Goal: Task Accomplishment & Management: Complete application form

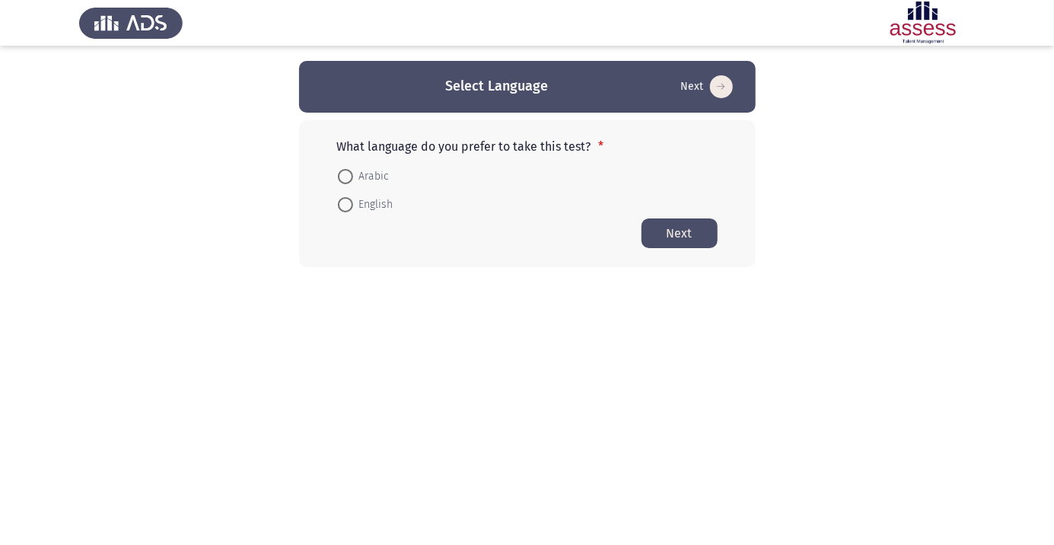
click at [352, 176] on span at bounding box center [345, 176] width 15 height 15
click at [352, 176] on input "Arabic" at bounding box center [345, 176] width 15 height 15
radio input "true"
click at [680, 221] on button "Next" at bounding box center [679, 233] width 76 height 30
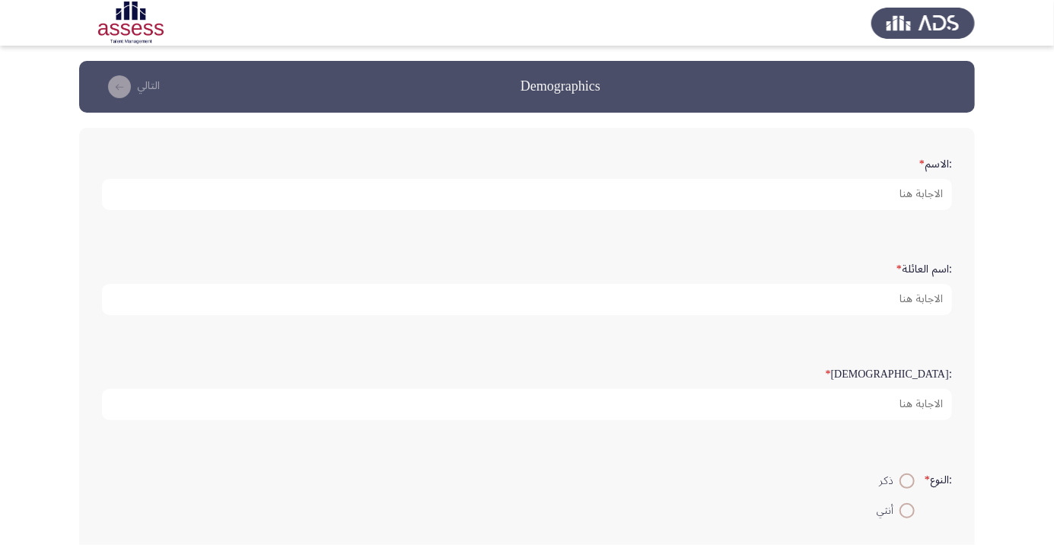
click at [3, 424] on app-assessment-container "Demographics التالي :الاسم * :اسم العائلة * :السن * :النوع * ذكر أنثي :البريد ا…" at bounding box center [527, 455] width 1054 height 788
click at [916, 197] on input ":الاسم *" at bounding box center [527, 194] width 850 height 31
type input "[PERSON_NAME]"
click at [905, 294] on input ":اسم العائلة *" at bounding box center [527, 299] width 850 height 31
type input "Kamel"
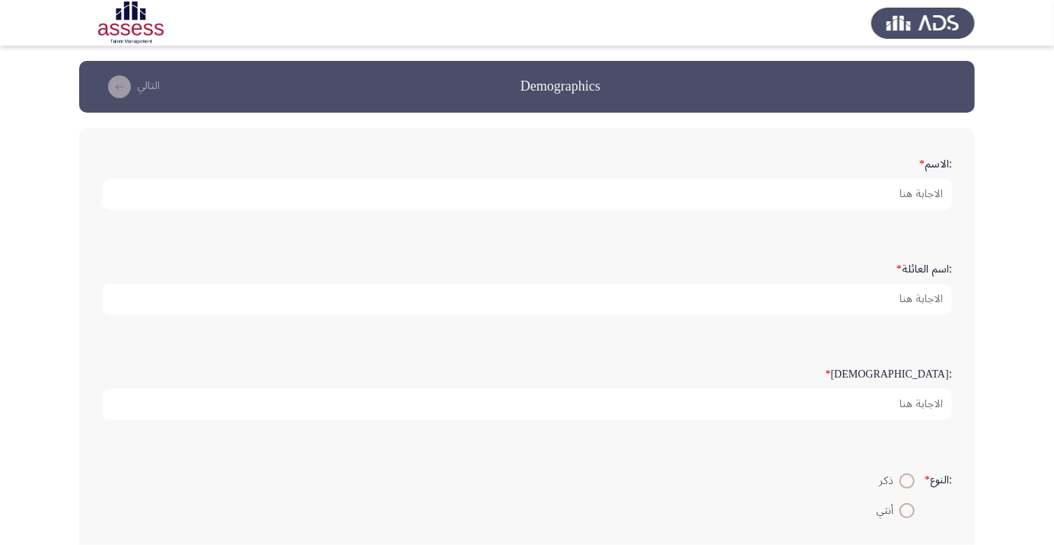
click at [918, 407] on input ":السن *" at bounding box center [527, 404] width 850 height 31
type input "29"
click at [901, 503] on span at bounding box center [906, 510] width 15 height 15
click at [901, 503] on input "أنثي" at bounding box center [906, 510] width 15 height 15
radio input "true"
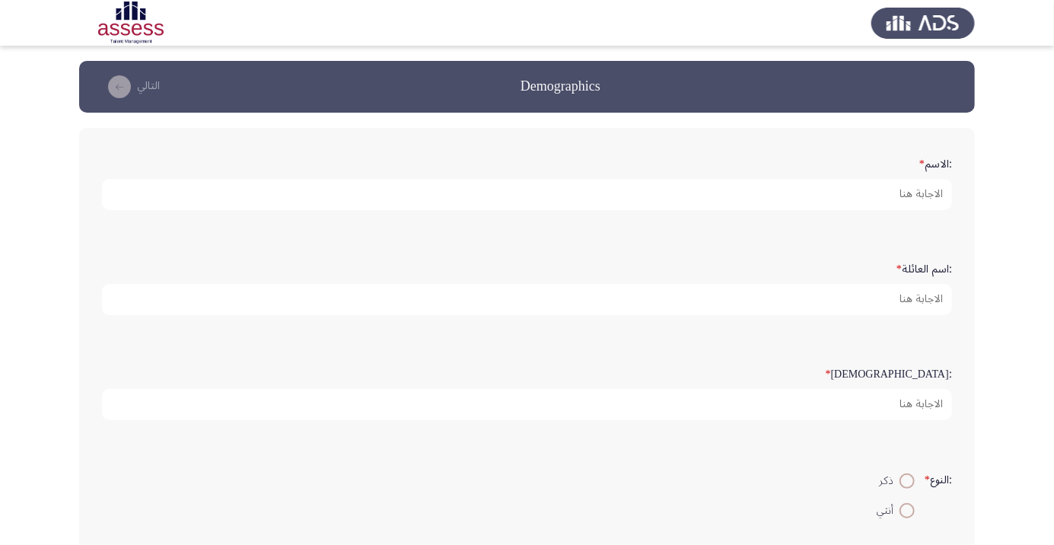
type input "Dinakamel519@gmail.c"
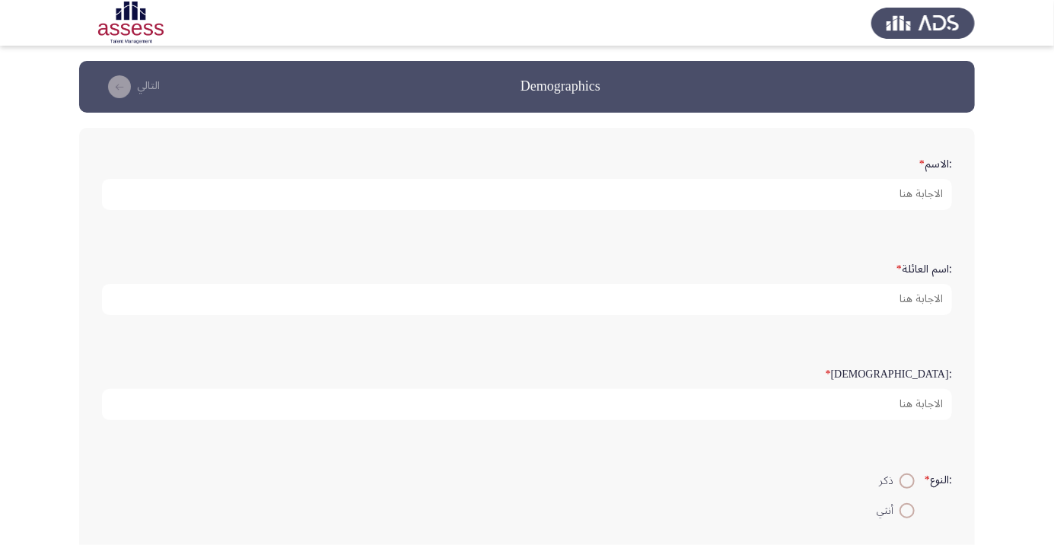
scroll to position [261, 0]
type input "[EMAIL_ADDRESS][DOMAIN_NAME]"
click div
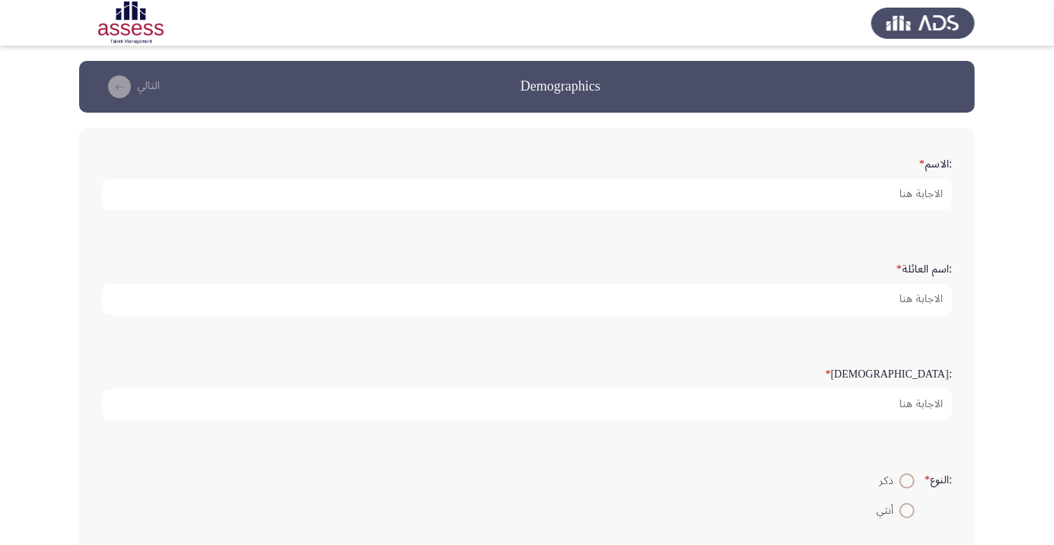
click span "بيع بالتجزئة"
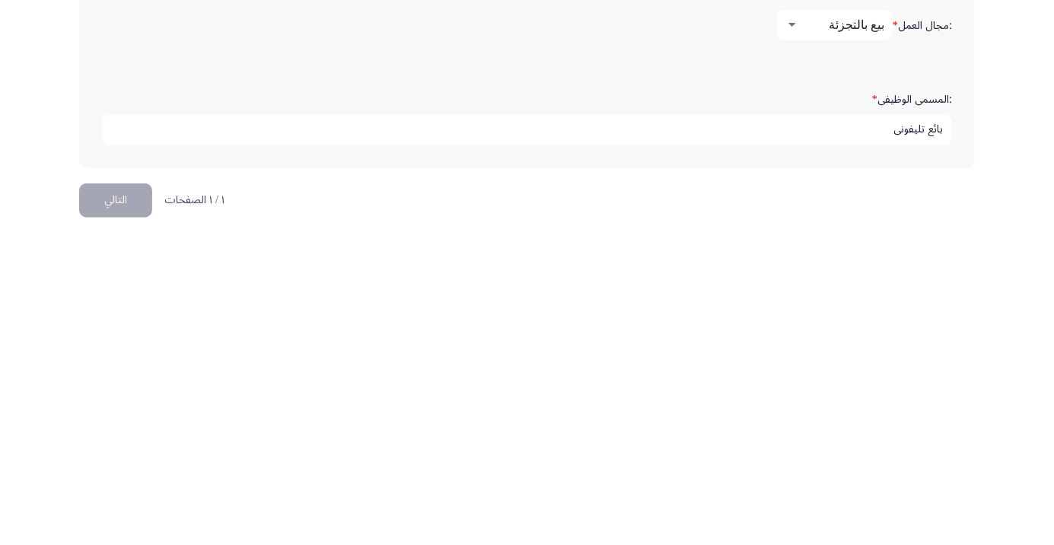
type input "بائع تليفوني"
click at [116, 502] on button "التالي" at bounding box center [115, 506] width 73 height 34
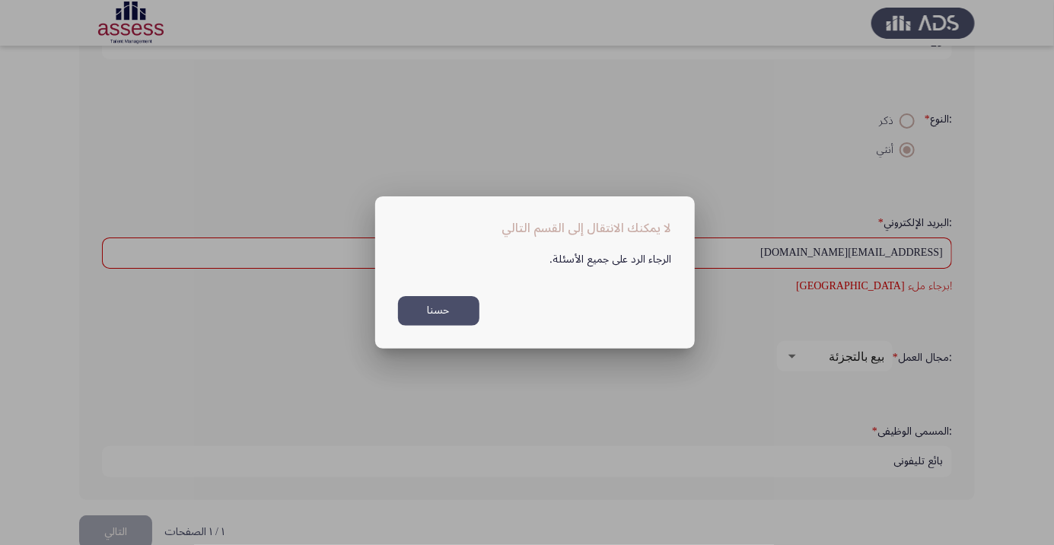
click at [444, 315] on button "حسنا" at bounding box center [438, 311] width 81 height 30
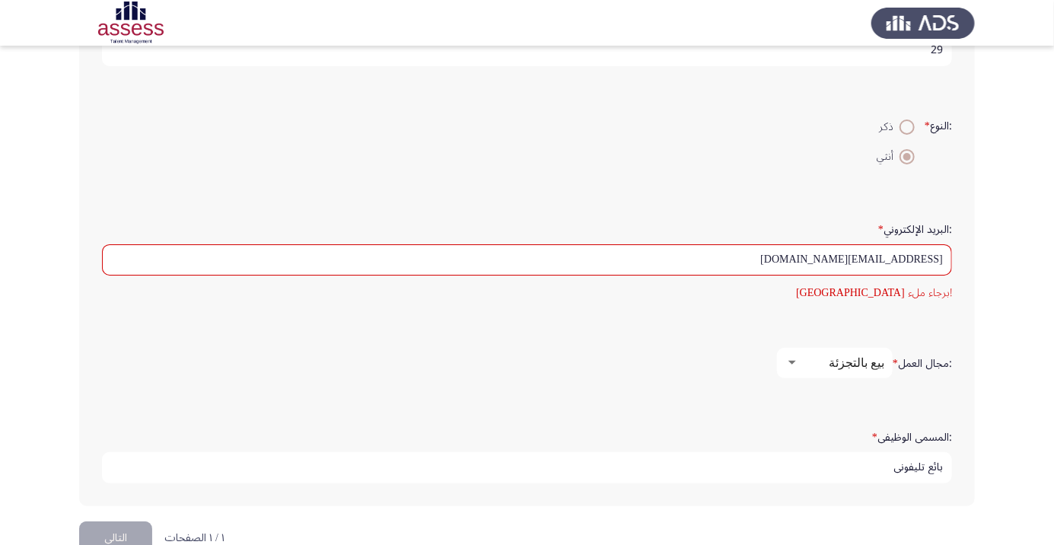
scroll to position [307, 0]
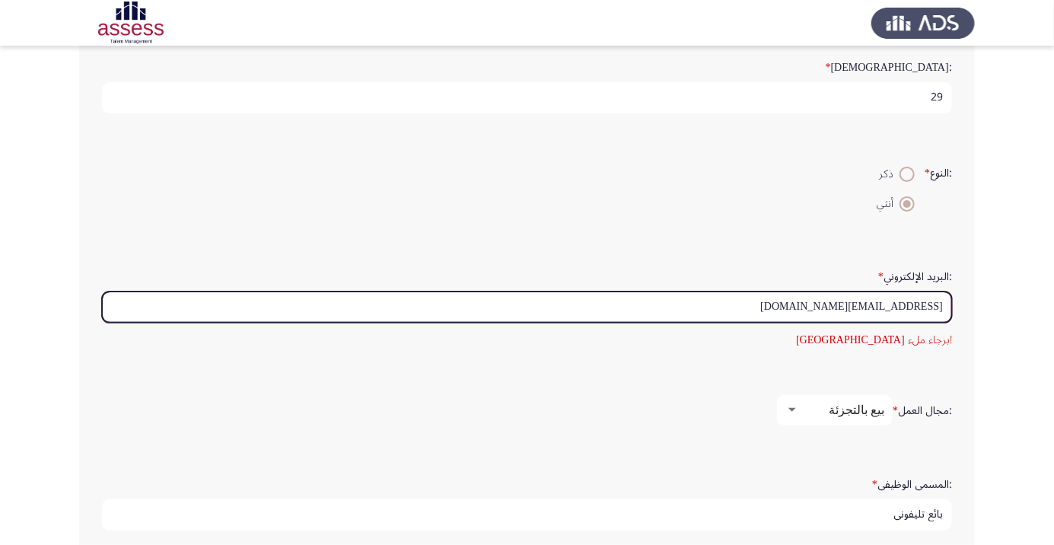
click at [833, 305] on input "[EMAIL_ADDRESS][DOMAIN_NAME]" at bounding box center [527, 306] width 850 height 31
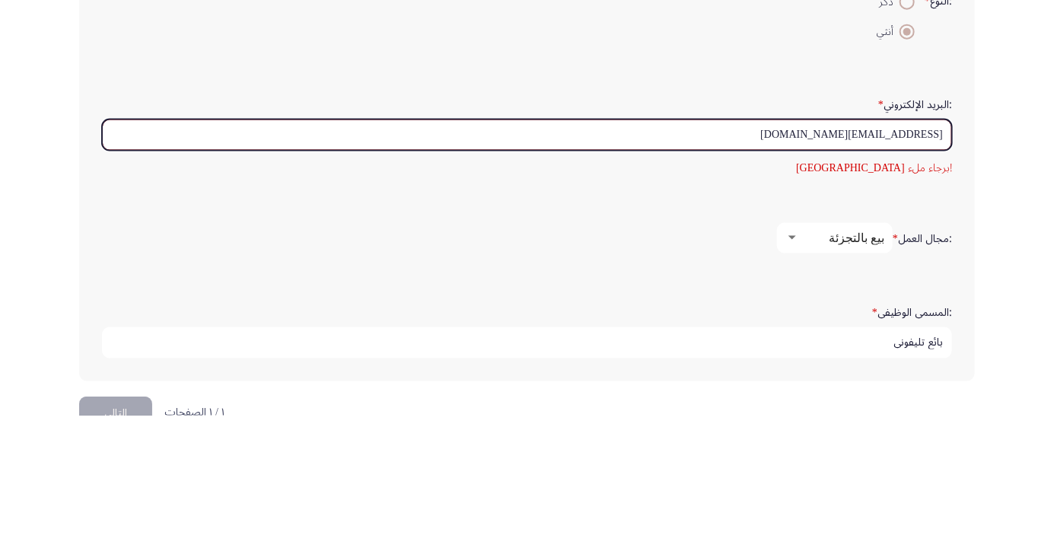
scroll to position [349, 0]
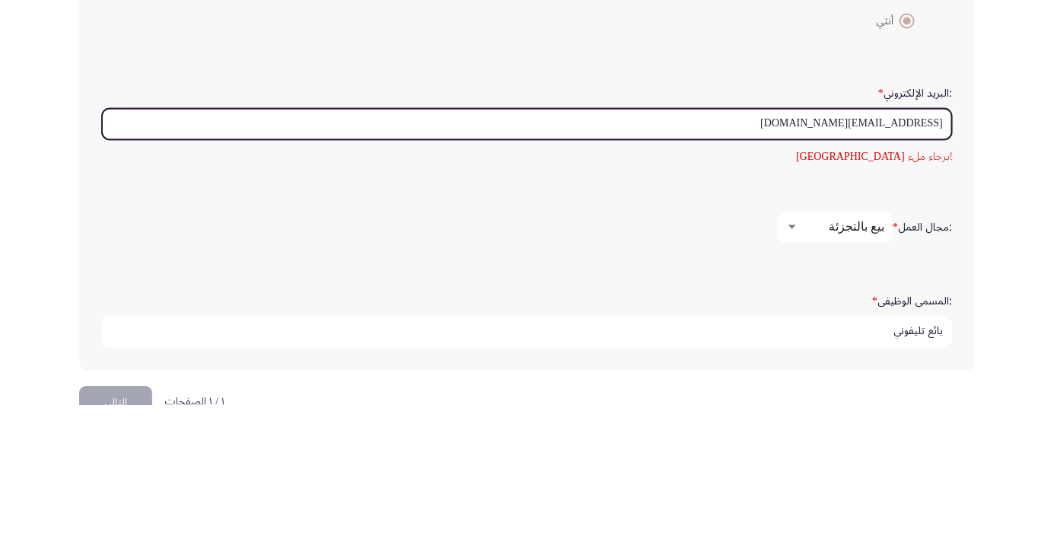
click at [830, 256] on input "[EMAIL_ADDRESS][DOMAIN_NAME]" at bounding box center [527, 264] width 850 height 31
click at [837, 258] on input "[EMAIL_ADDRESS][DOMAIN_NAME]" at bounding box center [527, 264] width 850 height 31
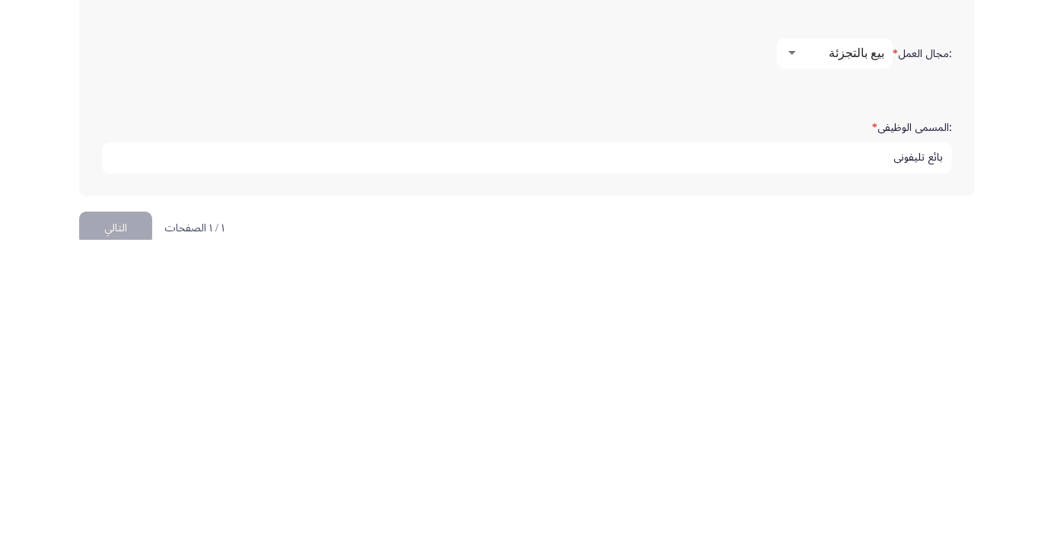
scroll to position [387, 0]
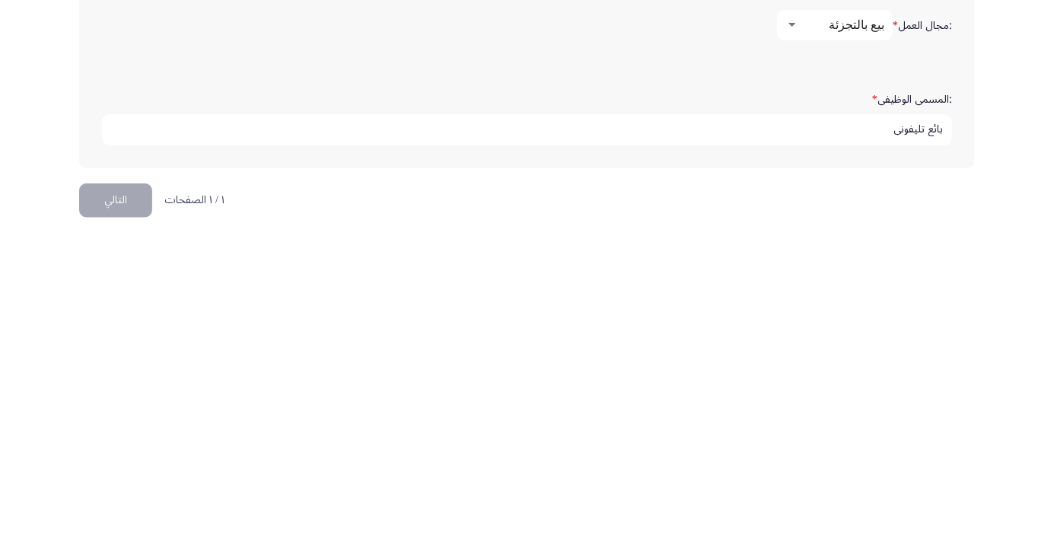
click at [107, 509] on button "التالي" at bounding box center [115, 506] width 73 height 34
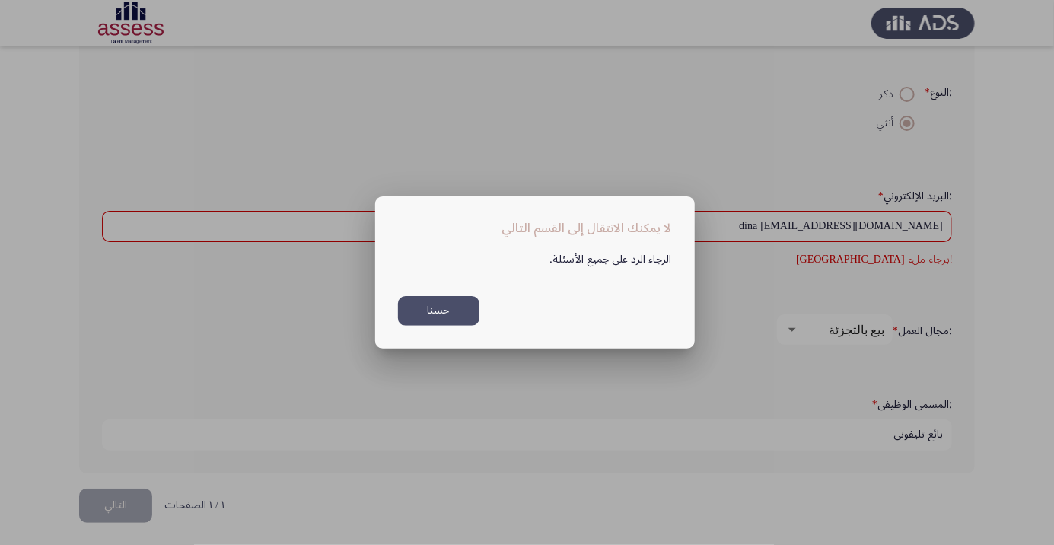
click at [455, 310] on button "حسنا" at bounding box center [438, 311] width 81 height 30
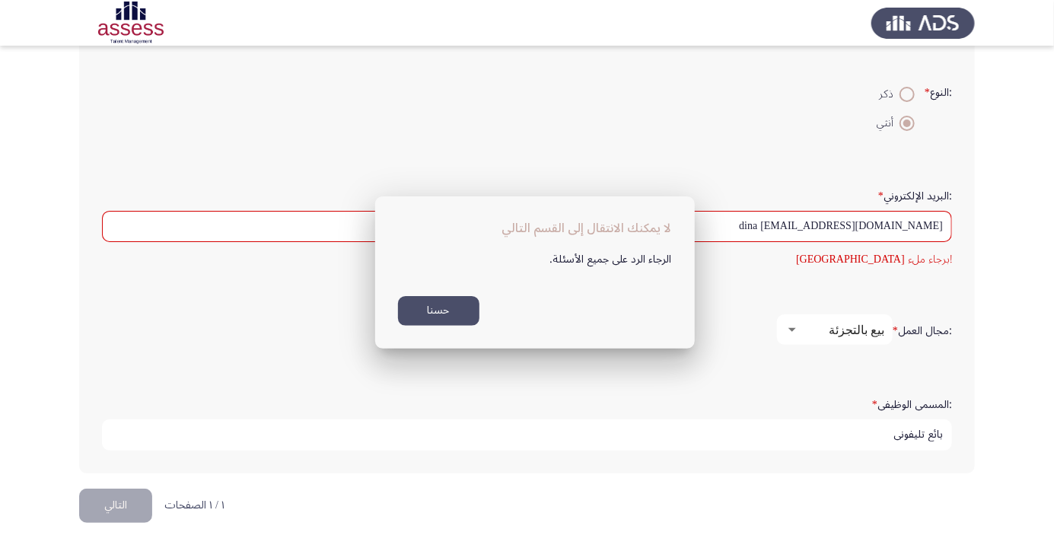
scroll to position [387, 0]
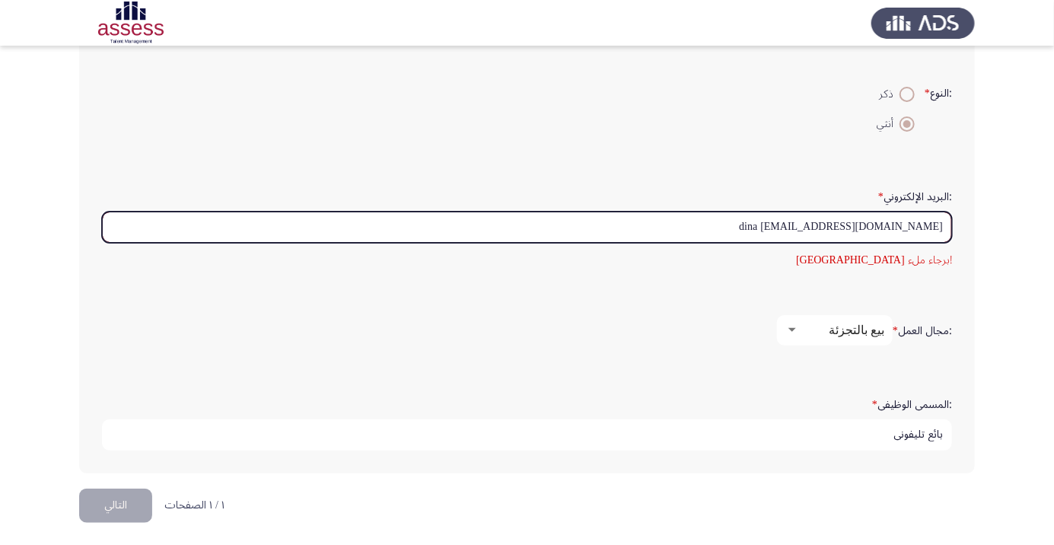
click at [840, 221] on input "dina [EMAIL_ADDRESS][DOMAIN_NAME]" at bounding box center [527, 227] width 850 height 31
click at [834, 219] on input "dina [EMAIL_ADDRESS][DOMAIN_NAME]" at bounding box center [527, 227] width 850 height 31
click at [834, 226] on input "dina [EMAIL_ADDRESS][DOMAIN_NAME]" at bounding box center [527, 227] width 850 height 31
click at [839, 221] on input "dina [EMAIL_ADDRESS][DOMAIN_NAME]" at bounding box center [527, 227] width 850 height 31
click at [936, 227] on input "[EMAIL_ADDRESS][DOMAIN_NAME]" at bounding box center [527, 227] width 850 height 31
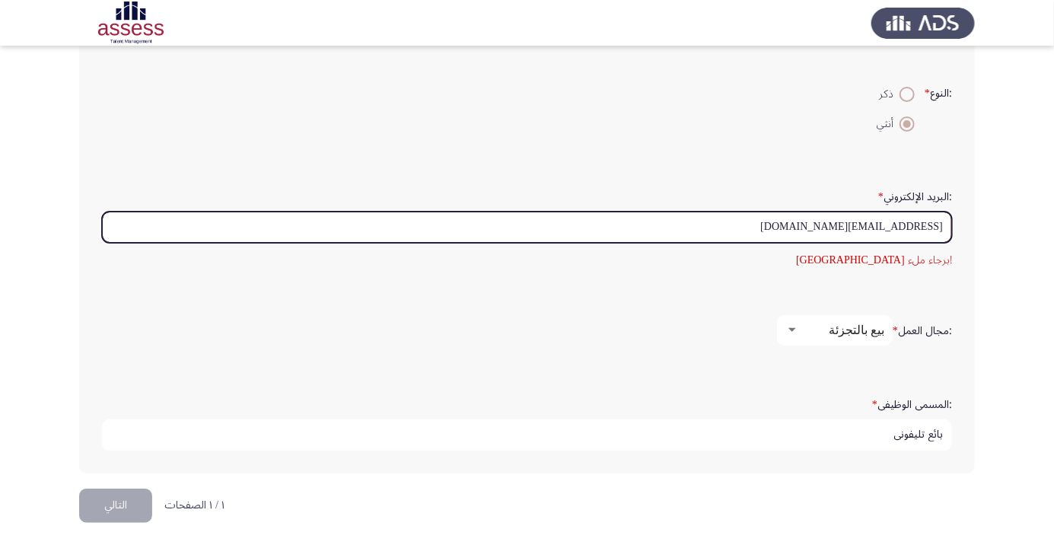
click at [797, 220] on input "[EMAIL_ADDRESS][DOMAIN_NAME]" at bounding box center [527, 227] width 850 height 31
click at [810, 219] on input "[EMAIL_ADDRESS][DOMAIN_NAME]" at bounding box center [527, 227] width 850 height 31
click at [811, 220] on input "[EMAIL_ADDRESS][DOMAIN_NAME]" at bounding box center [527, 227] width 850 height 31
click at [820, 224] on input "[EMAIL_ADDRESS][DOMAIN_NAME]" at bounding box center [527, 227] width 850 height 31
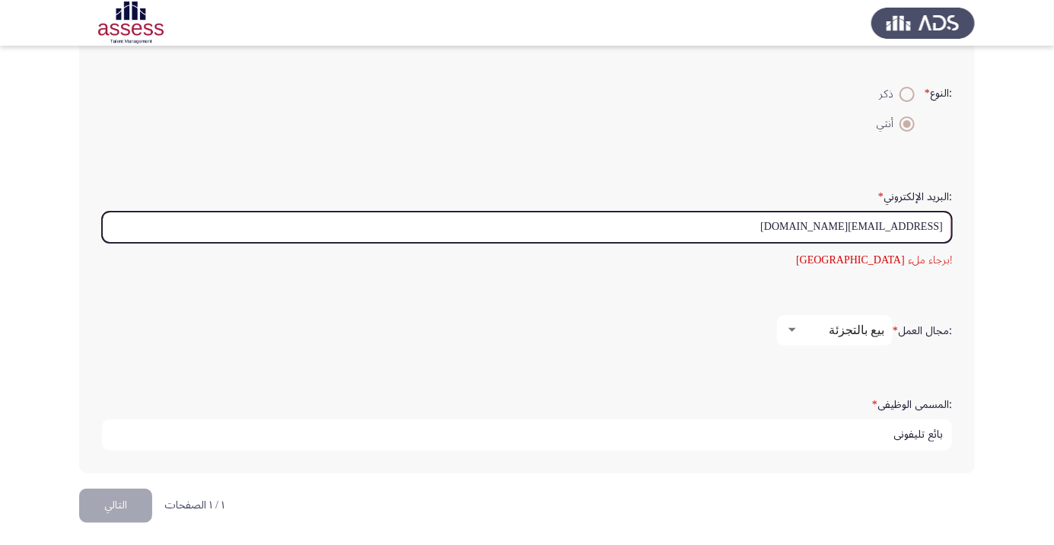
click at [806, 223] on input "[EMAIL_ADDRESS][DOMAIN_NAME]" at bounding box center [527, 227] width 850 height 31
click at [814, 225] on input "[EMAIL_ADDRESS][DOMAIN_NAME]" at bounding box center [527, 227] width 850 height 31
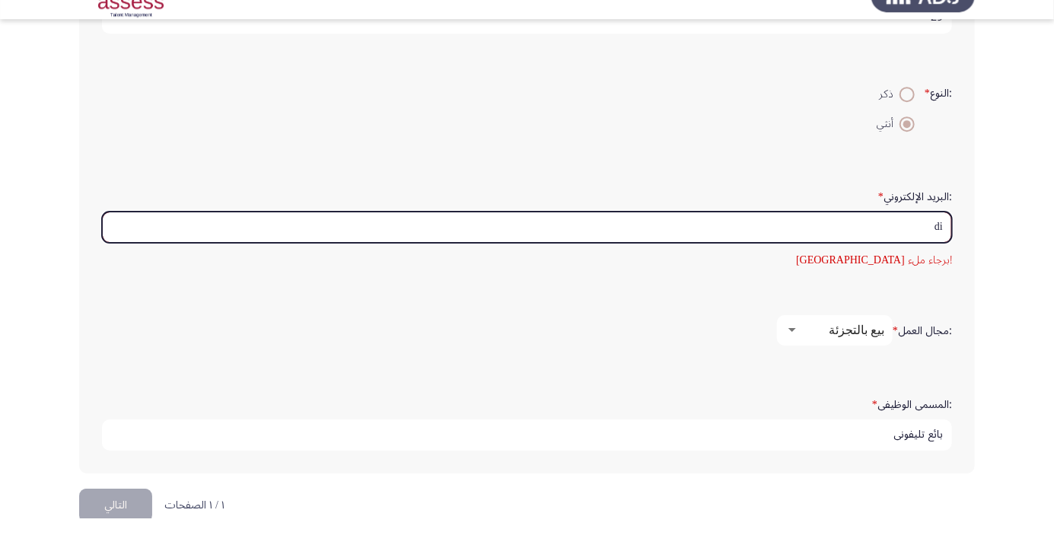
type input "d"
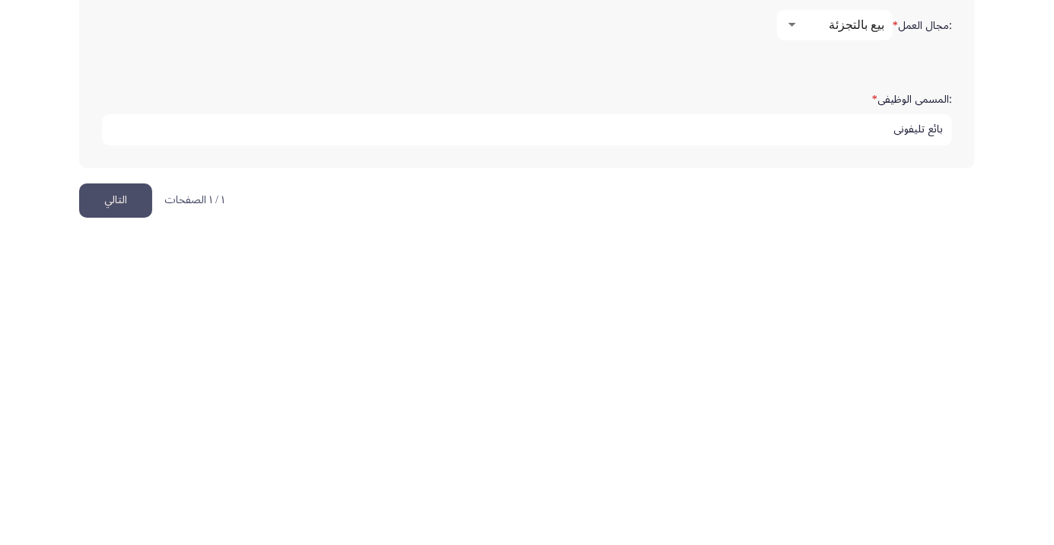
type input "[EMAIL_ADDRESS][DOMAIN_NAME]"
click at [123, 514] on button "التالي" at bounding box center [115, 506] width 73 height 34
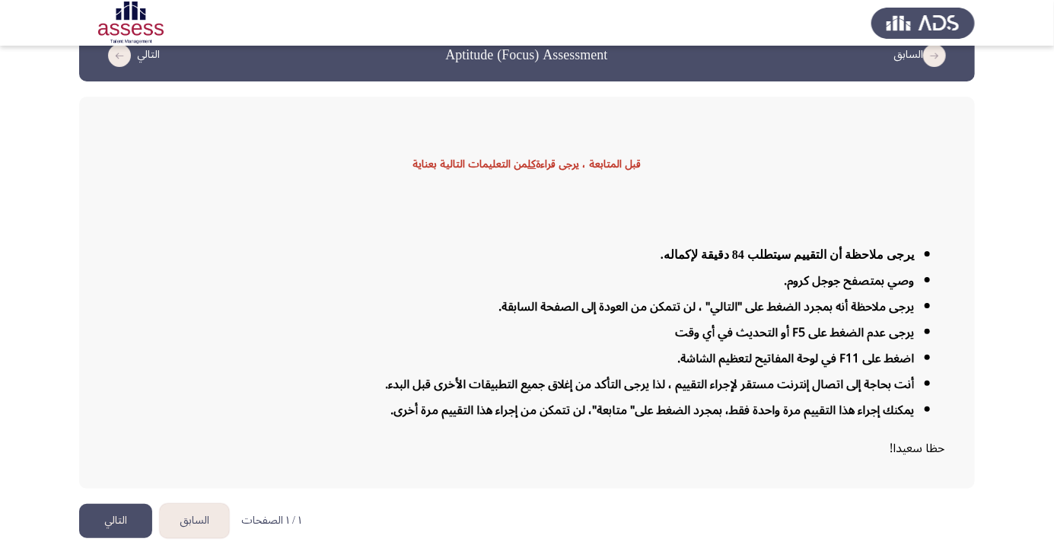
scroll to position [37, 0]
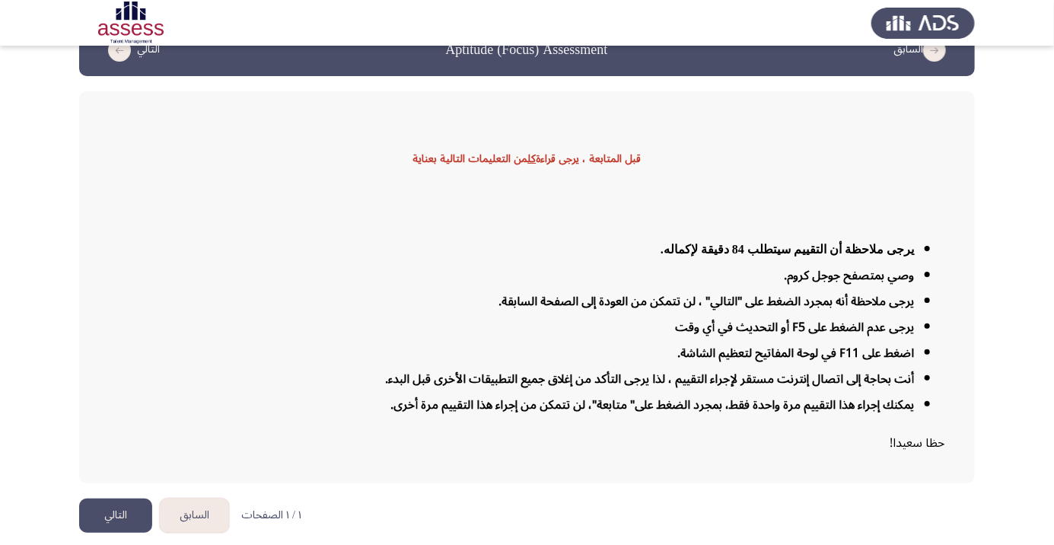
click at [101, 533] on button "التالي" at bounding box center [115, 515] width 73 height 34
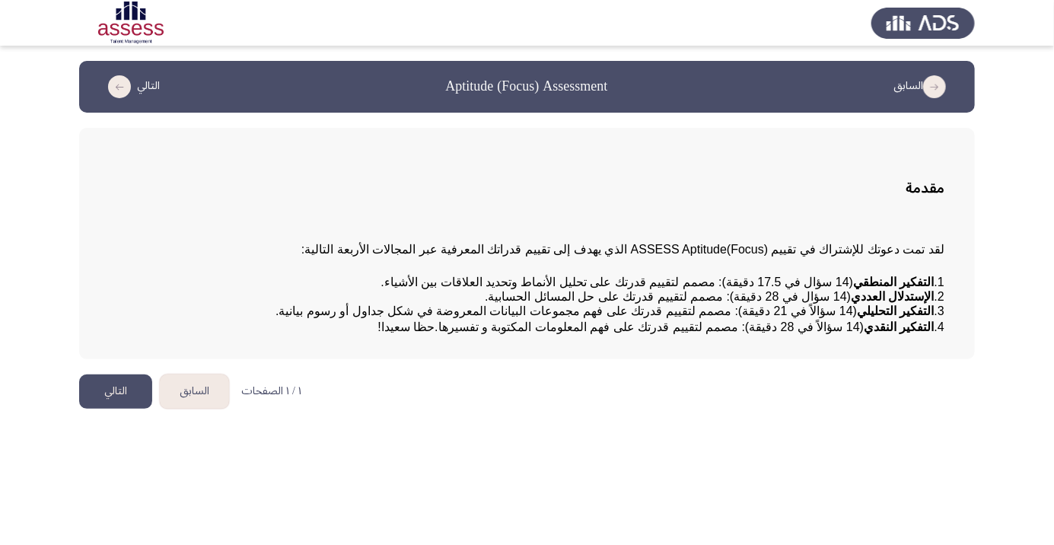
click at [103, 409] on button "التالي" at bounding box center [115, 391] width 73 height 34
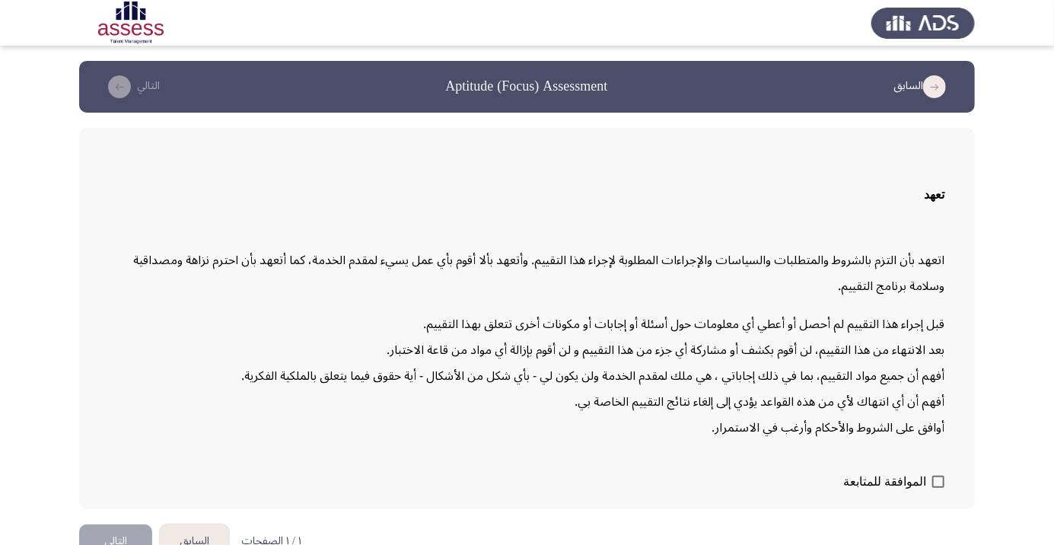
click at [936, 488] on span at bounding box center [938, 482] width 12 height 12
click at [938, 489] on input "الموافقة للمتابعة" at bounding box center [938, 488] width 1 height 1
checkbox input "true"
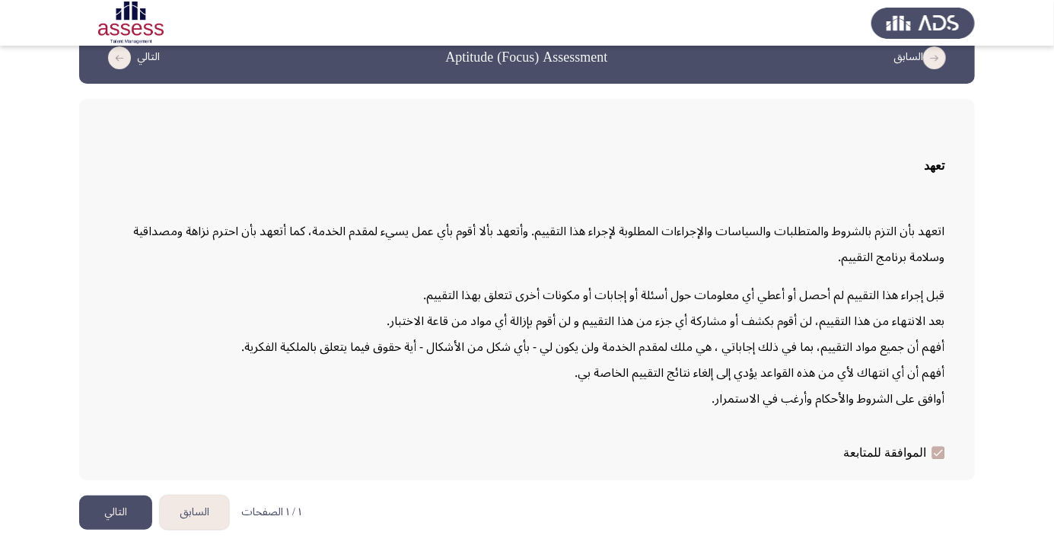
click at [116, 530] on button "التالي" at bounding box center [115, 512] width 73 height 34
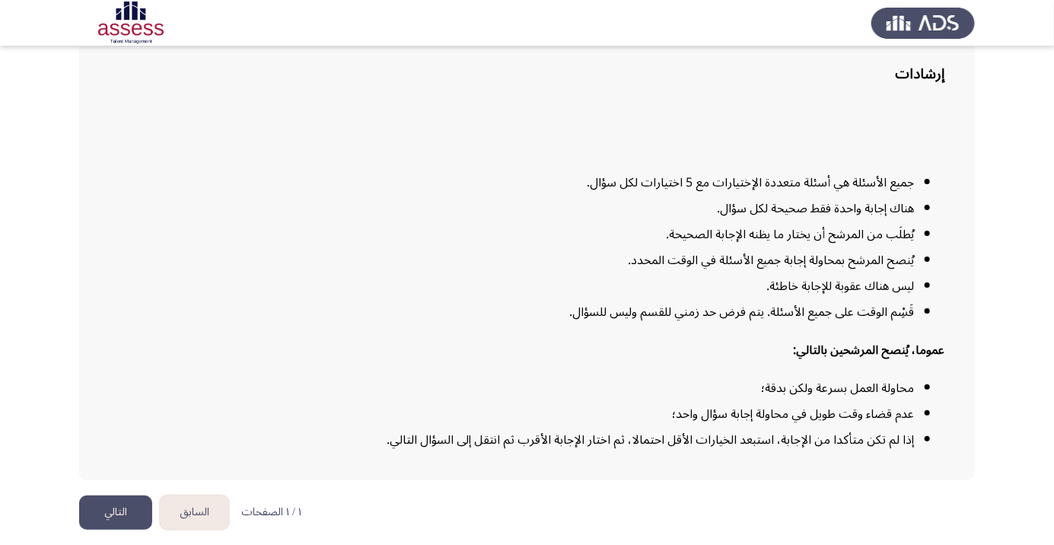
scroll to position [123, 0]
click at [93, 530] on button "التالي" at bounding box center [115, 512] width 73 height 34
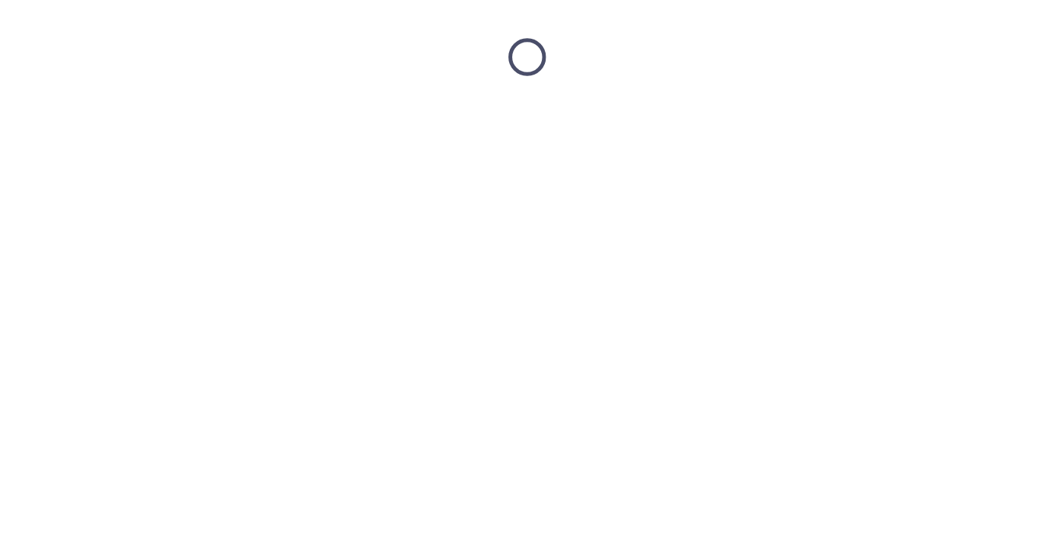
scroll to position [0, 0]
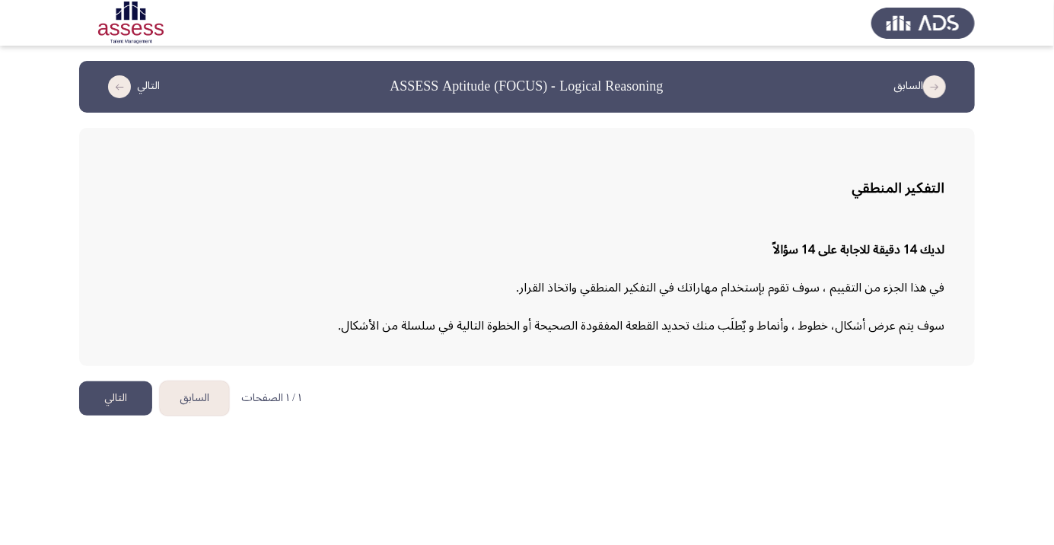
click at [115, 400] on button "التالي" at bounding box center [115, 398] width 73 height 34
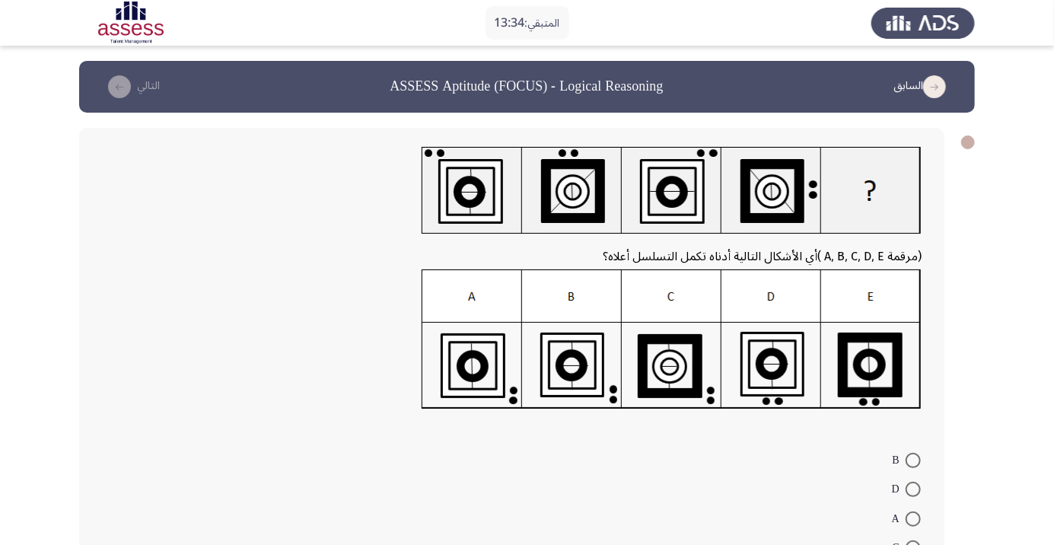
click at [525, 530] on form "B D A C E" at bounding box center [512, 517] width 820 height 147
click at [479, 357] on img at bounding box center [672, 339] width 500 height 140
click at [457, 375] on img at bounding box center [672, 339] width 500 height 140
click at [913, 518] on span at bounding box center [913, 518] width 15 height 15
click at [913, 518] on input "A" at bounding box center [913, 518] width 15 height 15
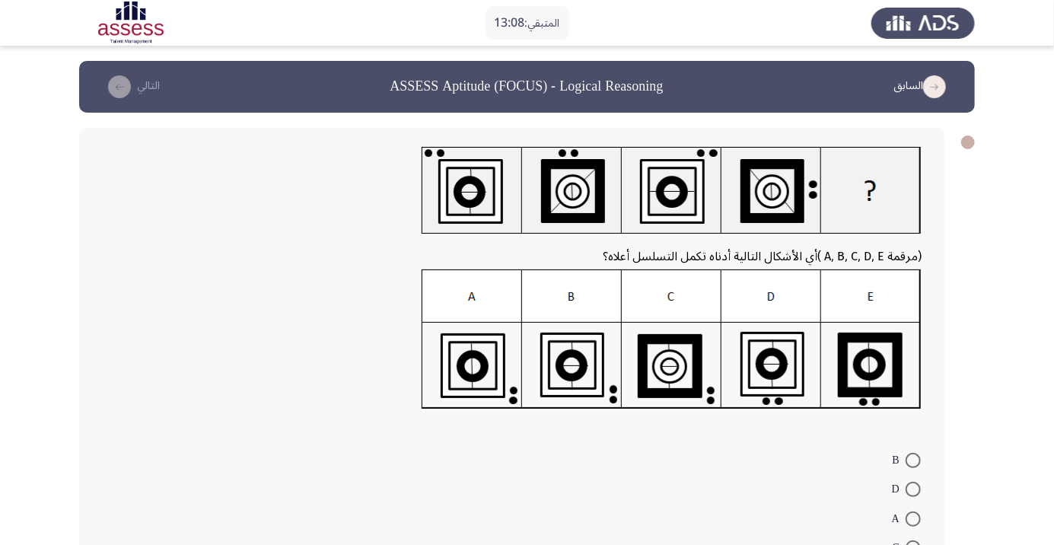
radio input "true"
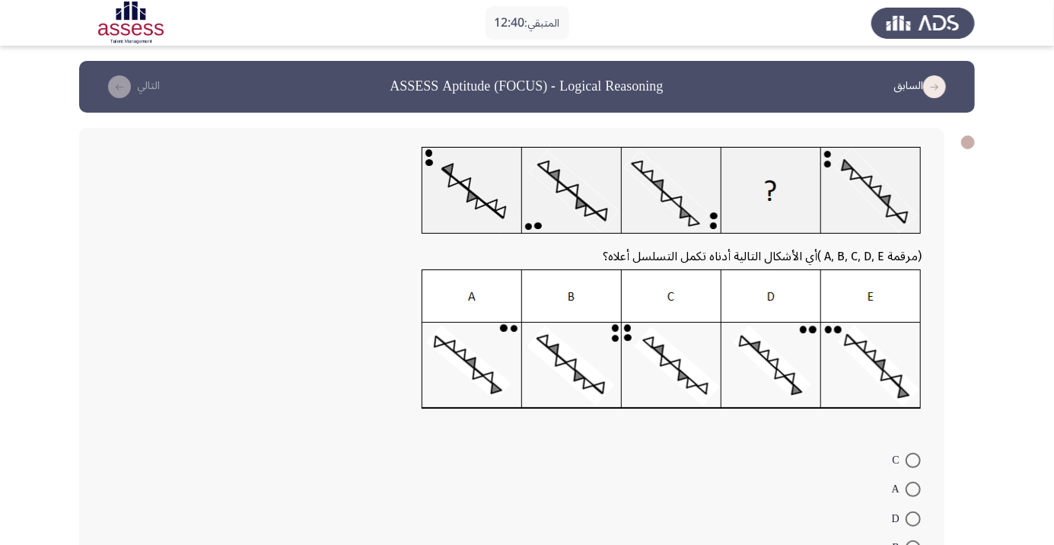
click at [668, 511] on form "C A D B E" at bounding box center [512, 517] width 820 height 147
click at [481, 380] on img at bounding box center [672, 339] width 500 height 140
click at [913, 489] on span at bounding box center [913, 489] width 15 height 15
click at [913, 489] on input "A" at bounding box center [913, 489] width 15 height 15
radio input "true"
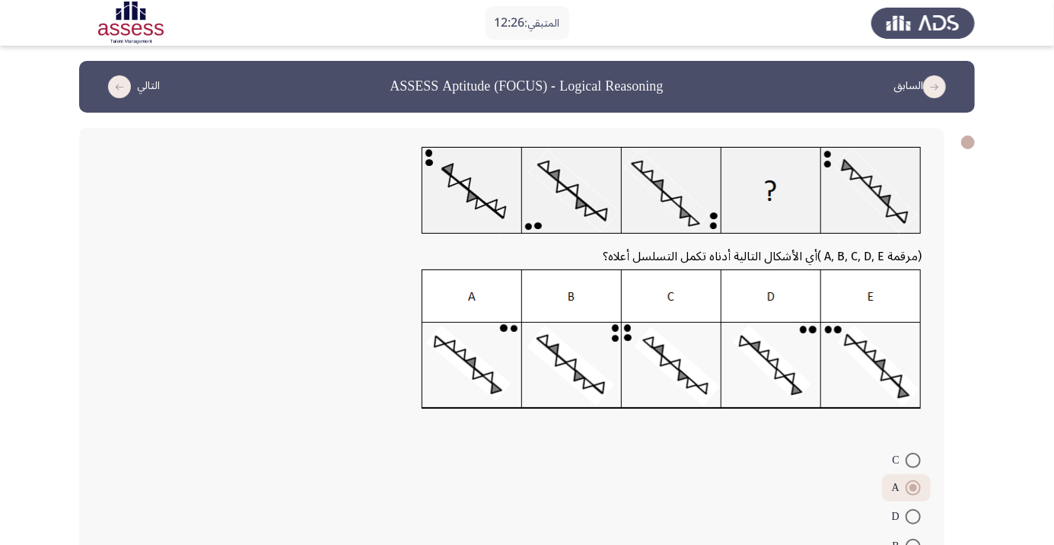
scroll to position [66, 0]
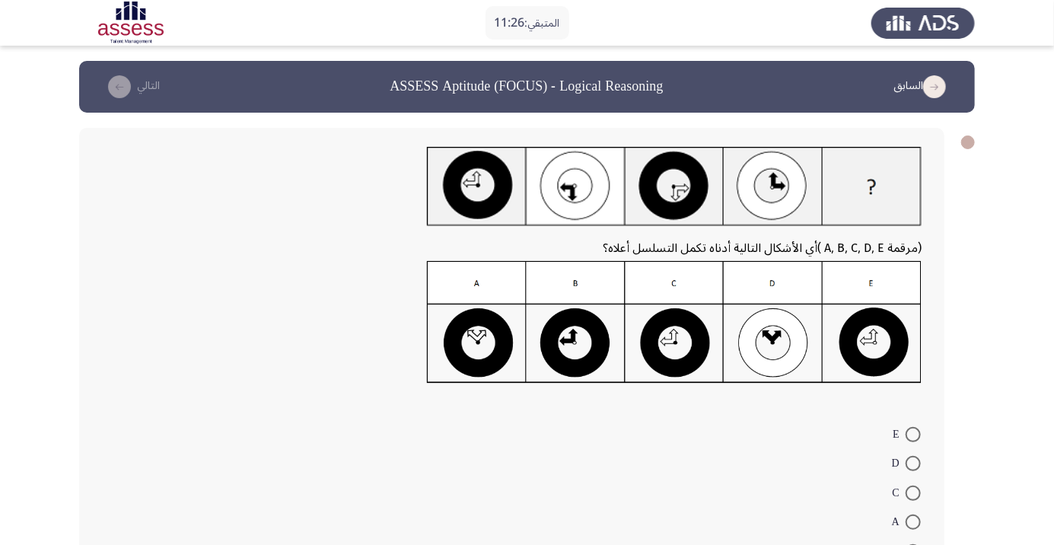
click at [913, 522] on span at bounding box center [913, 521] width 15 height 15
click at [913, 522] on input "A" at bounding box center [913, 521] width 15 height 15
radio input "true"
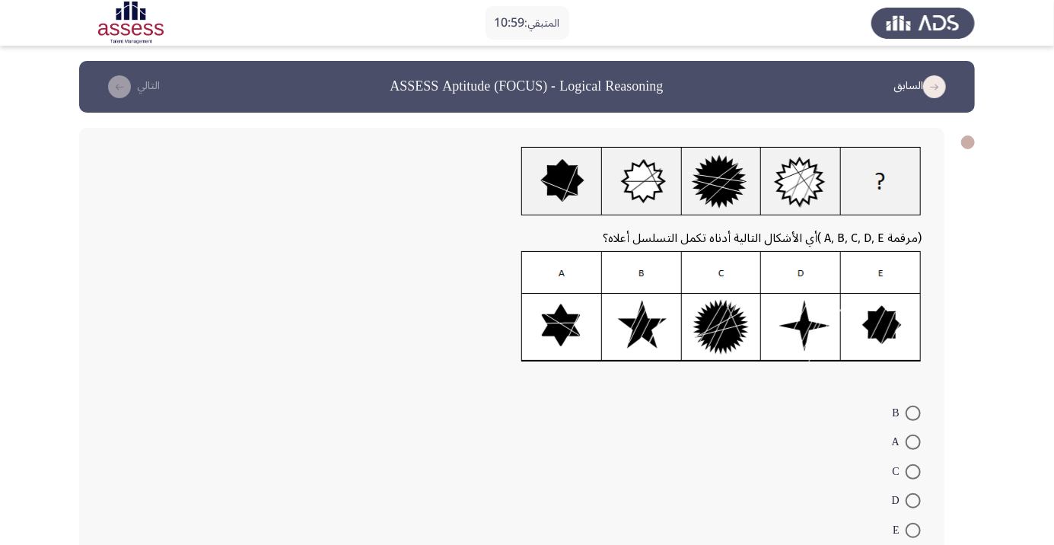
click at [597, 457] on form "B A C D E" at bounding box center [512, 470] width 820 height 147
click at [795, 451] on form "B A C D E" at bounding box center [512, 470] width 820 height 147
click at [913, 530] on span at bounding box center [913, 530] width 15 height 15
click at [913, 530] on input "E" at bounding box center [913, 530] width 15 height 15
radio input "true"
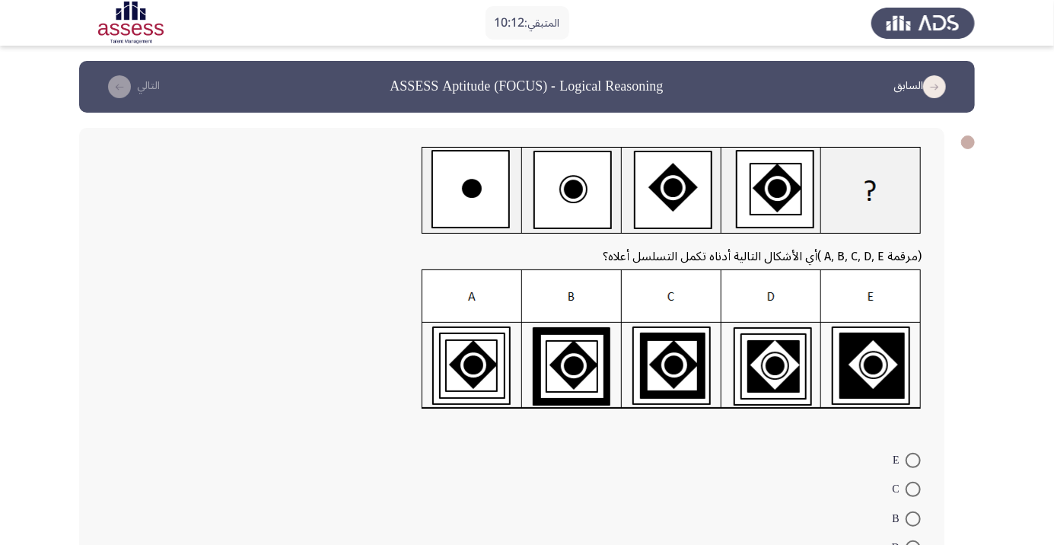
radio input "true"
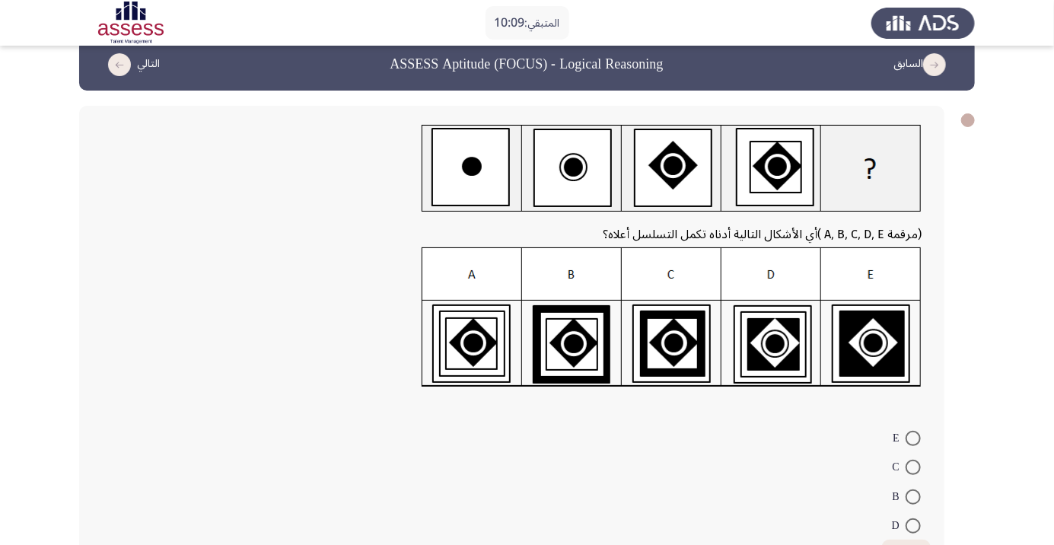
scroll to position [66, 0]
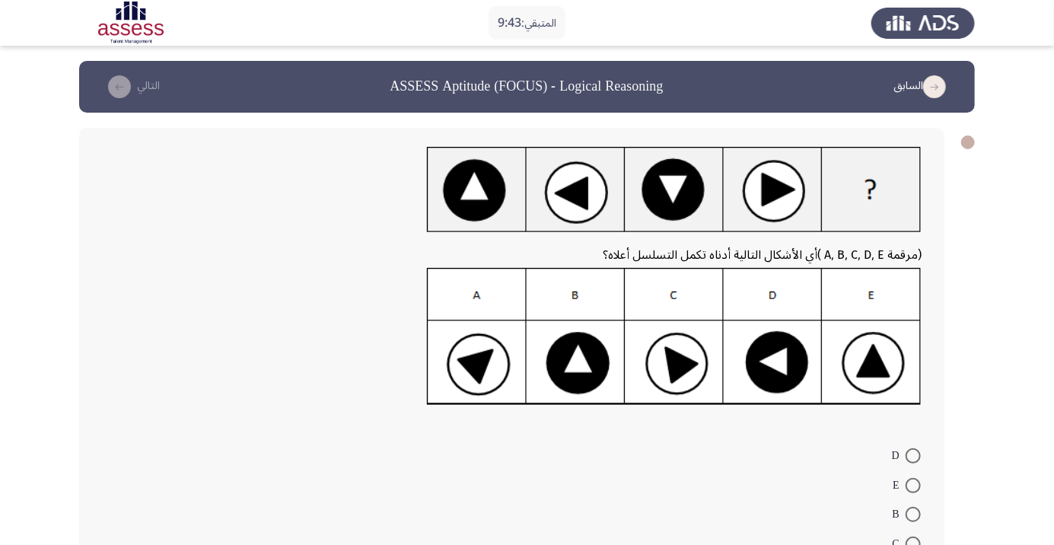
click at [720, 526] on form "D E B C A" at bounding box center [512, 514] width 820 height 147
click at [913, 514] on span at bounding box center [913, 514] width 15 height 15
click at [913, 514] on input "B" at bounding box center [913, 514] width 15 height 15
radio input "true"
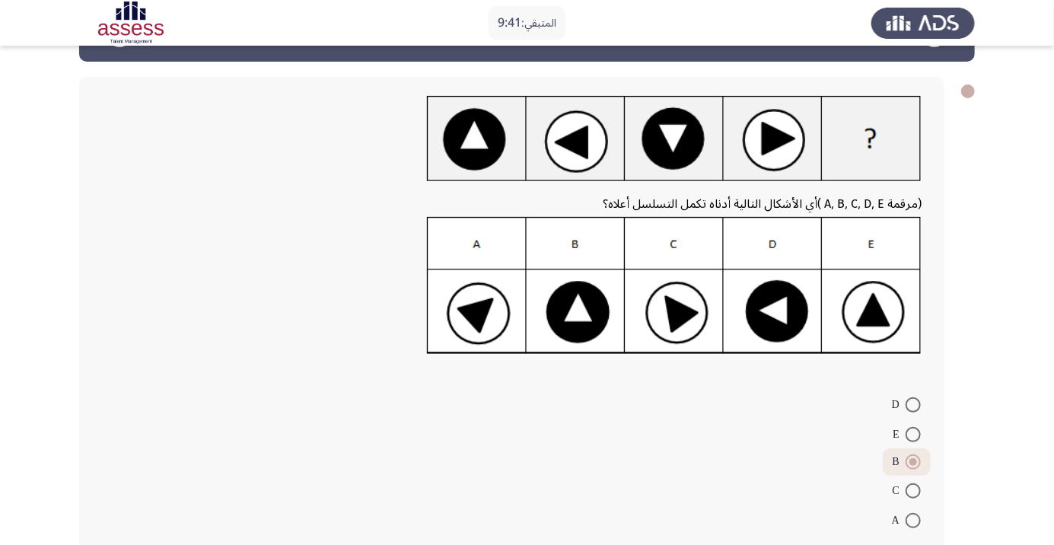
scroll to position [62, 0]
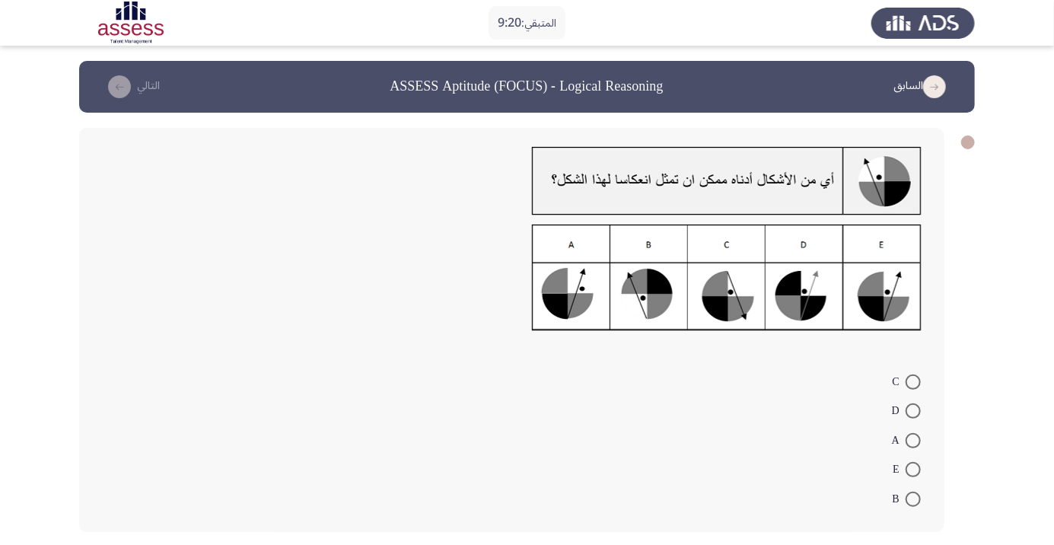
click at [913, 440] on span at bounding box center [913, 440] width 15 height 15
click at [913, 440] on input "A" at bounding box center [913, 440] width 15 height 15
radio input "true"
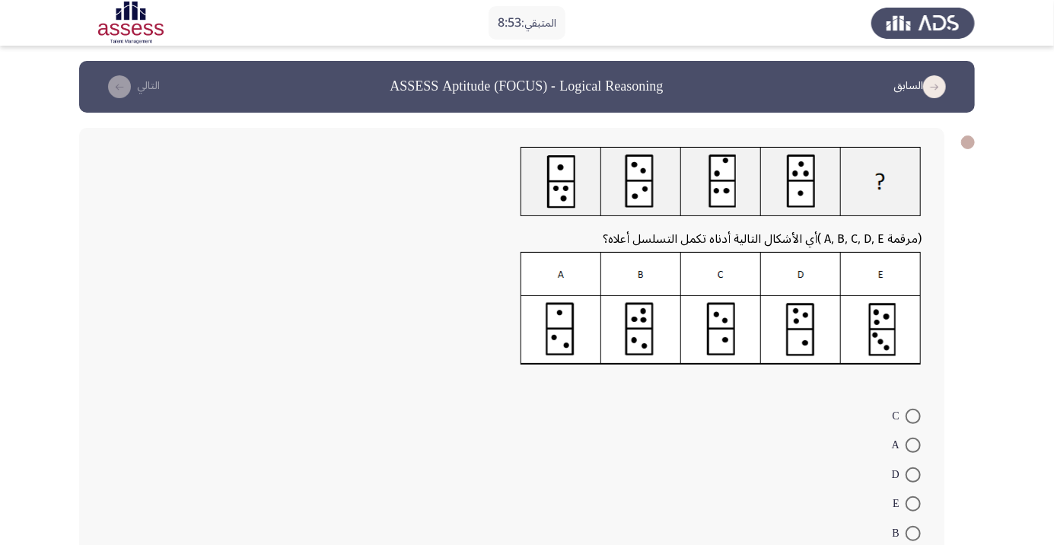
click at [1052, 242] on app-assessment-container "المتبقي: 8:53 السابق ASSESS Aptitude (FOCUS) - Logical Reasoning التالي (مرقمة …" at bounding box center [527, 321] width 1054 height 521
click at [912, 481] on span at bounding box center [913, 474] width 15 height 15
click at [912, 481] on input "D" at bounding box center [913, 474] width 15 height 15
radio input "true"
click at [913, 501] on span at bounding box center [913, 502] width 15 height 15
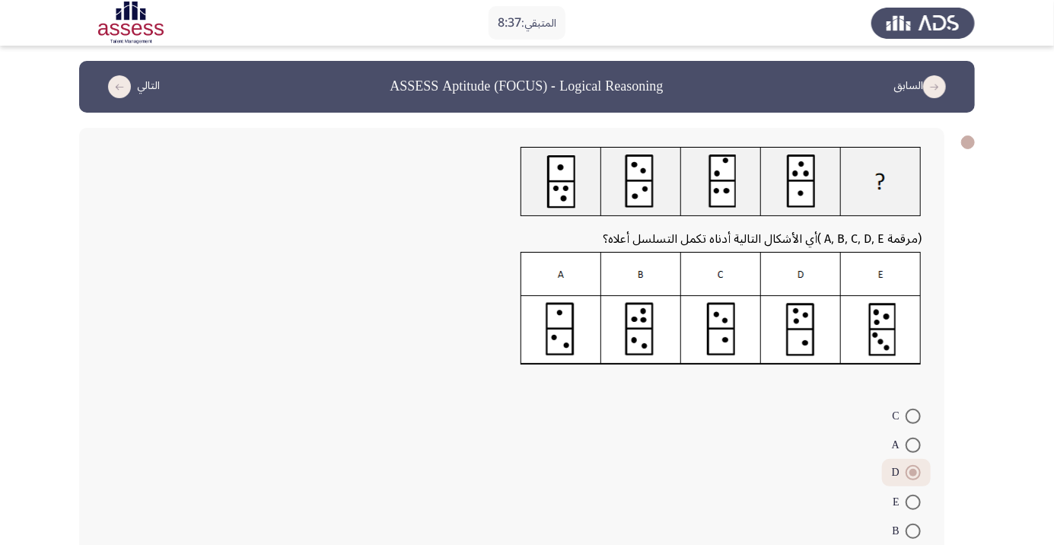
click at [913, 501] on input "E" at bounding box center [913, 502] width 15 height 15
radio input "true"
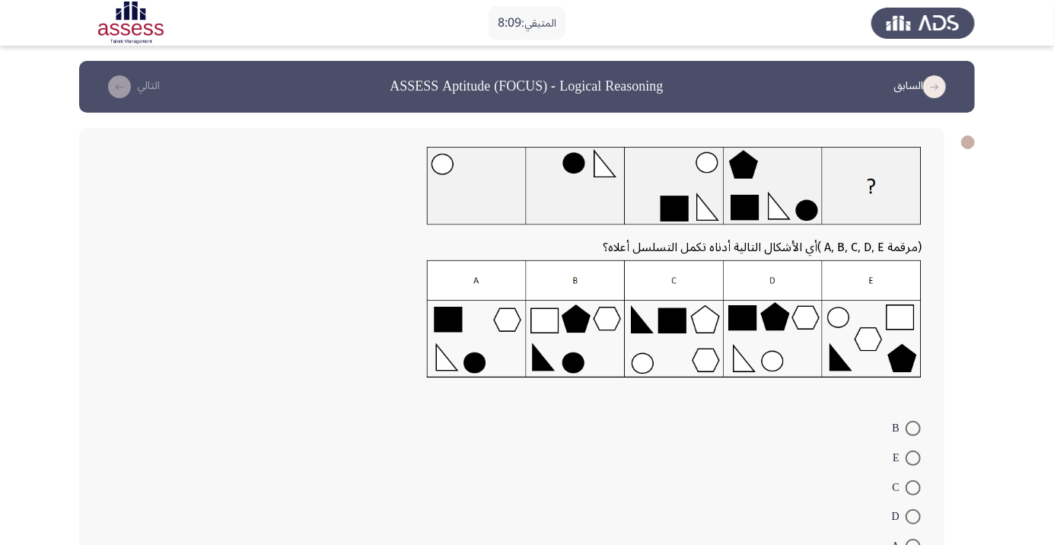
click at [923, 171] on div "(مرقمة A, B, C, D, E ) أي الأشكال التالية أدناه تكمل التسلسل أعلاه؟ B E C D A" at bounding box center [511, 353] width 865 height 451
click at [1015, 166] on app-assessment-container "المتبقي: 8:09 السابق ASSESS Aptitude (FOCUS) - Logical Reasoning التالي (مرقمة …" at bounding box center [527, 327] width 1054 height 533
click at [1051, 310] on app-assessment-container "المتبقي: 7:43 السابق ASSESS Aptitude (FOCUS) - Logical Reasoning التالي (مرقمة …" at bounding box center [527, 327] width 1054 height 533
click at [913, 517] on span at bounding box center [913, 516] width 15 height 15
click at [913, 517] on input "D" at bounding box center [913, 516] width 15 height 15
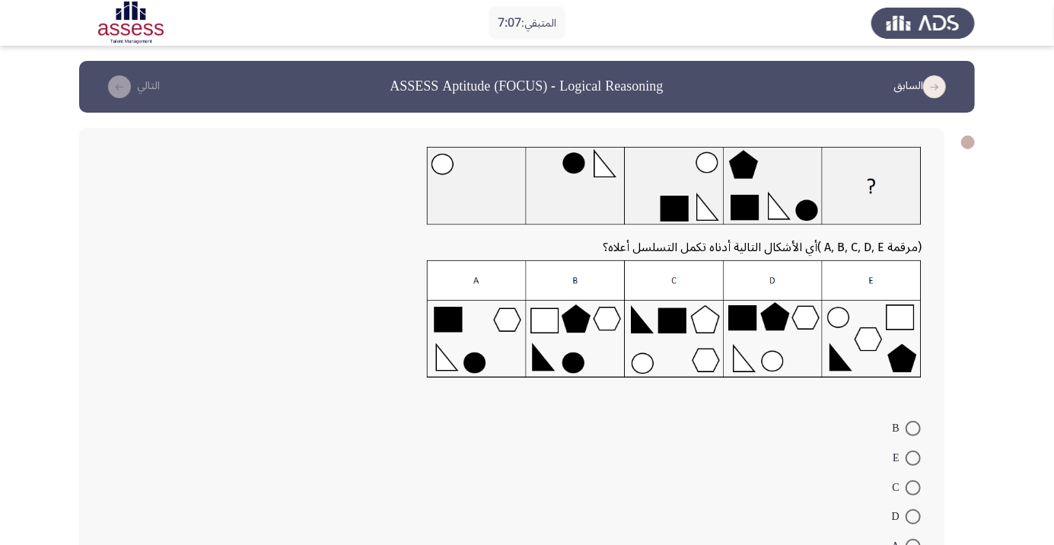
radio input "true"
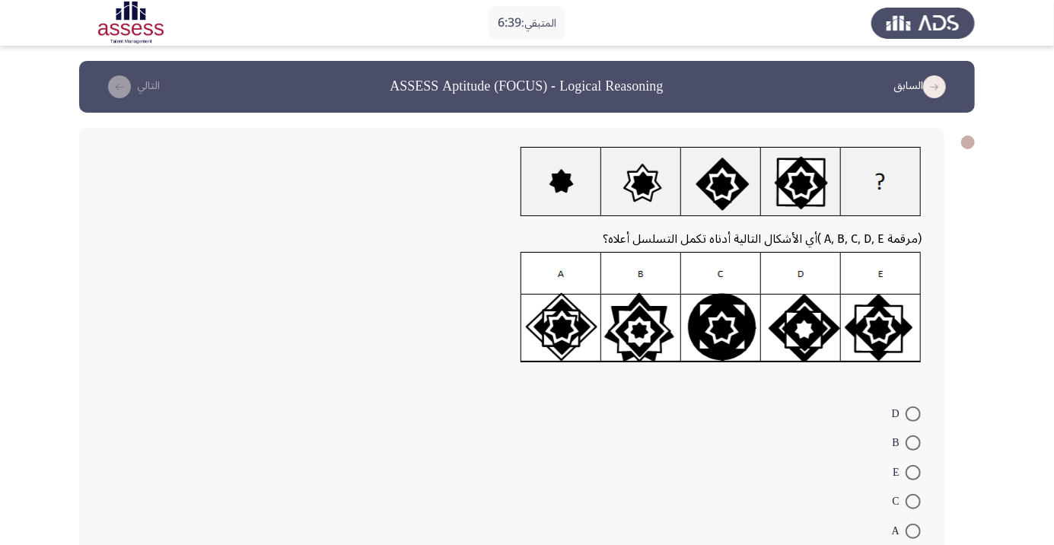
click at [1020, 473] on app-assessment-container "المتبقي: 6:39 السابق ASSESS Aptitude (FOCUS) - Logical Reasoning التالي (مرقمة …" at bounding box center [527, 320] width 1054 height 518
click at [913, 472] on span at bounding box center [913, 472] width 15 height 15
click at [913, 472] on input "E" at bounding box center [913, 472] width 15 height 15
radio input "true"
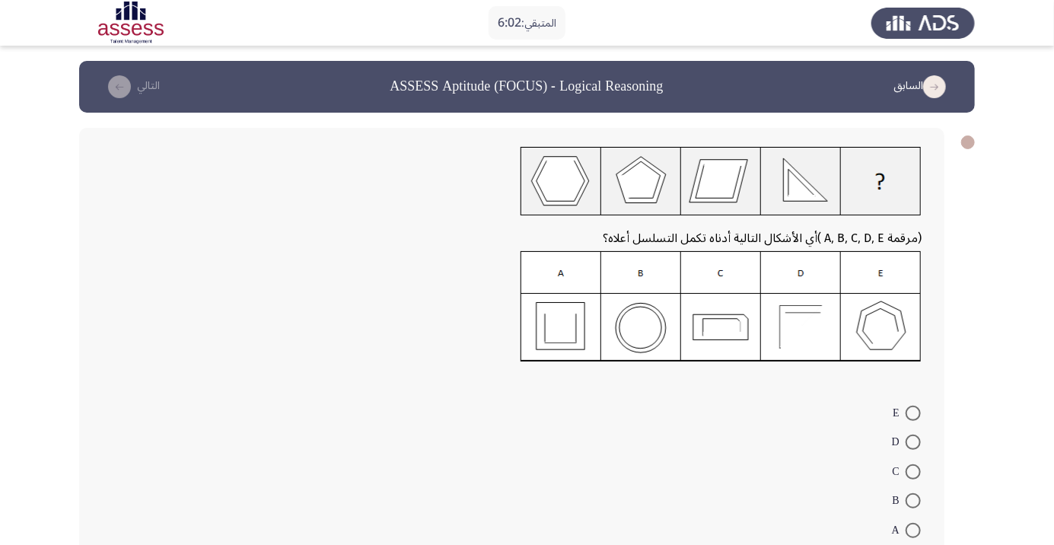
click at [596, 470] on form "E D C B A" at bounding box center [512, 470] width 820 height 147
click at [785, 468] on form "E D C B A" at bounding box center [512, 470] width 820 height 147
click at [913, 500] on span at bounding box center [913, 500] width 15 height 15
click at [913, 500] on input "B" at bounding box center [913, 500] width 15 height 15
radio input "true"
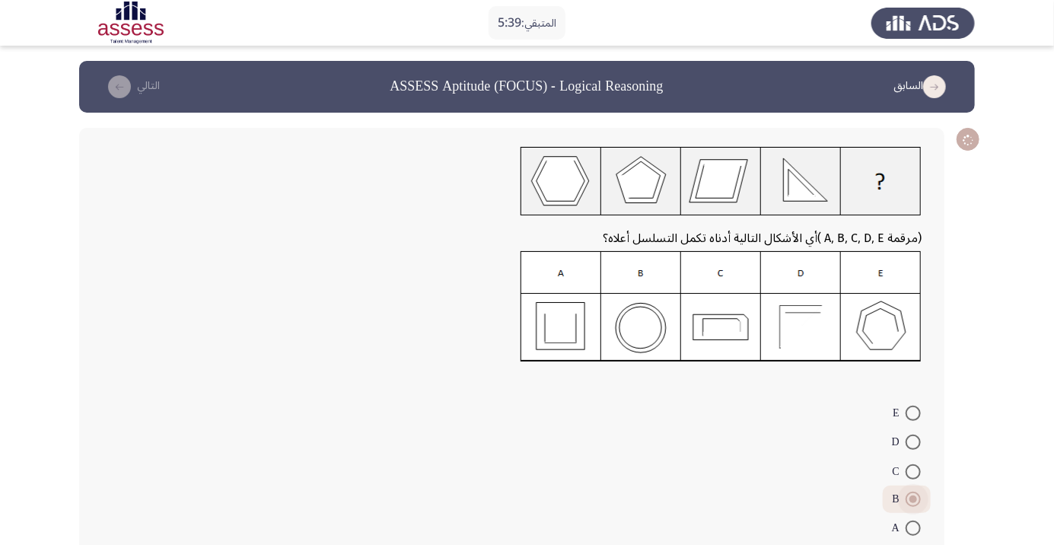
scroll to position [19, 0]
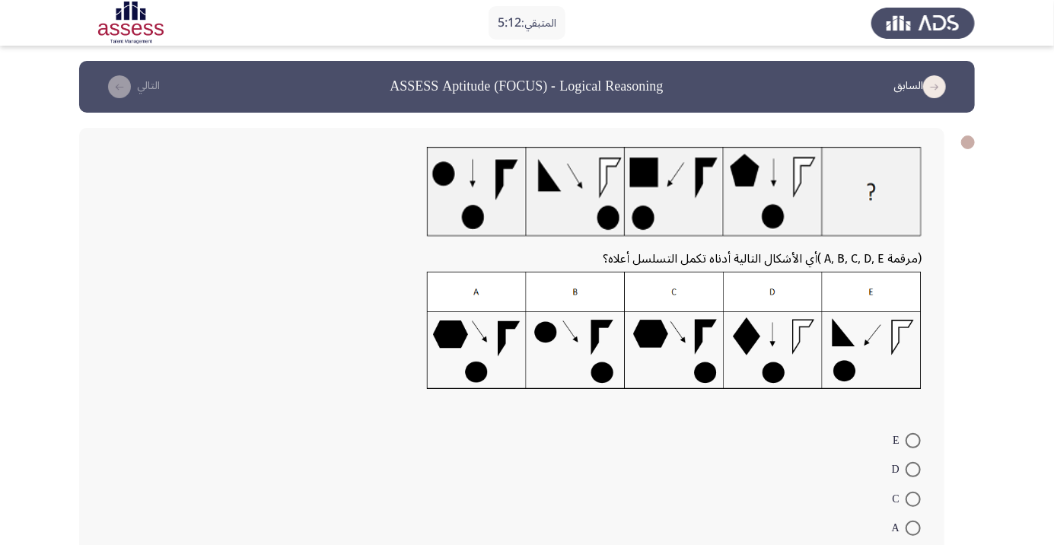
click at [632, 477] on form "E D C A B" at bounding box center [512, 498] width 820 height 147
radio input "true"
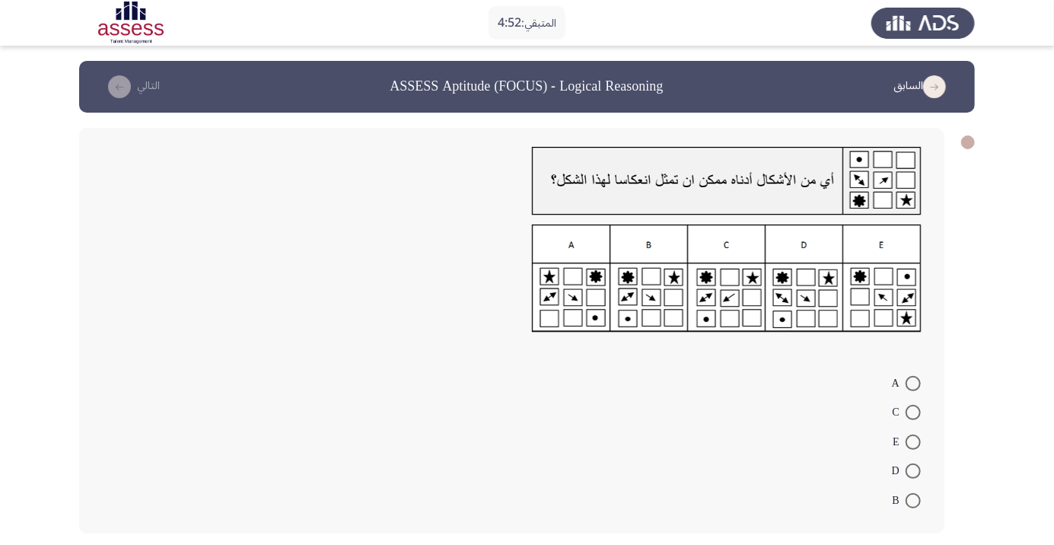
click at [913, 441] on span at bounding box center [913, 442] width 15 height 15
click at [913, 441] on input "E" at bounding box center [913, 442] width 15 height 15
radio input "true"
click at [913, 412] on span at bounding box center [913, 412] width 15 height 15
click at [913, 412] on input "C" at bounding box center [913, 412] width 15 height 15
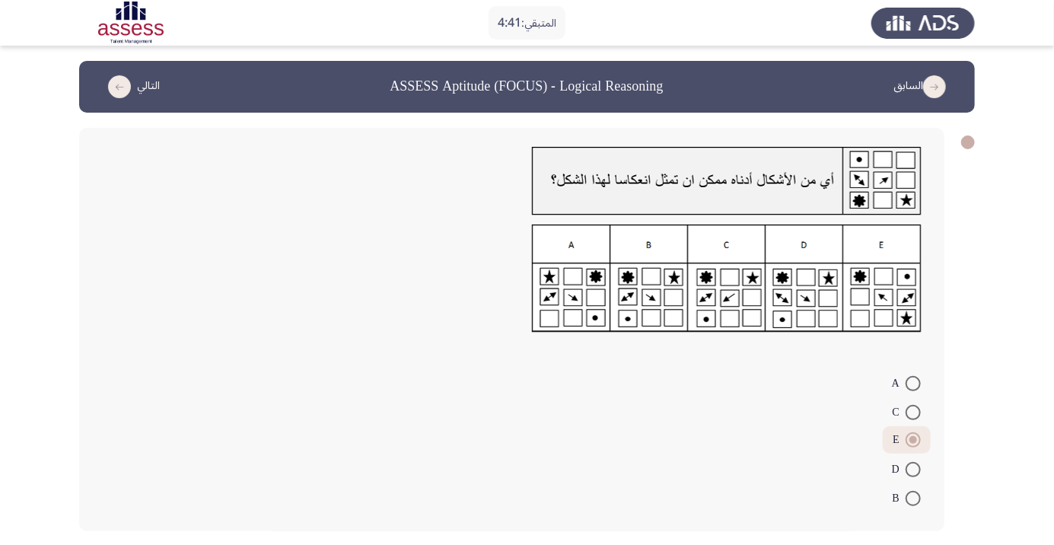
radio input "true"
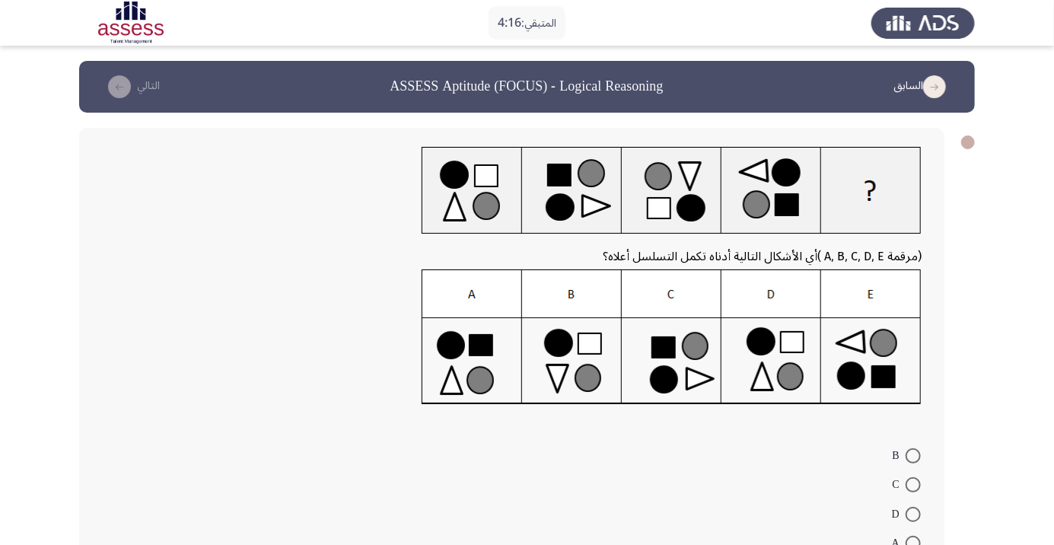
click at [714, 485] on form "B C D A E" at bounding box center [512, 513] width 820 height 147
click at [913, 455] on span at bounding box center [913, 455] width 15 height 15
click at [913, 455] on input "B" at bounding box center [913, 455] width 15 height 15
radio input "true"
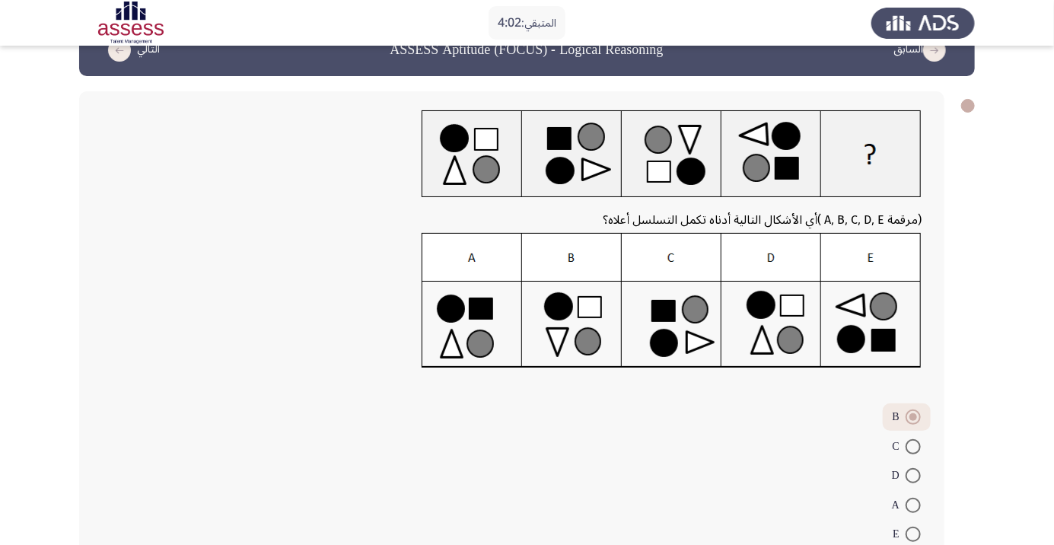
scroll to position [62, 0]
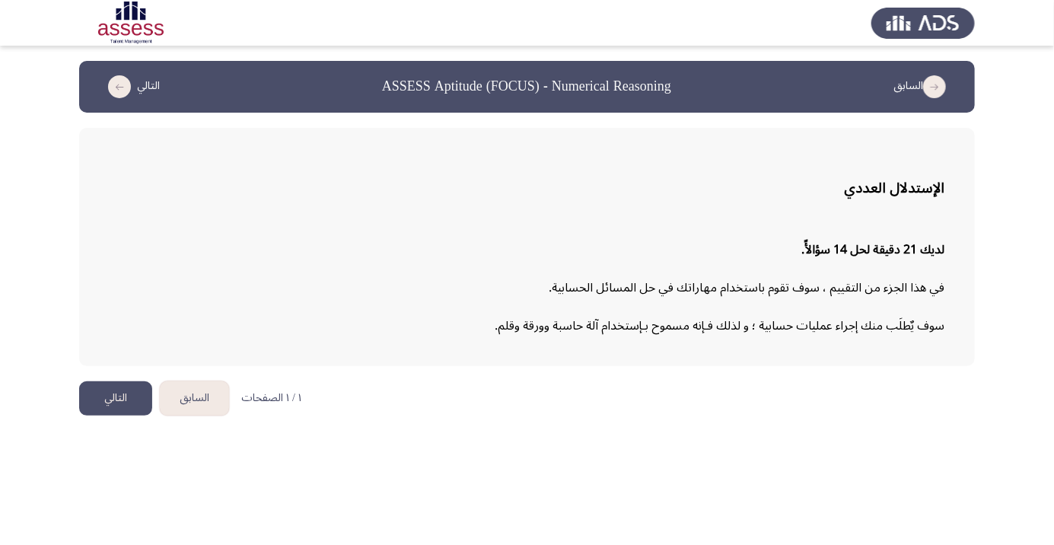
click at [114, 406] on button "التالي" at bounding box center [115, 398] width 73 height 34
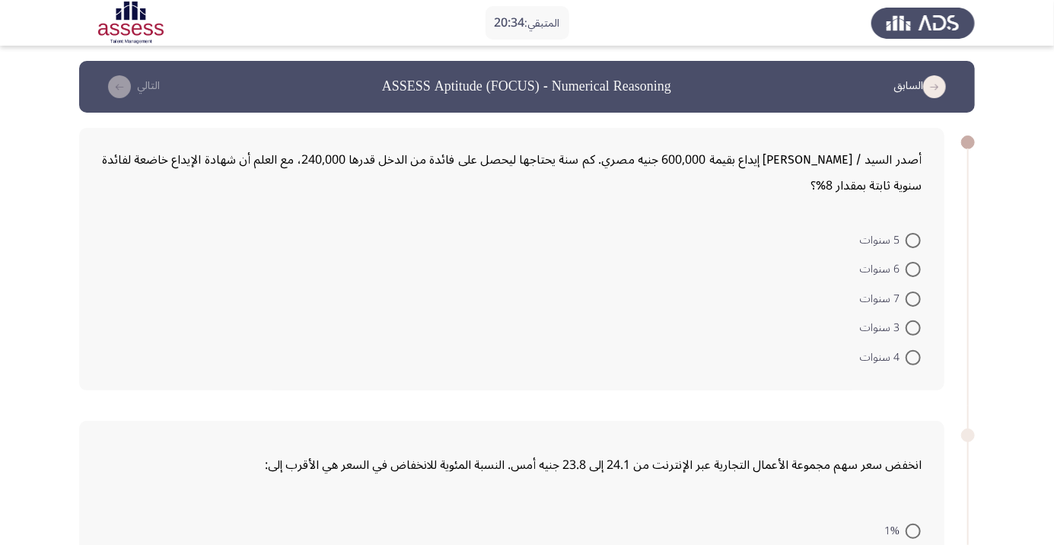
click at [555, 302] on form "5 سنوات 6 سنوات 7 سنوات 3 سنوات 4 سنوات" at bounding box center [512, 297] width 820 height 147
click at [400, 270] on form "5 سنوات 6 سنوات 7 سنوات 3 سنوات 4 سنوات" at bounding box center [512, 297] width 820 height 147
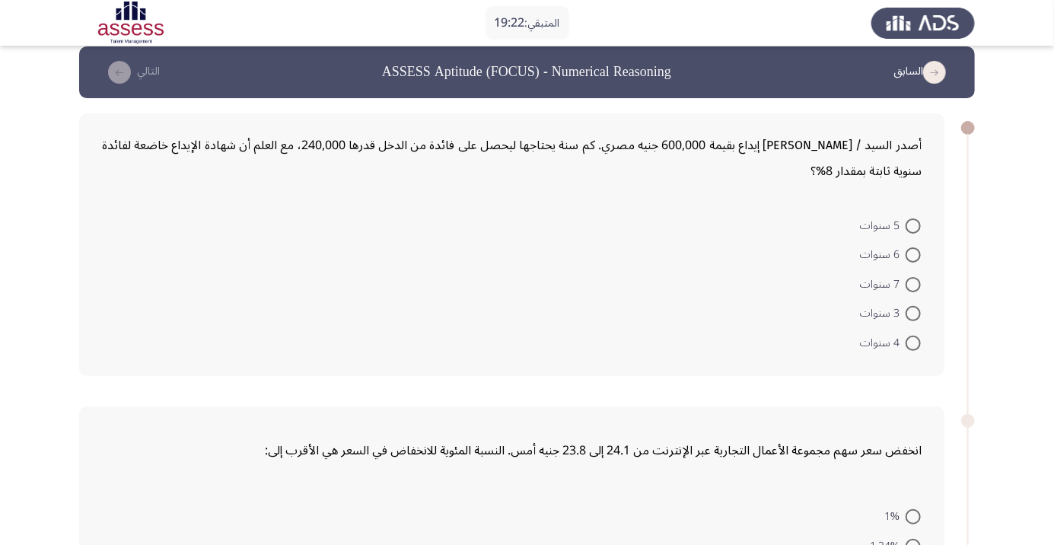
scroll to position [13, 0]
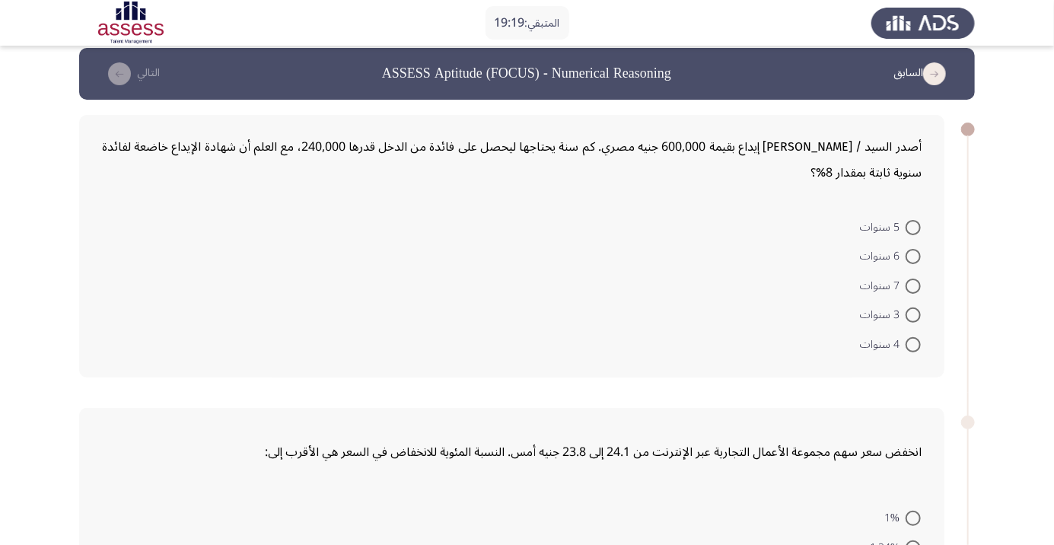
click at [913, 226] on span at bounding box center [913, 227] width 15 height 15
click at [913, 226] on input "5 سنوات" at bounding box center [913, 227] width 15 height 15
radio input "true"
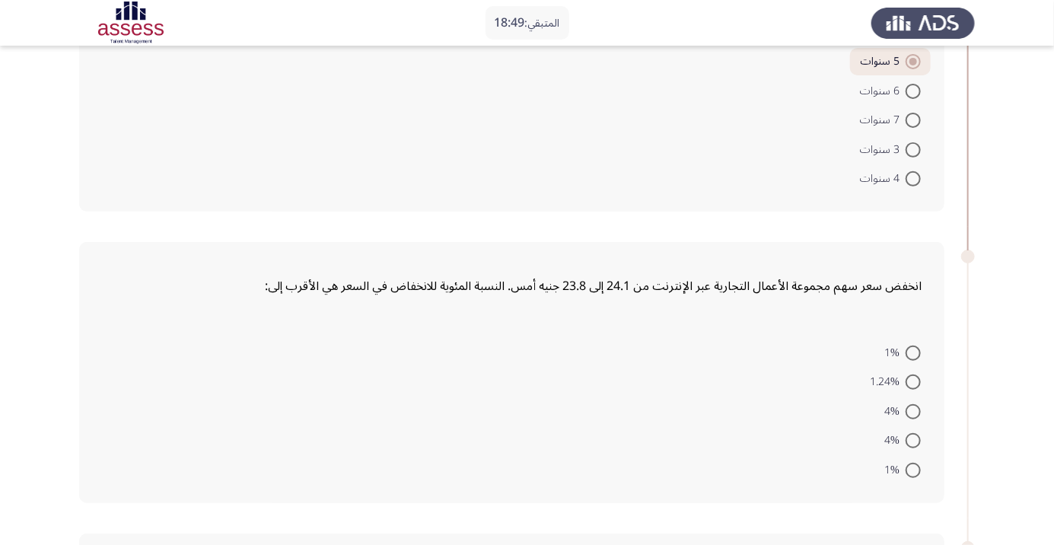
scroll to position [177, 0]
click at [913, 352] on span at bounding box center [913, 352] width 15 height 15
click at [913, 352] on input "1%" at bounding box center [913, 352] width 15 height 15
radio input "true"
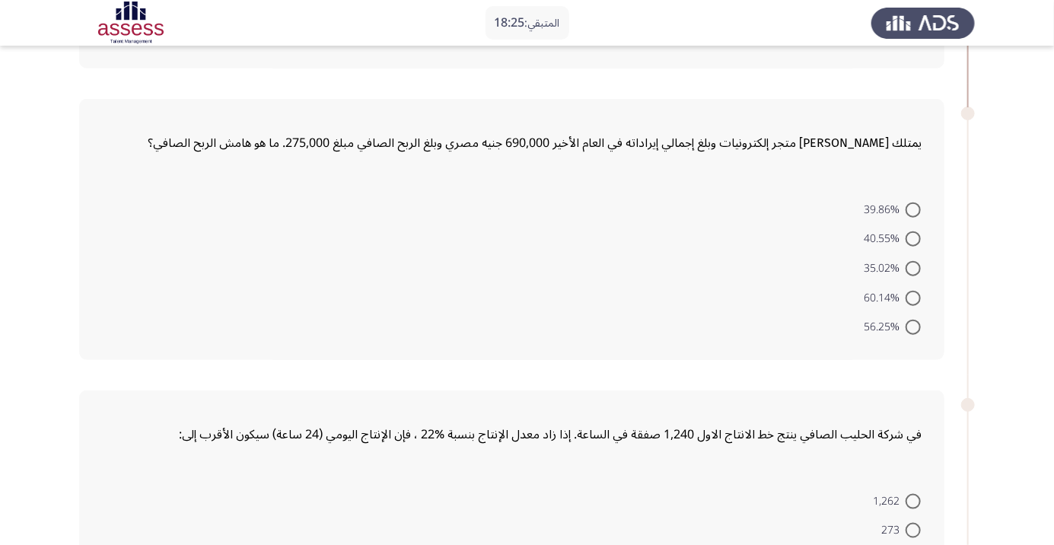
scroll to position [611, 0]
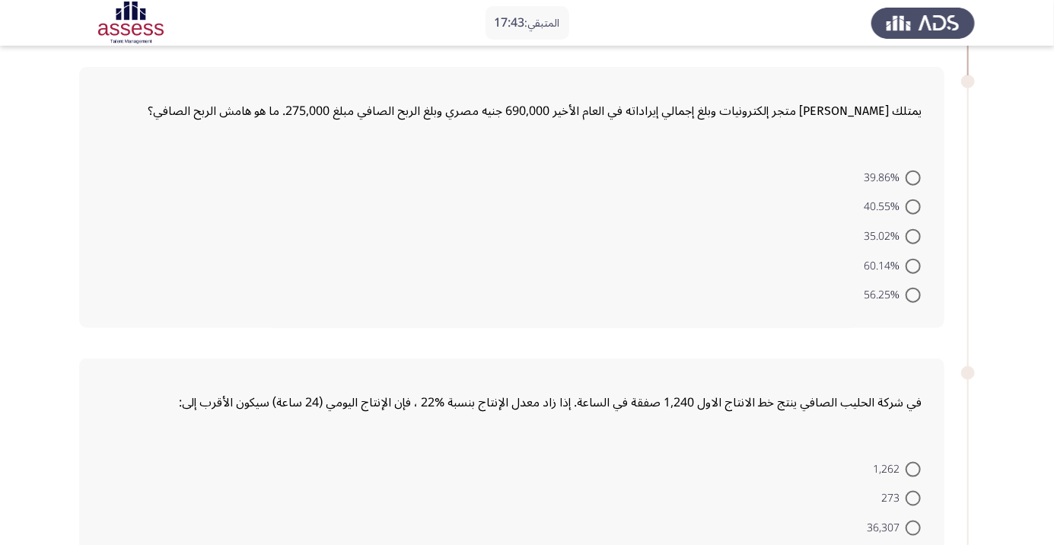
click at [913, 177] on span at bounding box center [913, 177] width 15 height 15
click at [913, 177] on input "39.86%" at bounding box center [913, 177] width 15 height 15
radio input "true"
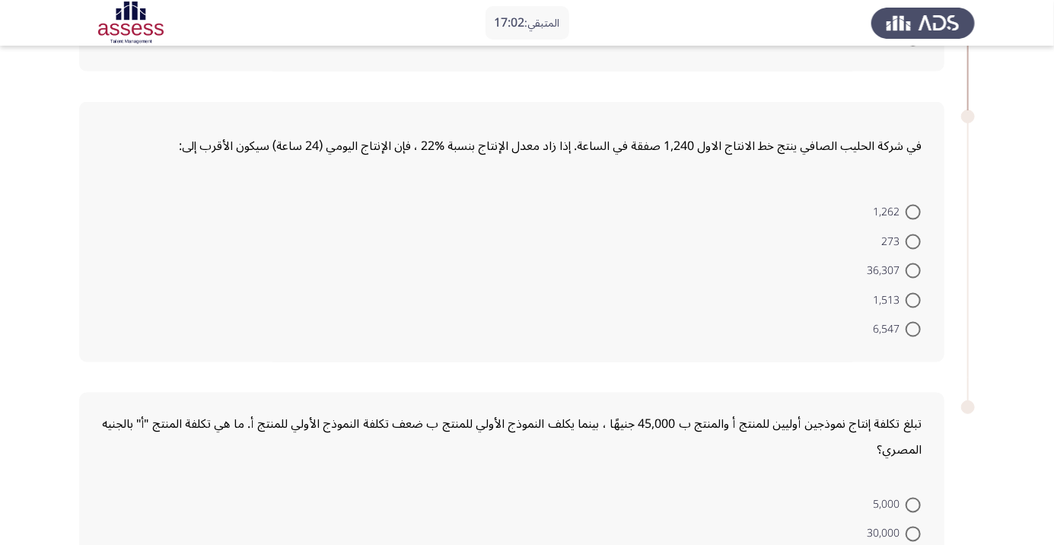
scroll to position [901, 0]
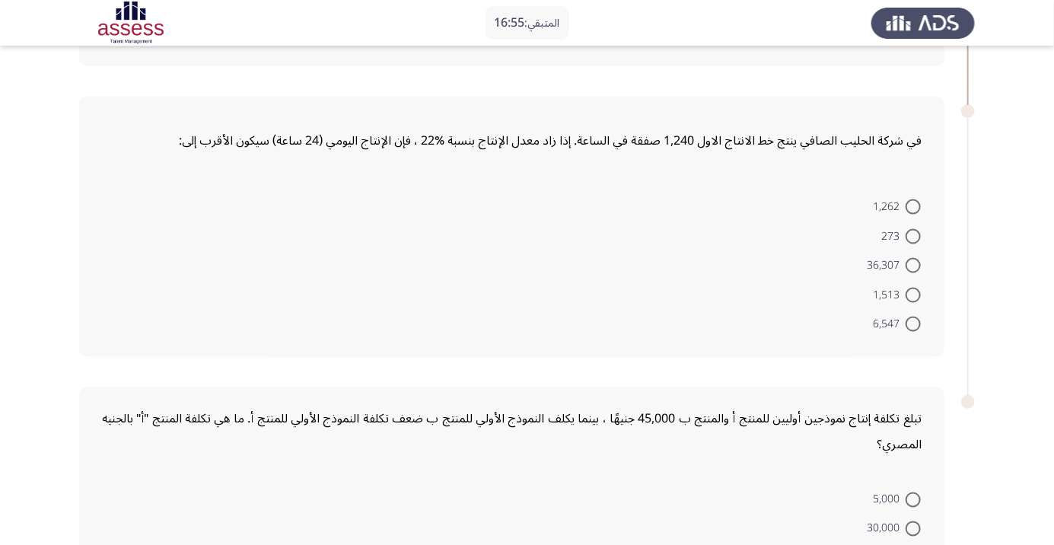
click at [913, 234] on span at bounding box center [913, 236] width 15 height 15
click at [913, 234] on input "273" at bounding box center [913, 236] width 15 height 15
radio input "true"
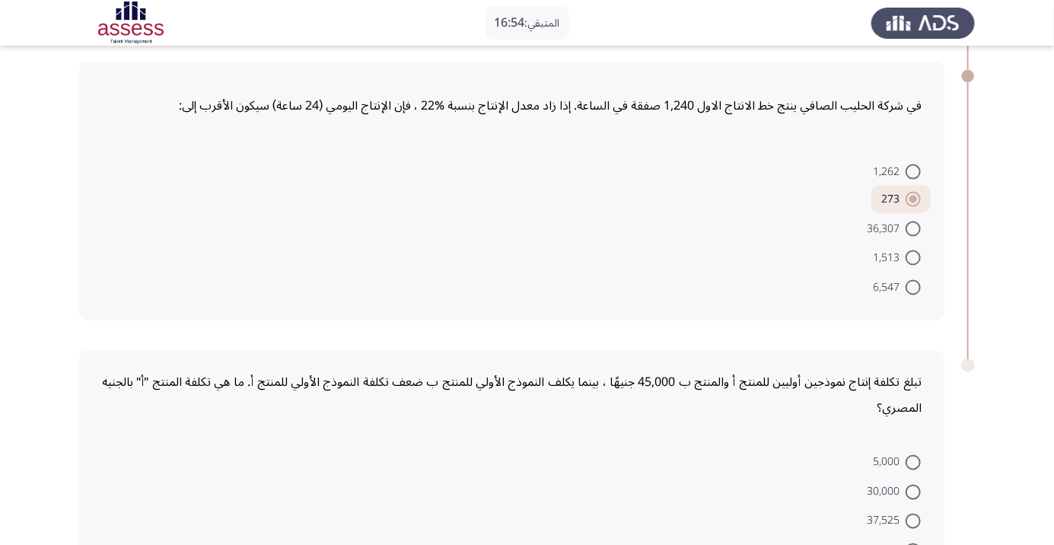
scroll to position [1004, 0]
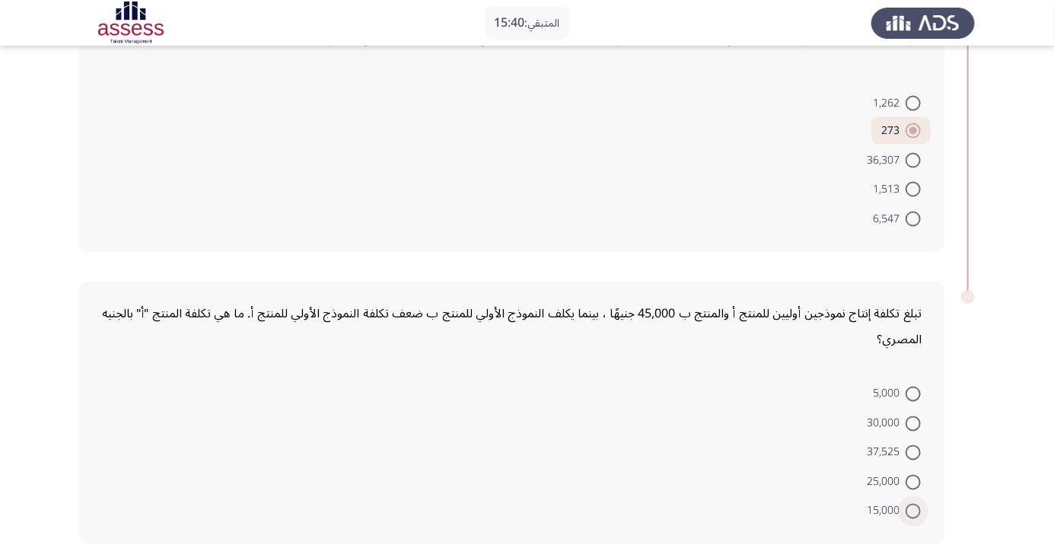
click at [913, 508] on span at bounding box center [913, 511] width 15 height 15
click at [913, 508] on input "15,000" at bounding box center [913, 511] width 15 height 15
radio input "true"
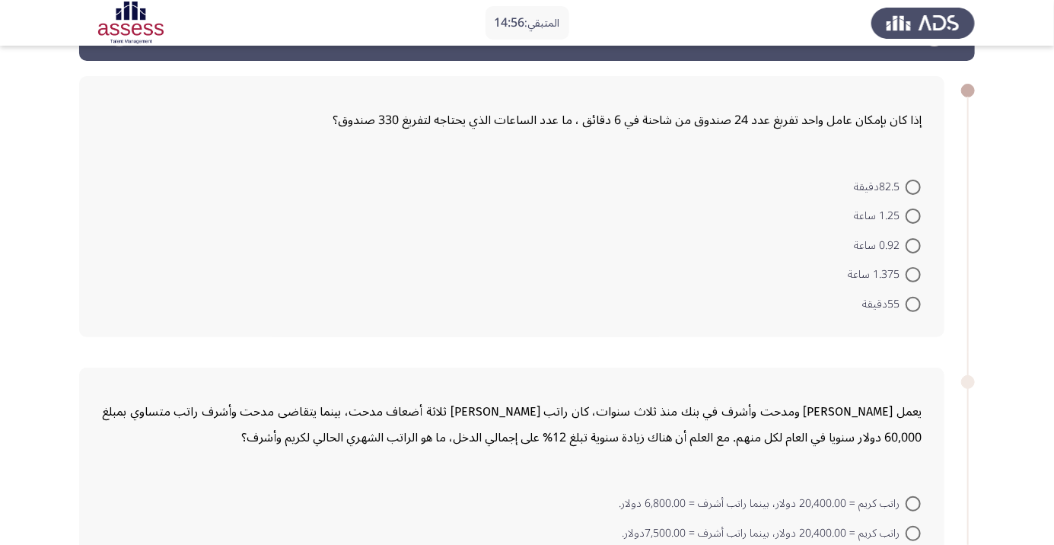
scroll to position [61, 0]
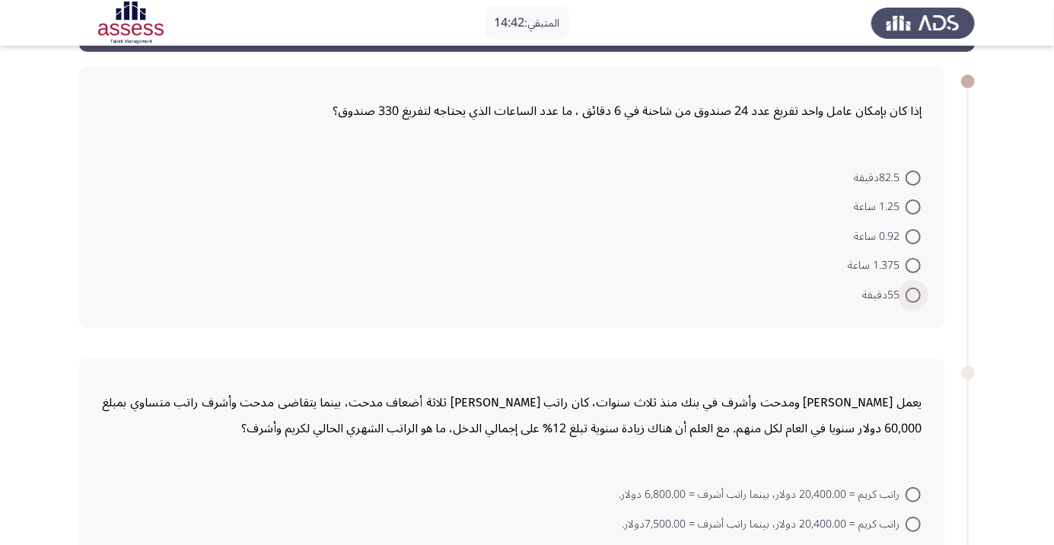
click at [894, 304] on span "55دقيقة" at bounding box center [883, 295] width 43 height 18
click at [906, 303] on input "55دقيقة" at bounding box center [913, 295] width 15 height 15
radio input "true"
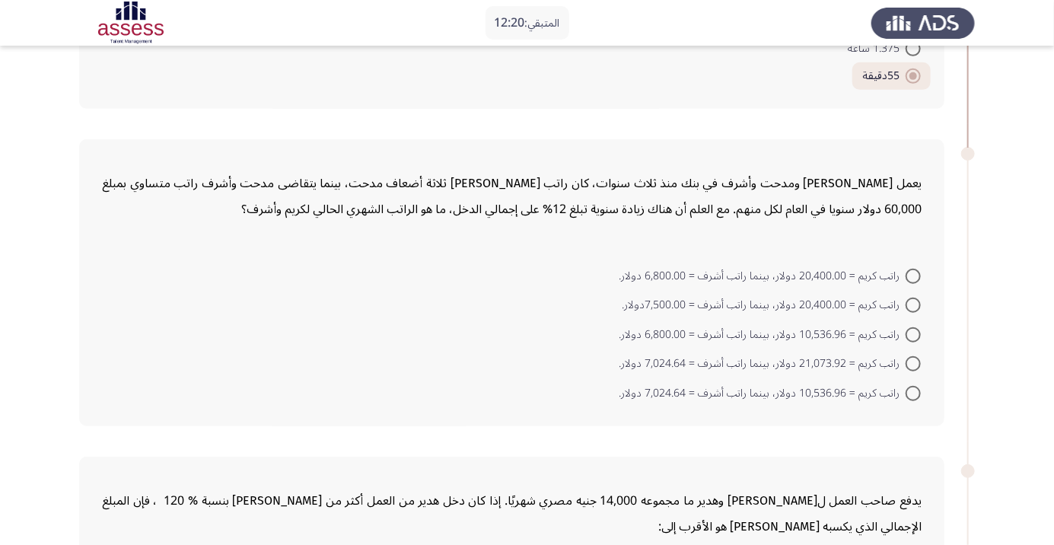
scroll to position [279, 0]
click at [913, 277] on span at bounding box center [913, 274] width 15 height 15
click at [913, 277] on input "راتب كريم = 20,400.00 دولار، بينما راتب أشرف = 6,800.00 دولار." at bounding box center [913, 274] width 15 height 15
radio input "true"
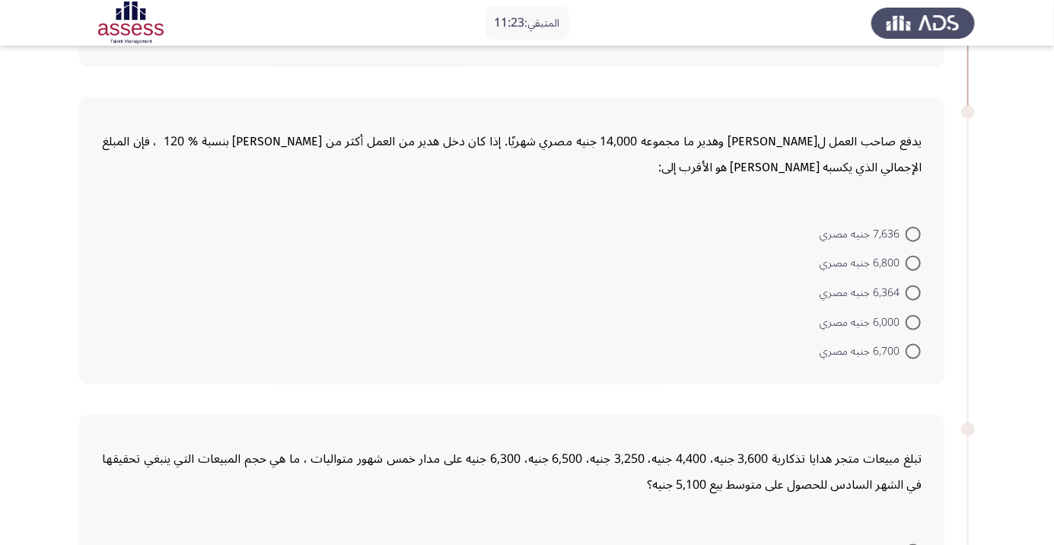
scroll to position [633, 0]
click at [913, 263] on span at bounding box center [913, 264] width 15 height 15
click at [913, 263] on input "6,800 جنيه مصري" at bounding box center [913, 264] width 15 height 15
radio input "true"
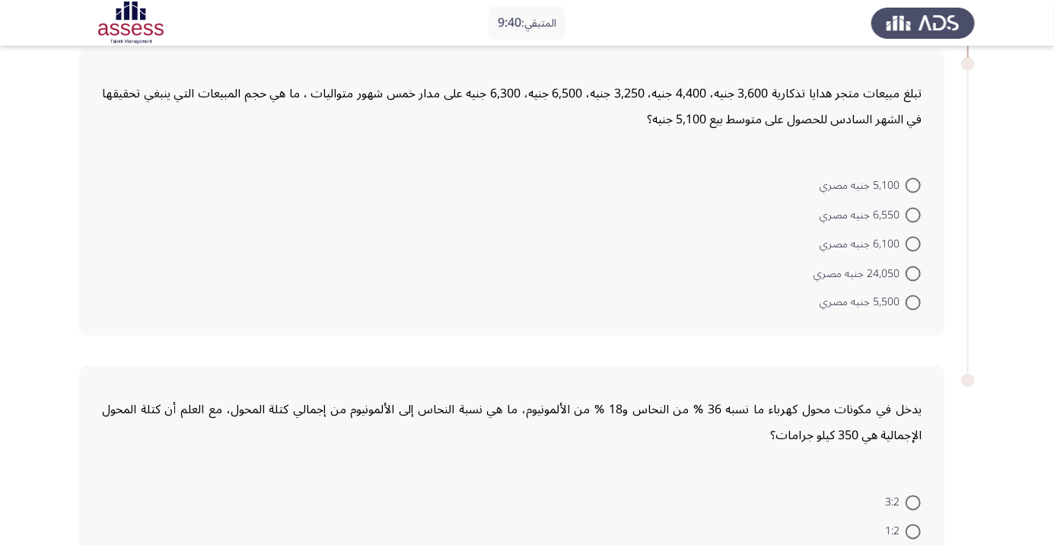
scroll to position [1002, 0]
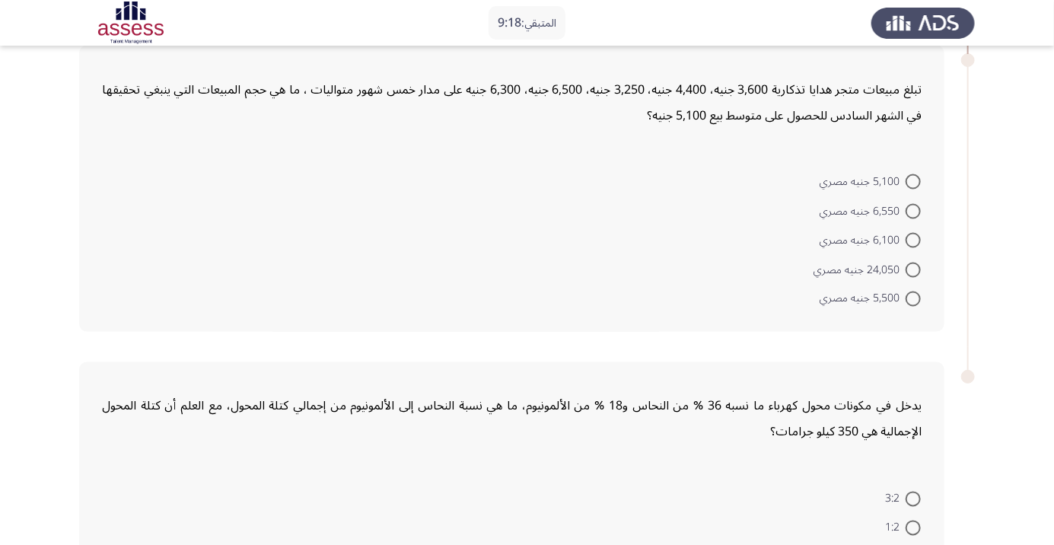
click at [913, 238] on span at bounding box center [913, 240] width 15 height 15
click at [913, 238] on input "6,100 جنيه مصري" at bounding box center [913, 240] width 15 height 15
radio input "true"
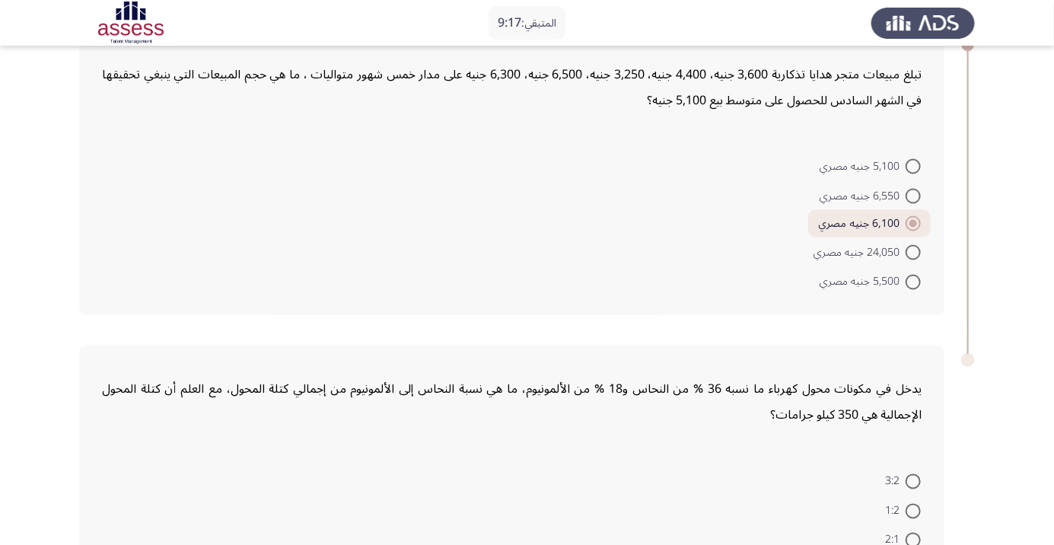
scroll to position [1105, 0]
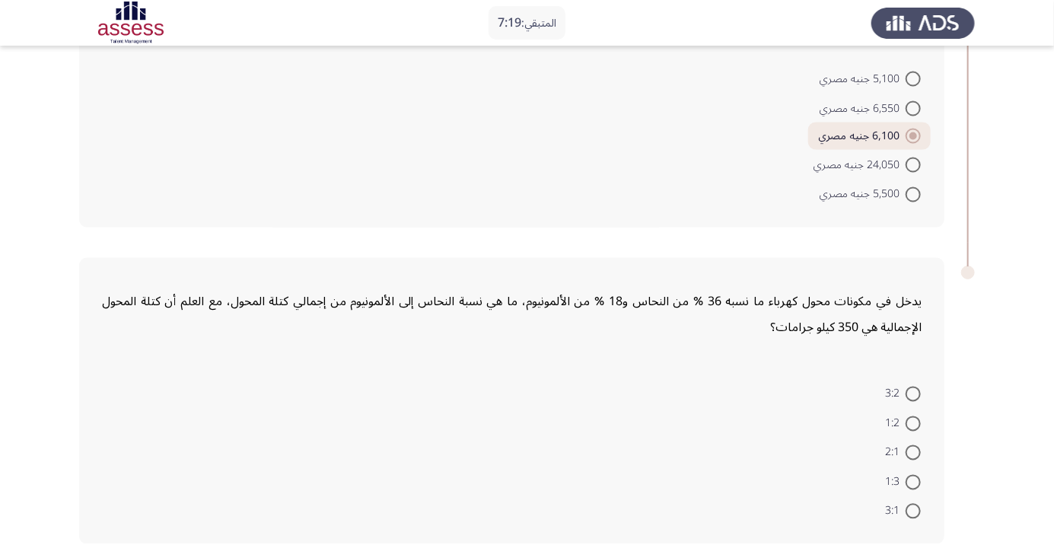
click at [909, 513] on span at bounding box center [913, 511] width 15 height 15
click at [909, 513] on input "3:1" at bounding box center [913, 511] width 15 height 15
radio input "true"
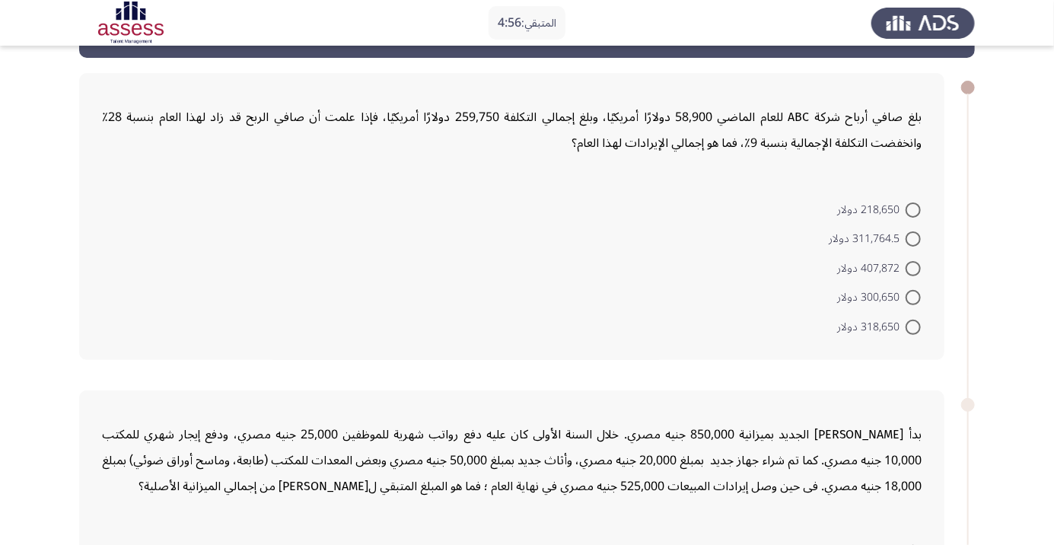
scroll to position [56, 0]
click at [913, 266] on span at bounding box center [913, 267] width 15 height 15
click at [913, 266] on input "407,872 دولار" at bounding box center [913, 267] width 15 height 15
radio input "true"
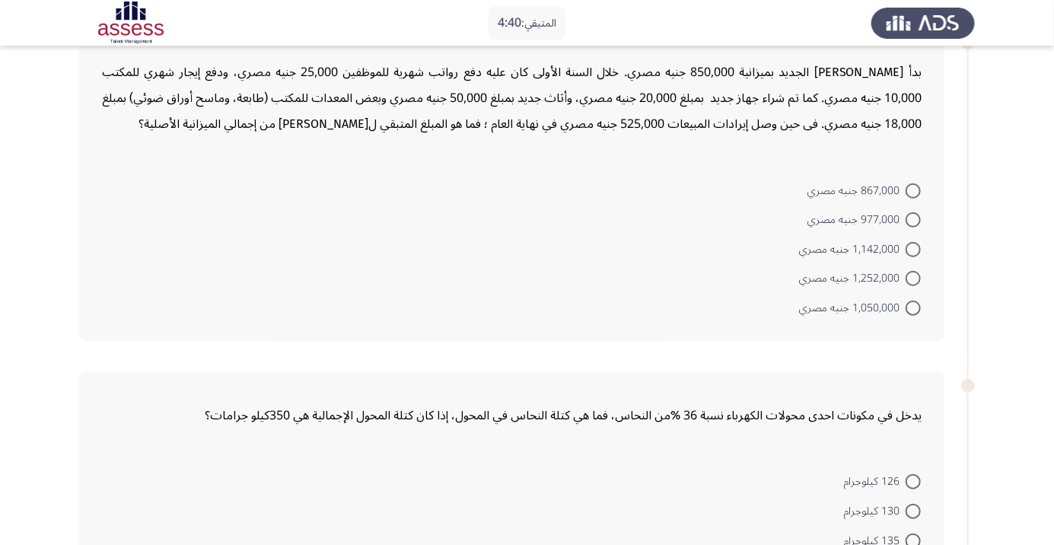
scroll to position [414, 0]
click at [153, 357] on div "يدخل في مكونات احدى محولات الكهرباء نسبة 36 %من النحاس، فما هي كتلة النحاس في ا…" at bounding box center [527, 502] width 896 height 291
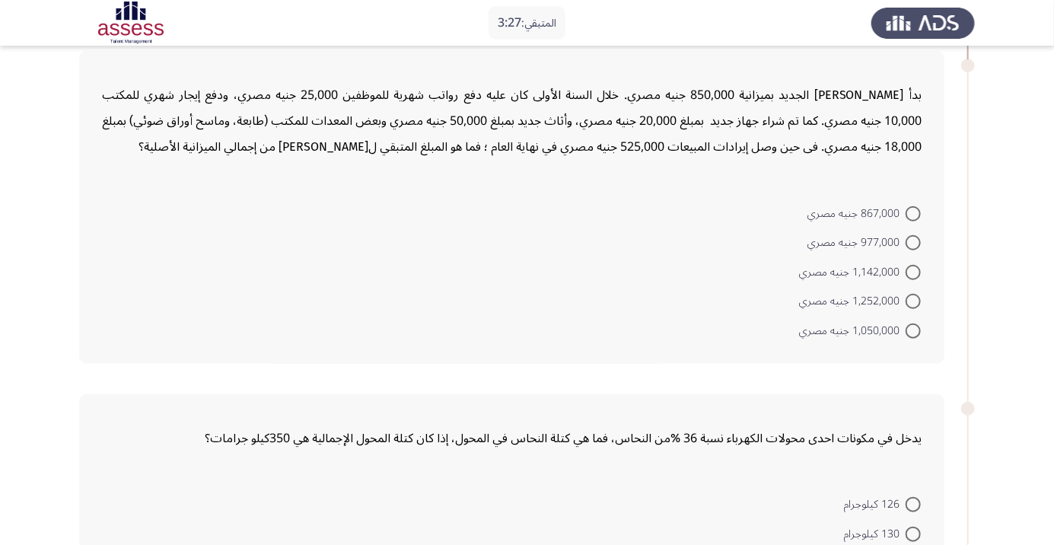
scroll to position [390, 0]
click at [914, 238] on span at bounding box center [913, 244] width 15 height 15
click at [914, 238] on input "977,000 جنيه مصري" at bounding box center [913, 244] width 15 height 15
radio input "true"
click at [913, 213] on span at bounding box center [913, 215] width 15 height 15
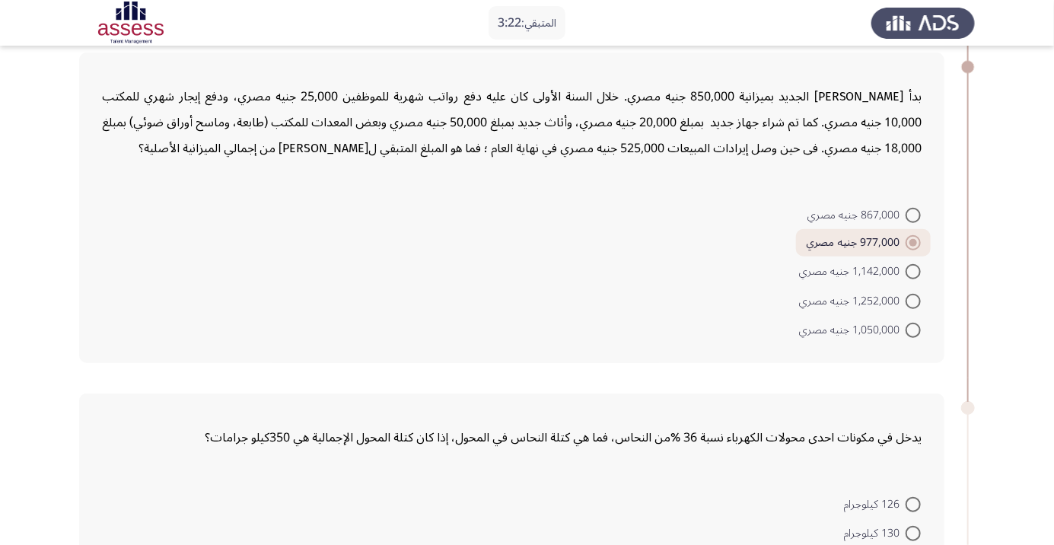
click at [913, 213] on input "867,000 جنيه مصري" at bounding box center [913, 215] width 15 height 15
radio input "true"
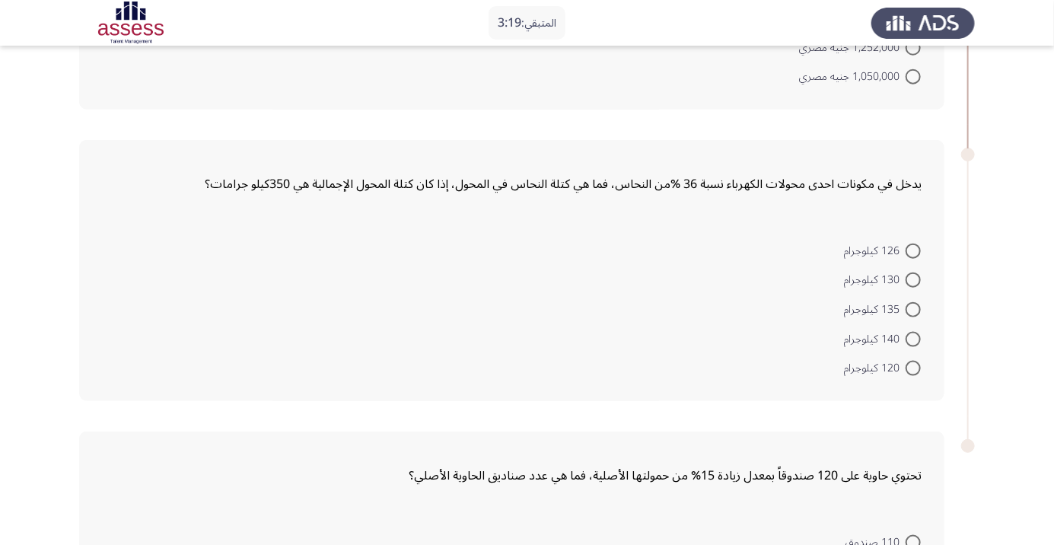
scroll to position [645, 0]
click at [913, 278] on span at bounding box center [913, 279] width 15 height 15
click at [913, 278] on input "130 كيلوجرام" at bounding box center [913, 279] width 15 height 15
radio input "true"
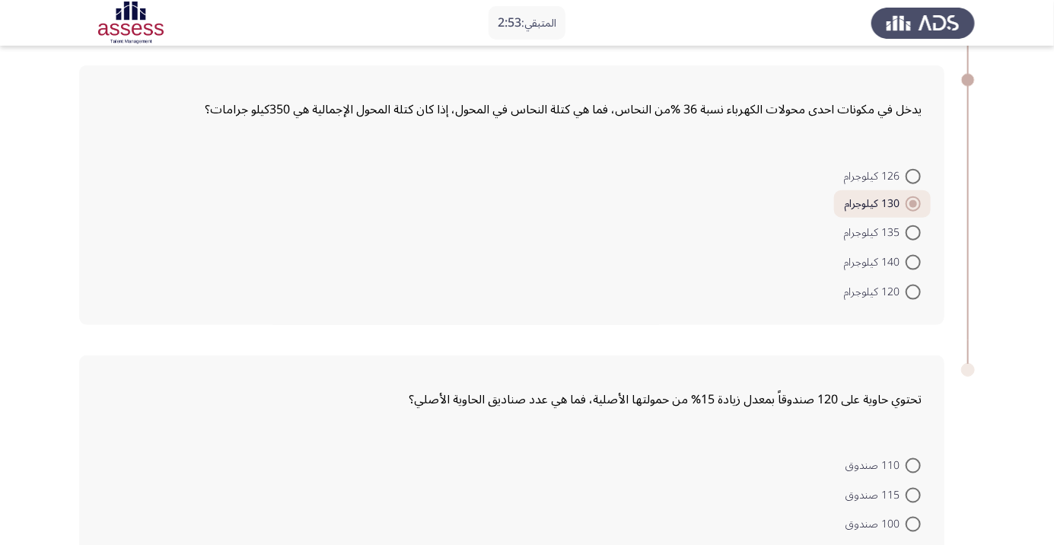
scroll to position [791, 0]
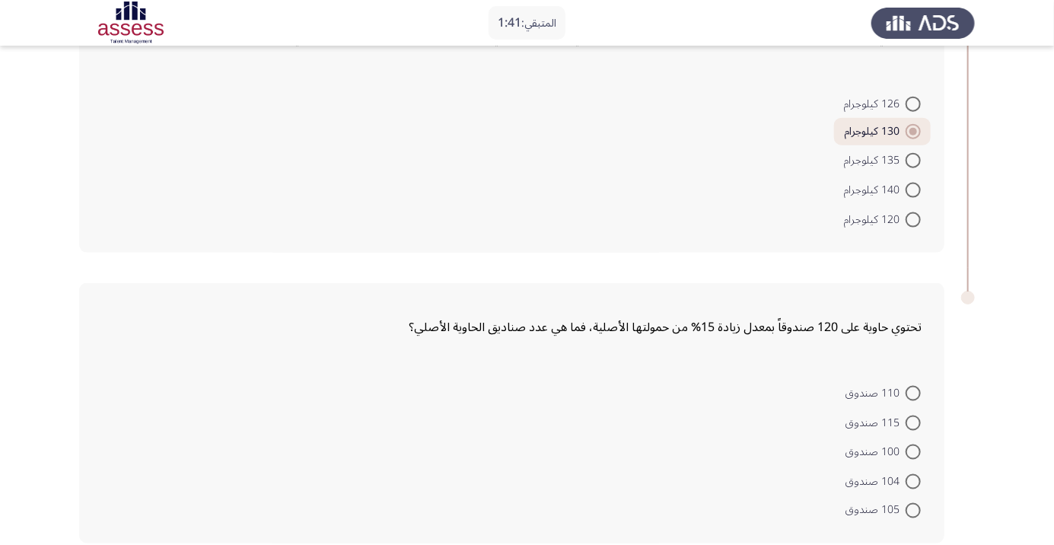
click at [913, 479] on span at bounding box center [913, 481] width 15 height 15
click at [913, 479] on input "104 صندوق" at bounding box center [913, 481] width 15 height 15
radio input "true"
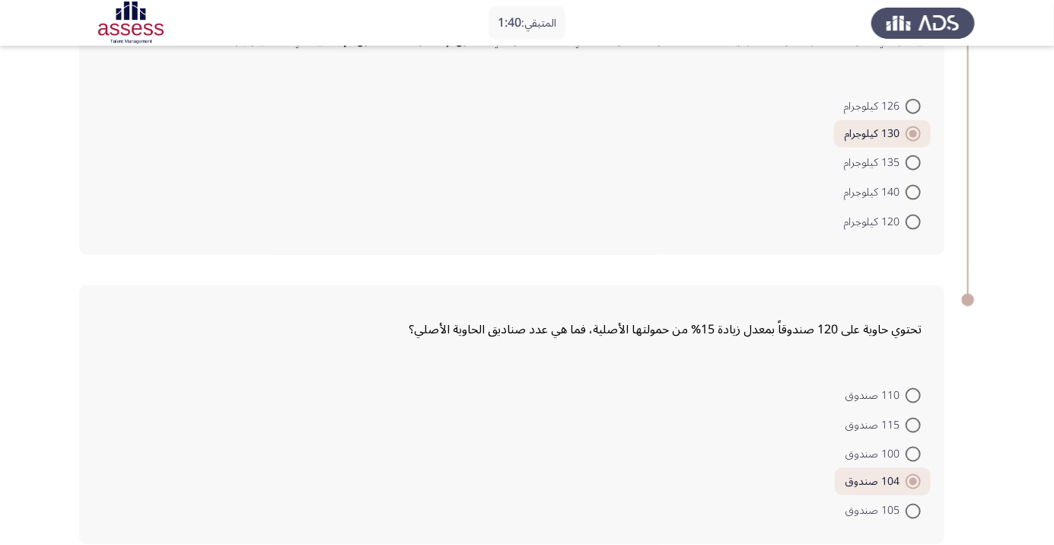
scroll to position [0, 0]
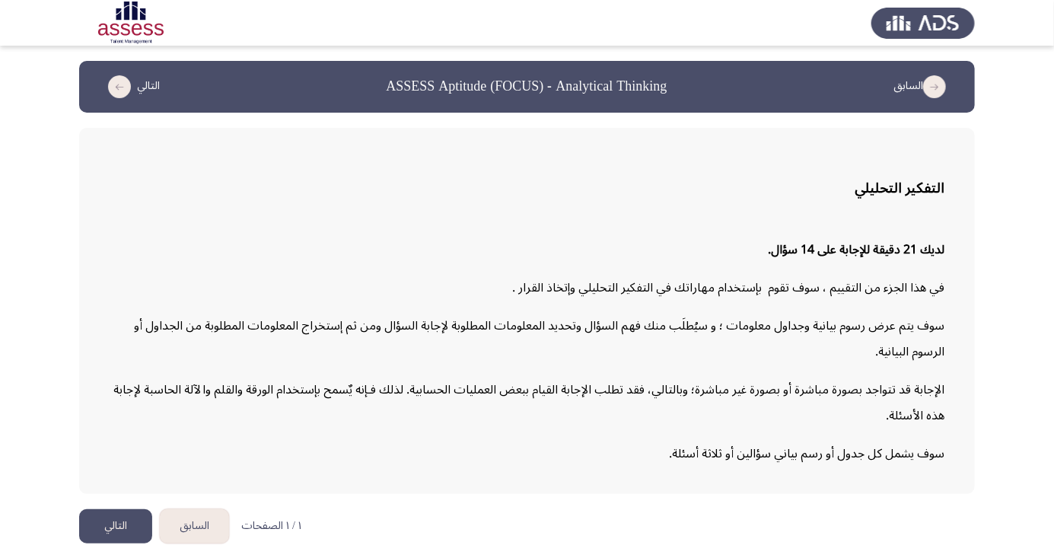
click at [113, 543] on button "التالي" at bounding box center [115, 526] width 73 height 34
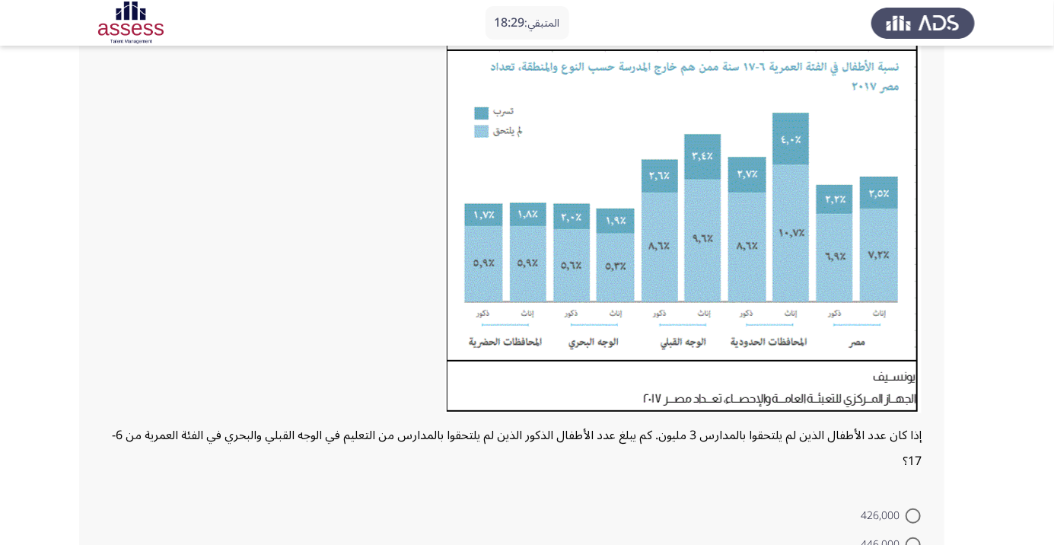
scroll to position [250, 0]
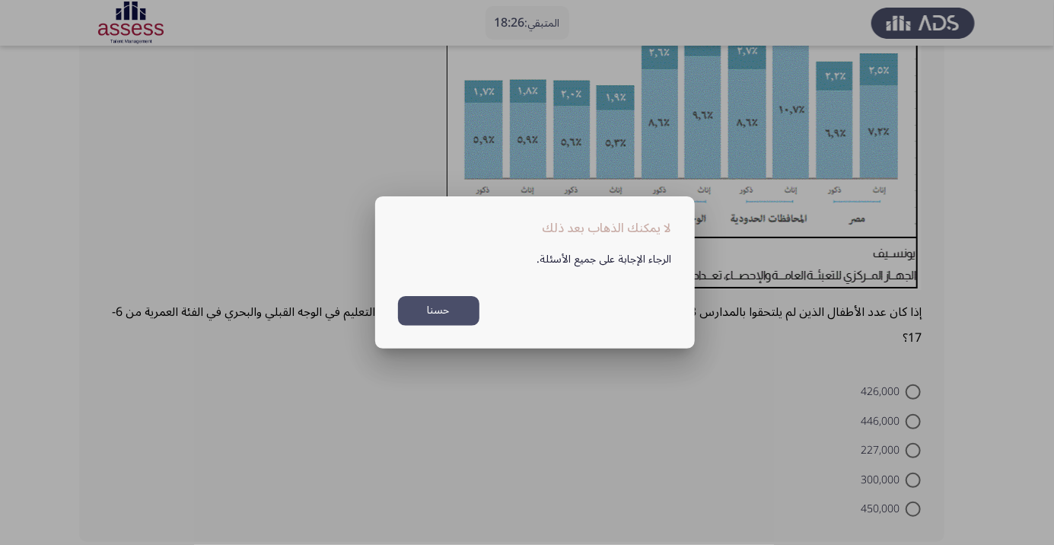
click at [438, 326] on button "حسنا" at bounding box center [438, 311] width 81 height 30
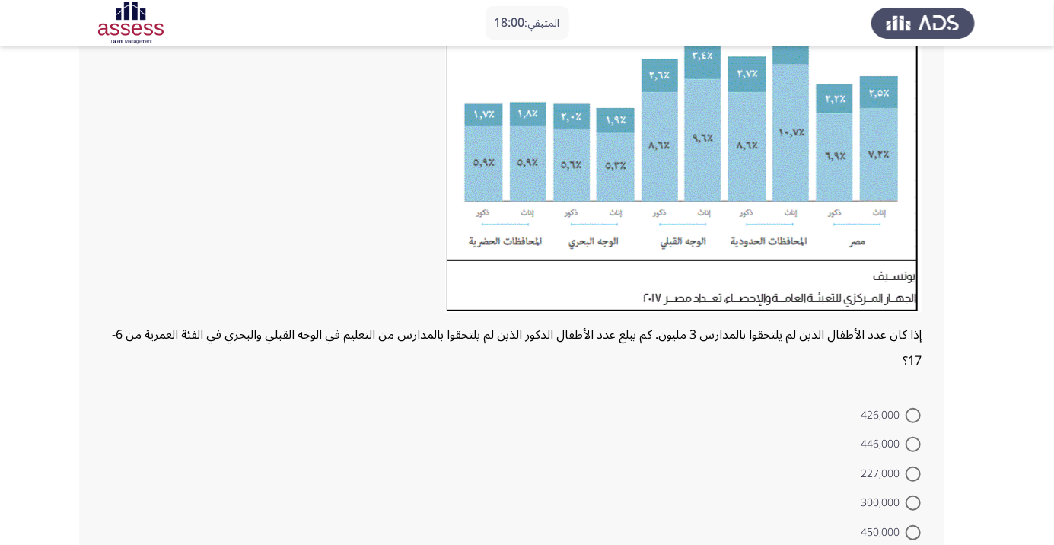
scroll to position [226, 0]
click at [912, 536] on span at bounding box center [913, 533] width 15 height 15
click at [912, 536] on input "450,000" at bounding box center [913, 533] width 15 height 15
radio input "true"
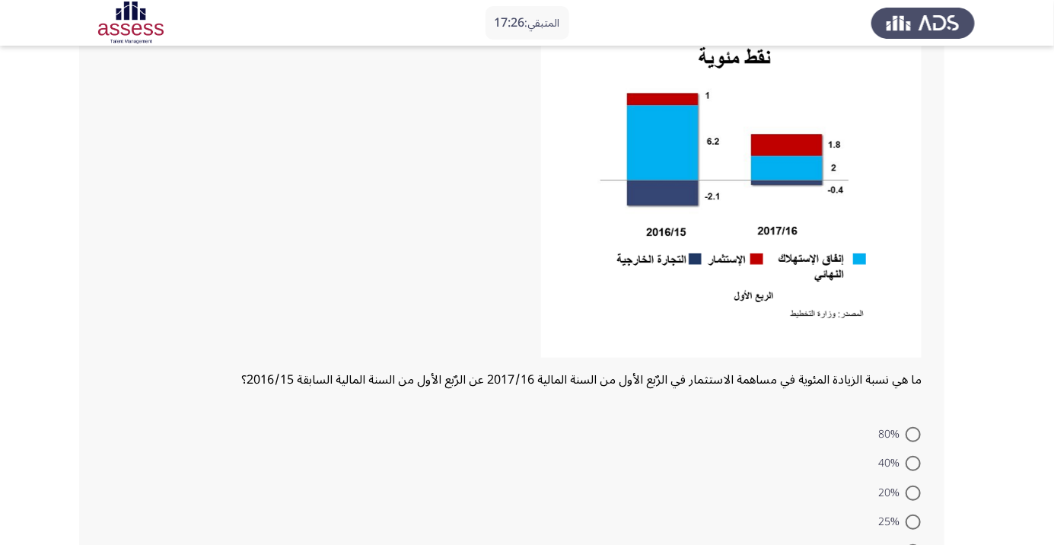
scroll to position [166, 0]
click at [913, 462] on span at bounding box center [913, 462] width 15 height 15
click at [913, 462] on input "40%" at bounding box center [913, 462] width 15 height 15
radio input "true"
click at [913, 463] on span at bounding box center [913, 461] width 8 height 8
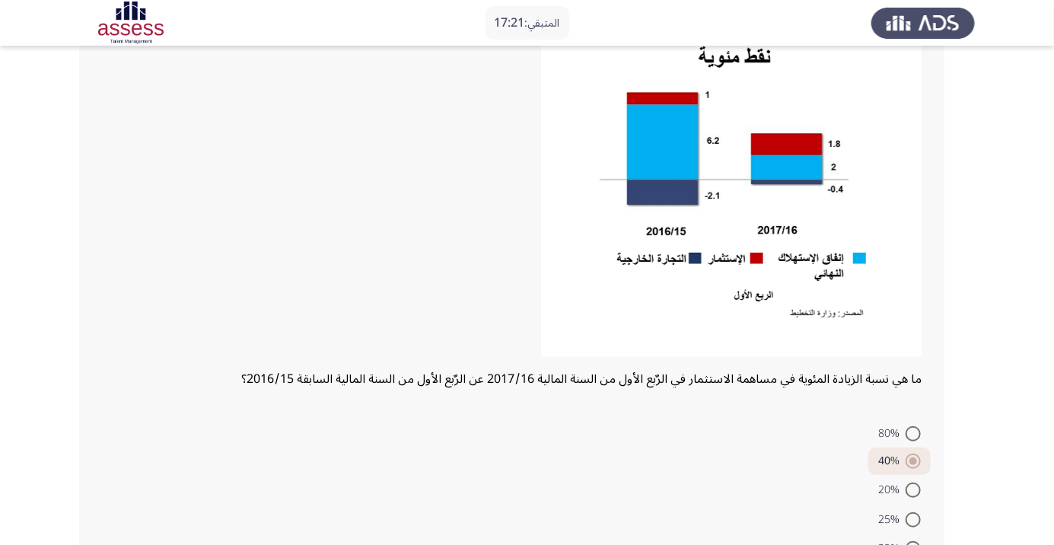
click at [913, 463] on input "40%" at bounding box center [913, 461] width 15 height 15
click at [913, 432] on span at bounding box center [913, 433] width 15 height 15
click at [913, 432] on input "80%" at bounding box center [913, 433] width 15 height 15
radio input "true"
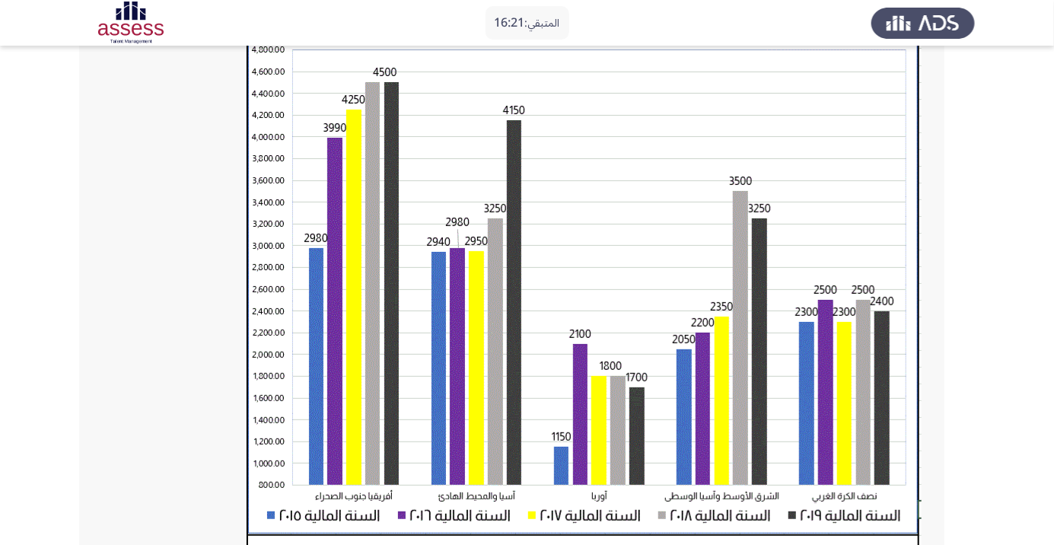
scroll to position [143, 0]
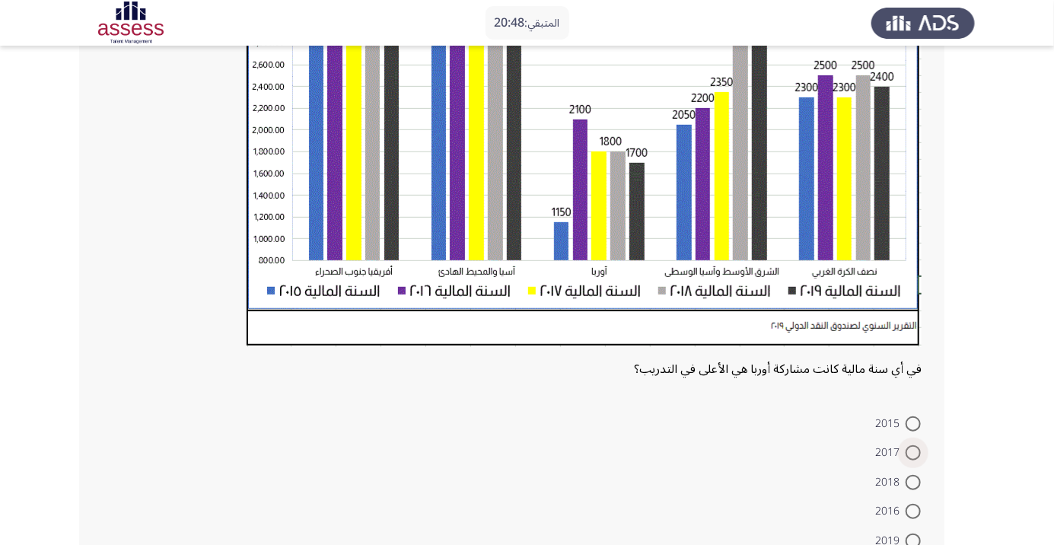
scroll to position [377, 0]
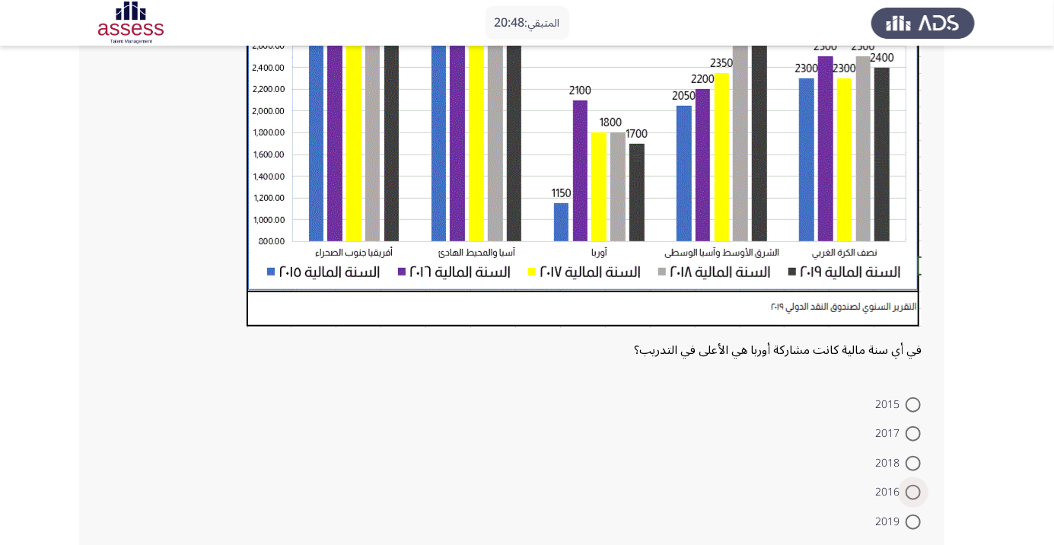
click at [913, 492] on span at bounding box center [913, 492] width 15 height 15
click at [913, 492] on input "2016" at bounding box center [913, 492] width 15 height 15
radio input "true"
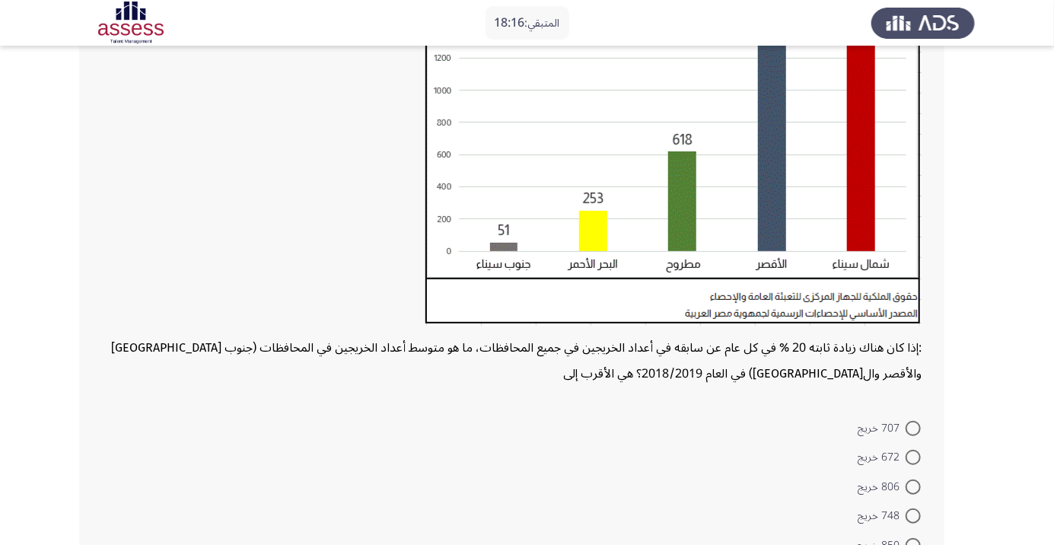
scroll to position [244, 0]
click at [912, 472] on mat-radio-button "806 خريج" at bounding box center [889, 485] width 83 height 30
click at [912, 461] on span at bounding box center [913, 456] width 15 height 15
click at [912, 461] on input "672 خريج" at bounding box center [913, 456] width 15 height 15
radio input "true"
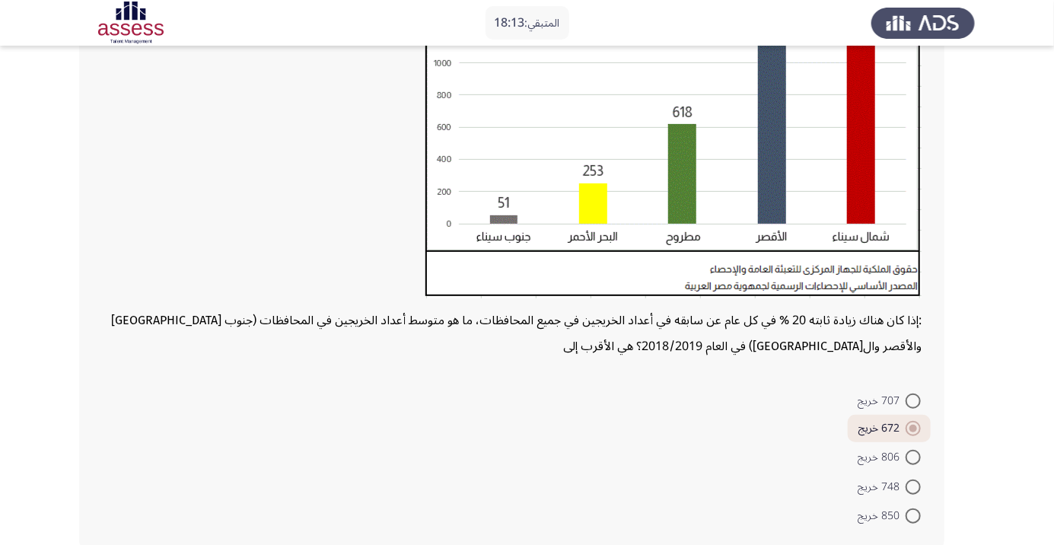
scroll to position [277, 0]
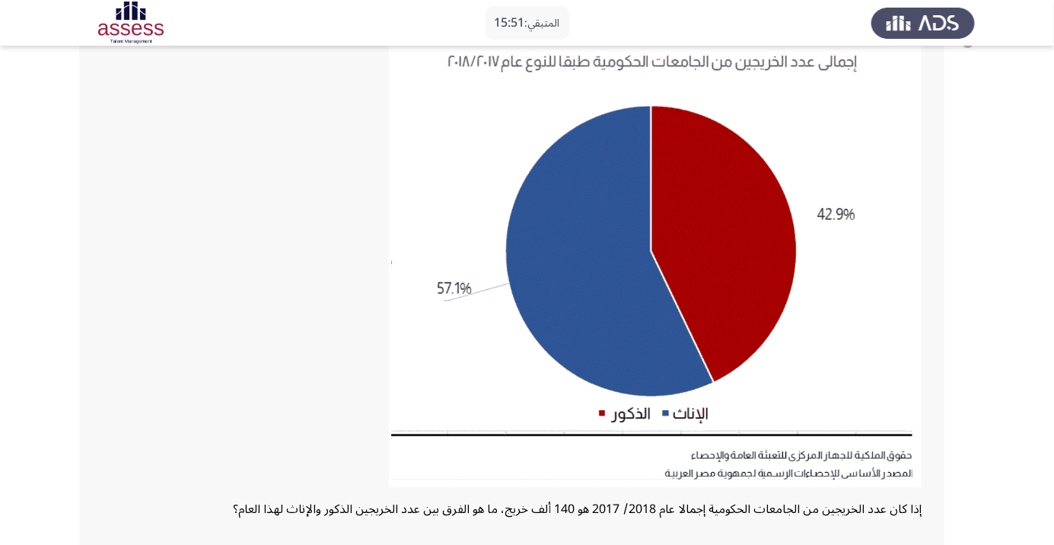
scroll to position [100, 0]
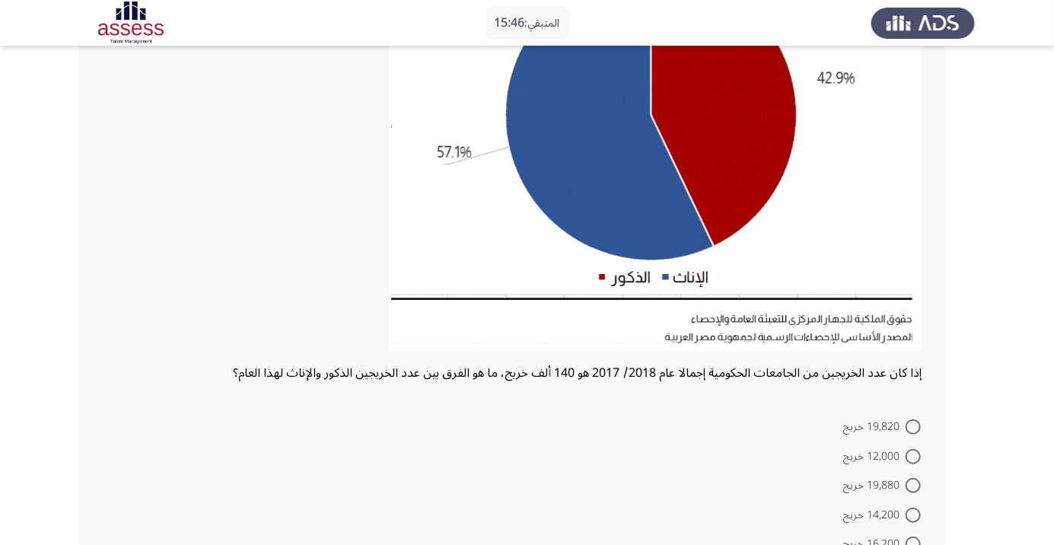
click at [913, 456] on span at bounding box center [913, 456] width 15 height 15
click at [913, 456] on input "12,000 خريج" at bounding box center [913, 456] width 15 height 15
radio input "true"
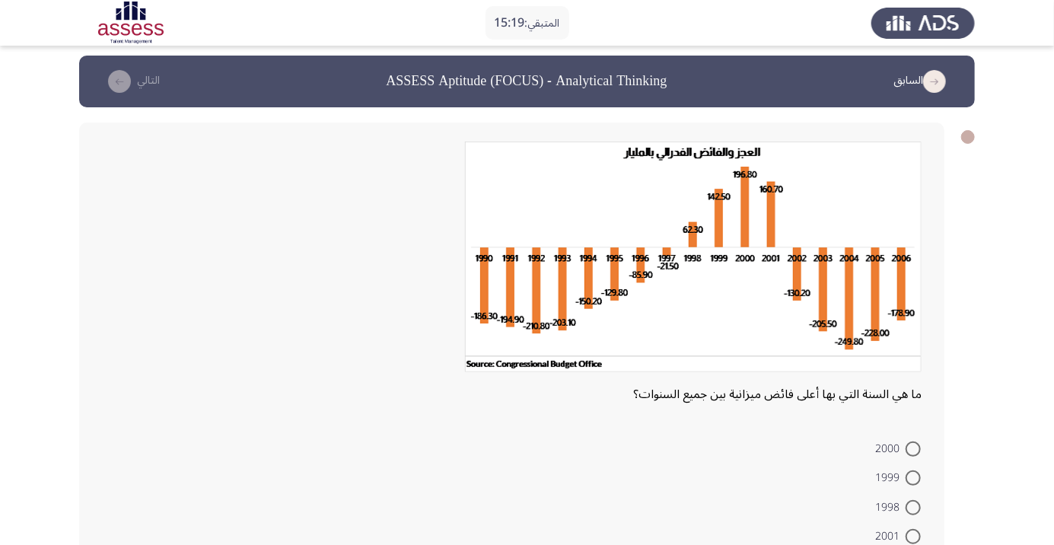
scroll to position [12, 0]
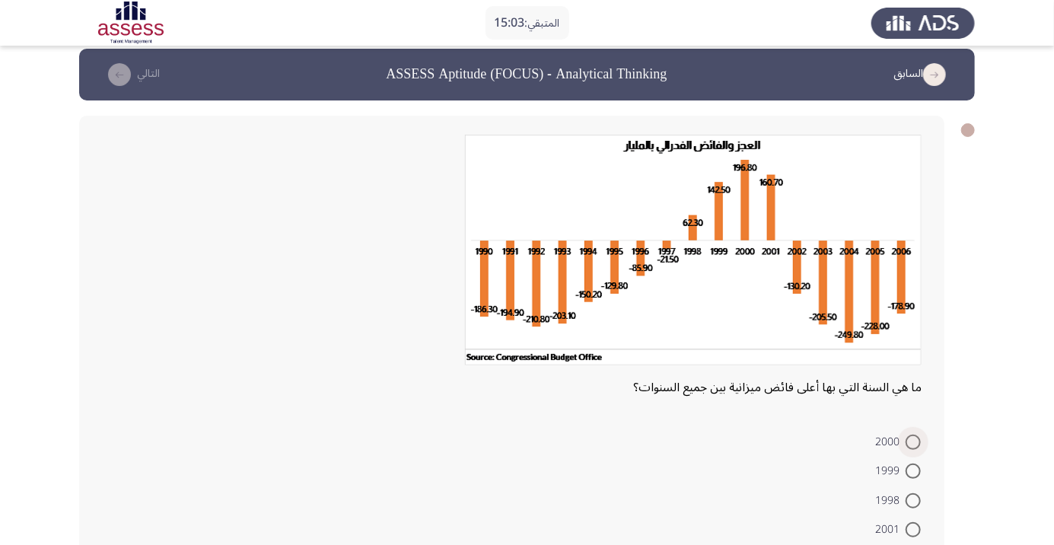
click at [913, 441] on span at bounding box center [913, 442] width 15 height 15
click at [913, 441] on input "2000" at bounding box center [913, 442] width 15 height 15
radio input "true"
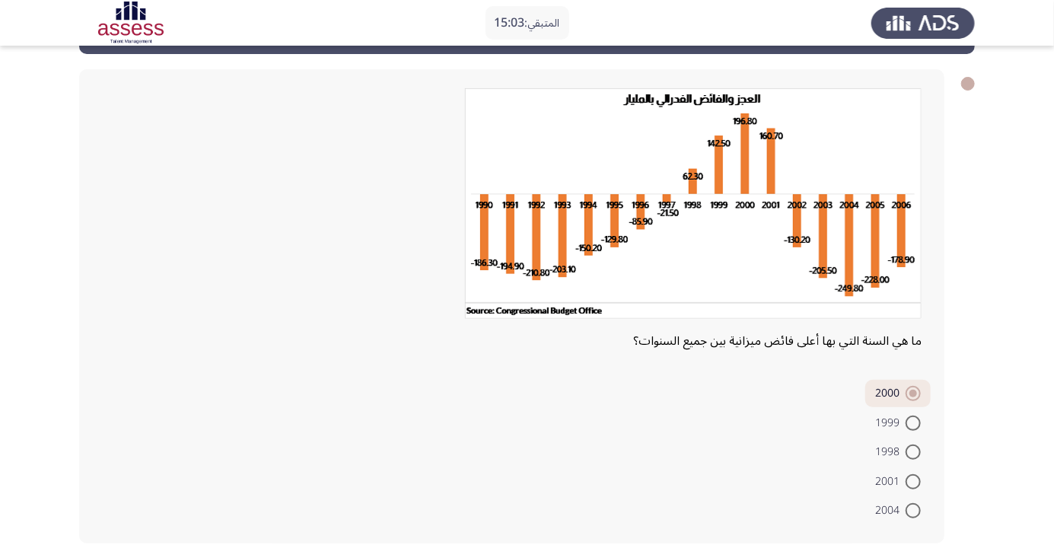
scroll to position [60, 0]
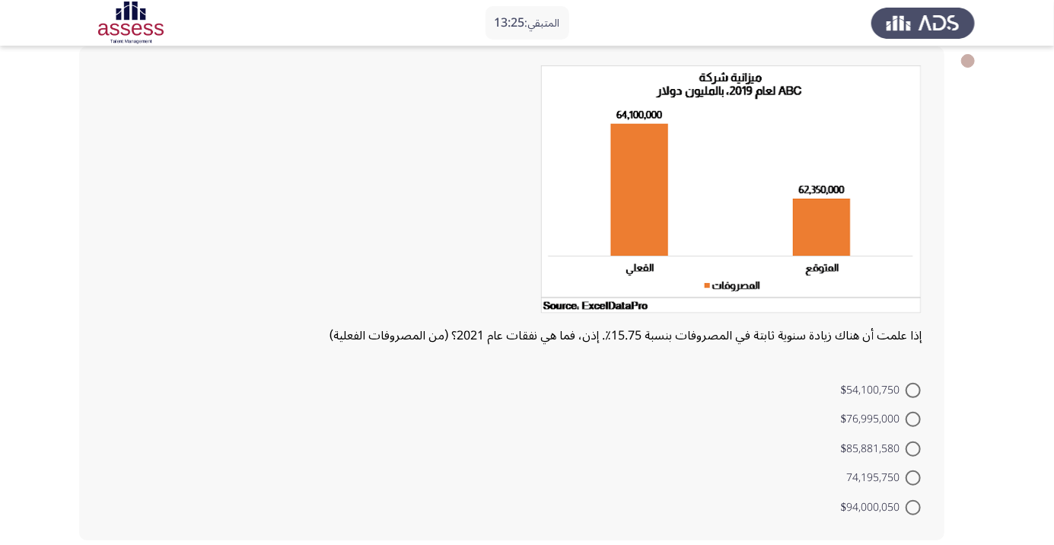
scroll to position [70, 0]
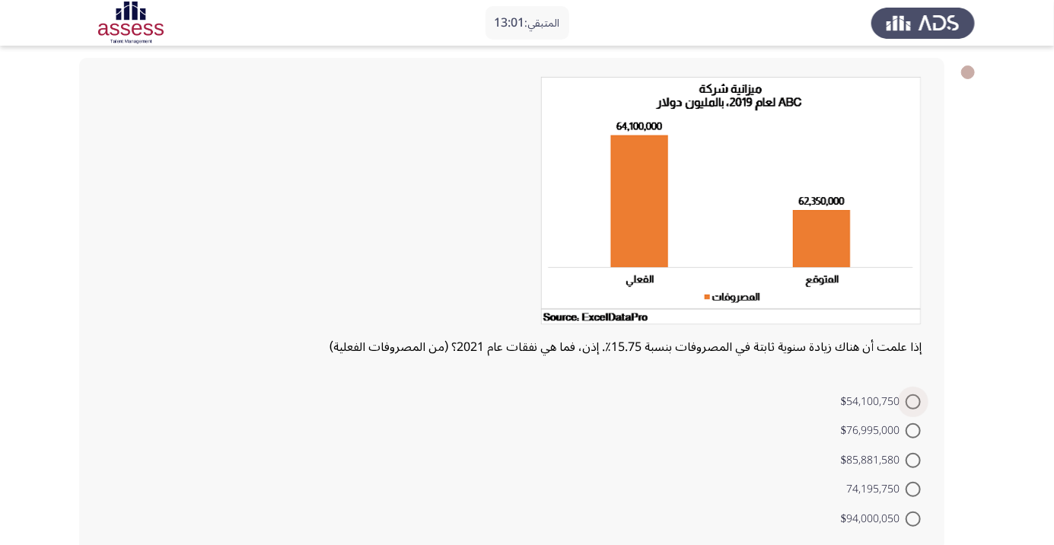
click at [915, 396] on span at bounding box center [913, 401] width 15 height 15
click at [915, 396] on input "$54,100,750" at bounding box center [913, 401] width 15 height 15
radio input "true"
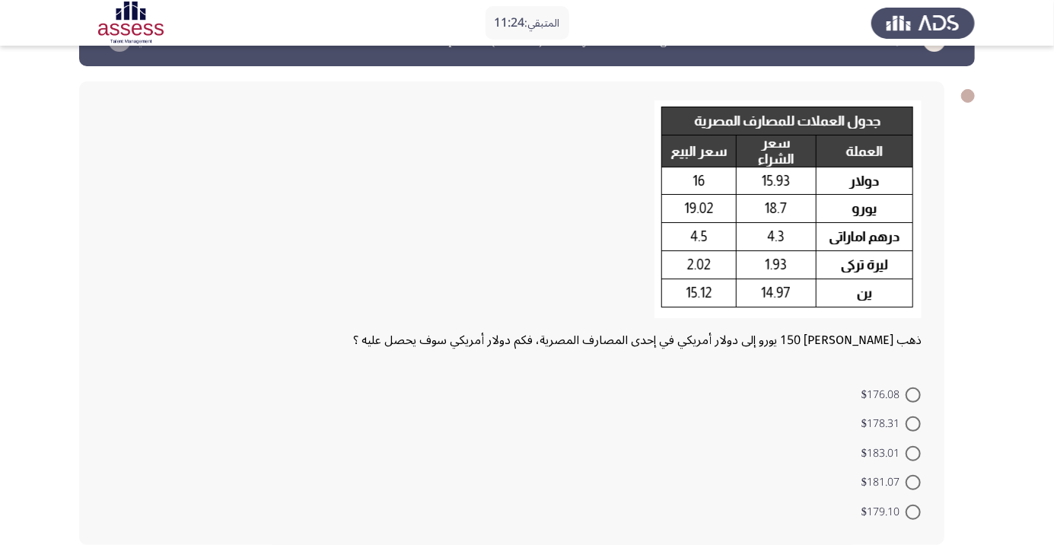
scroll to position [49, 0]
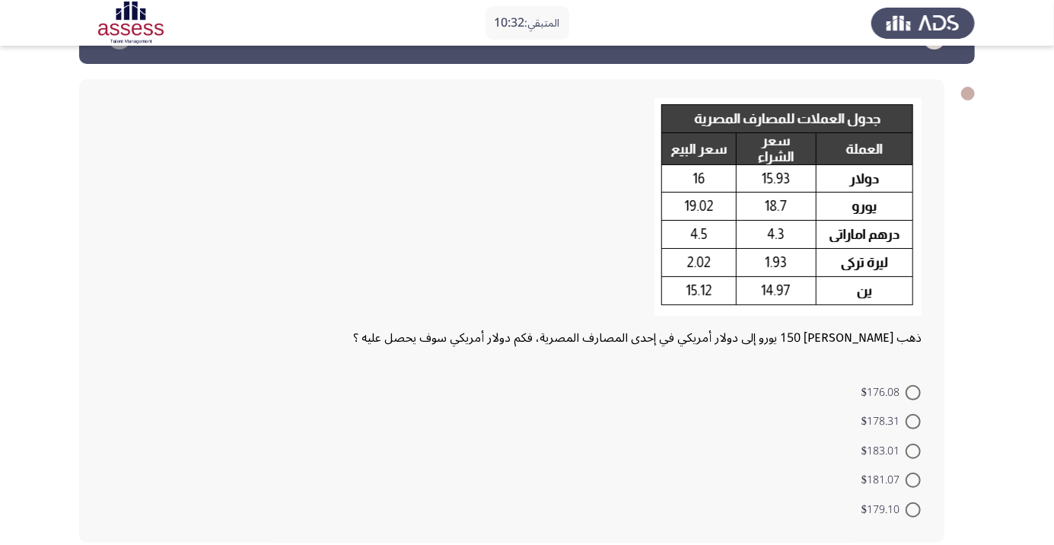
click at [913, 391] on span at bounding box center [913, 392] width 15 height 15
click at [913, 391] on input "$176.08" at bounding box center [913, 392] width 15 height 15
radio input "true"
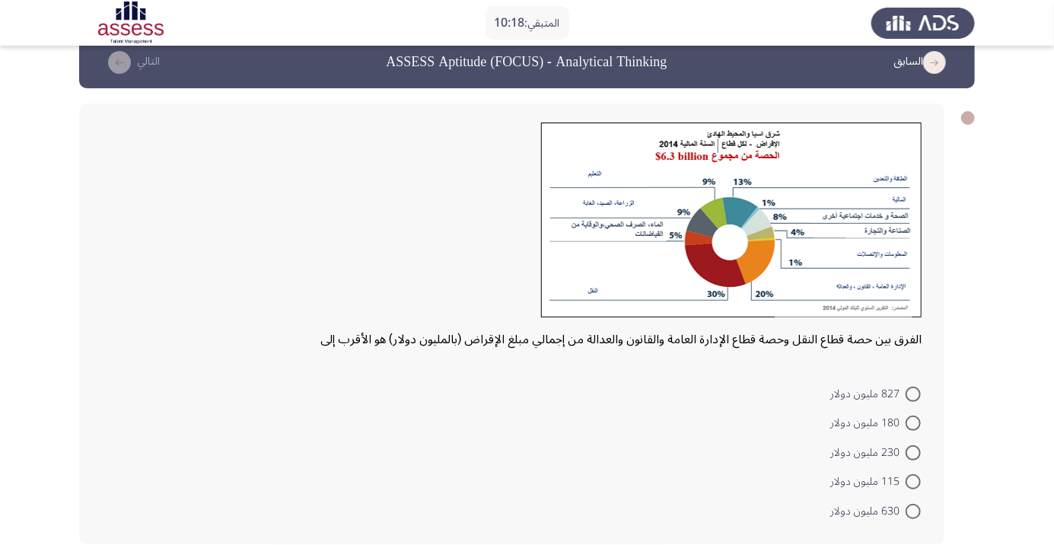
scroll to position [26, 0]
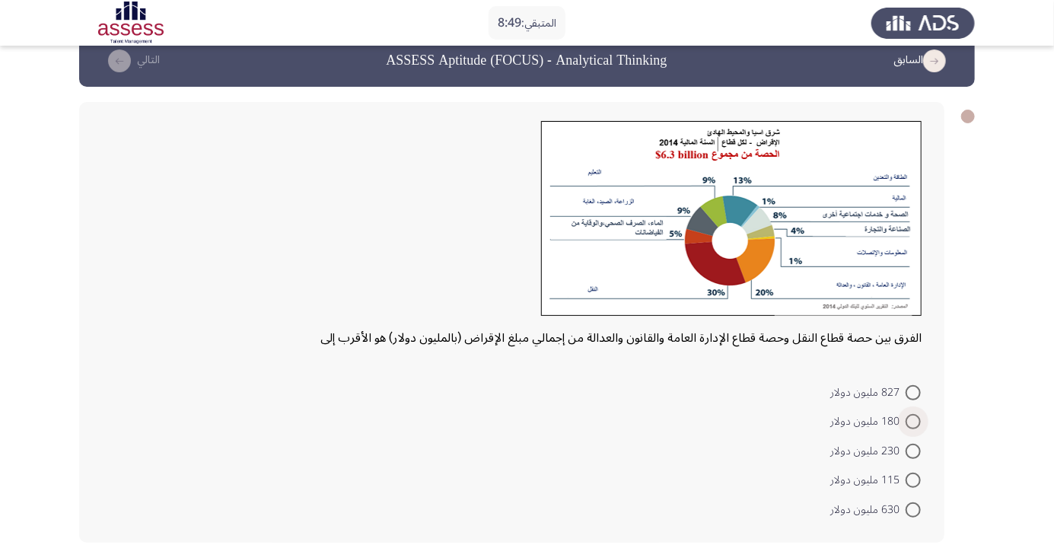
click at [918, 424] on span at bounding box center [913, 421] width 15 height 15
click at [918, 424] on input "180 مليون دولار" at bounding box center [913, 421] width 15 height 15
radio input "true"
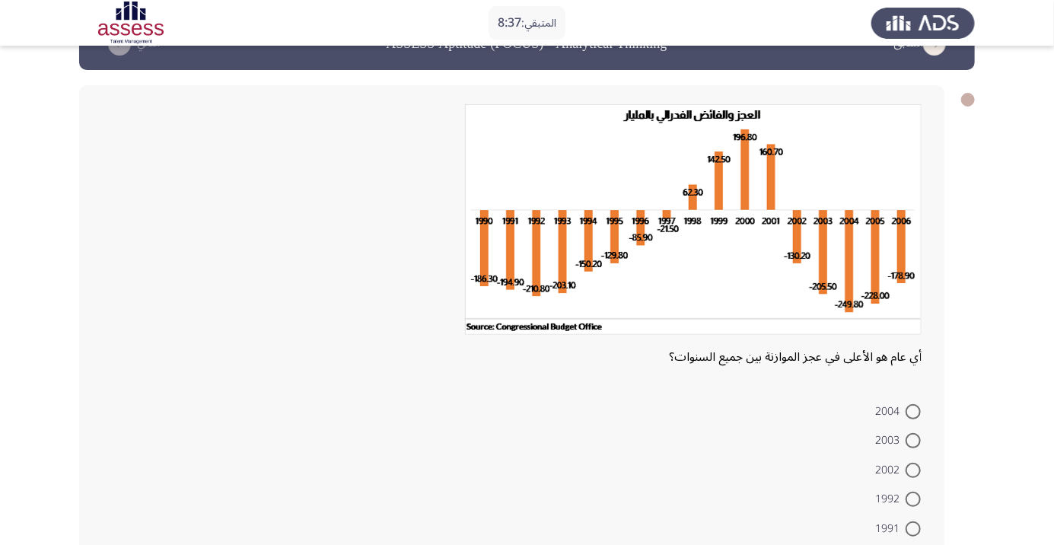
scroll to position [43, 0]
click at [913, 410] on span at bounding box center [913, 411] width 15 height 15
click at [913, 410] on input "2004" at bounding box center [913, 411] width 15 height 15
radio input "true"
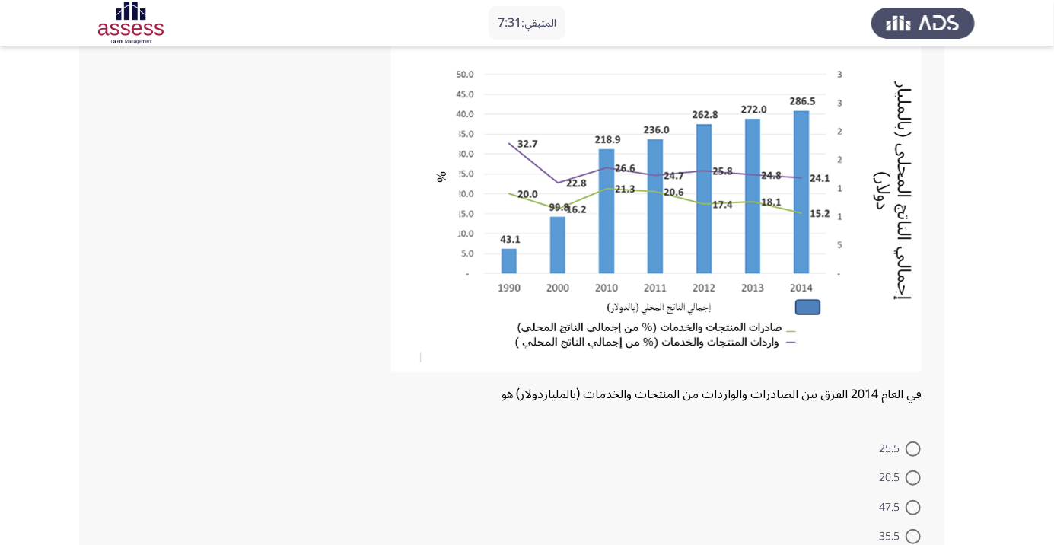
scroll to position [123, 0]
click at [913, 477] on span at bounding box center [913, 478] width 15 height 15
click at [913, 477] on input "20.5" at bounding box center [913, 478] width 15 height 15
radio input "true"
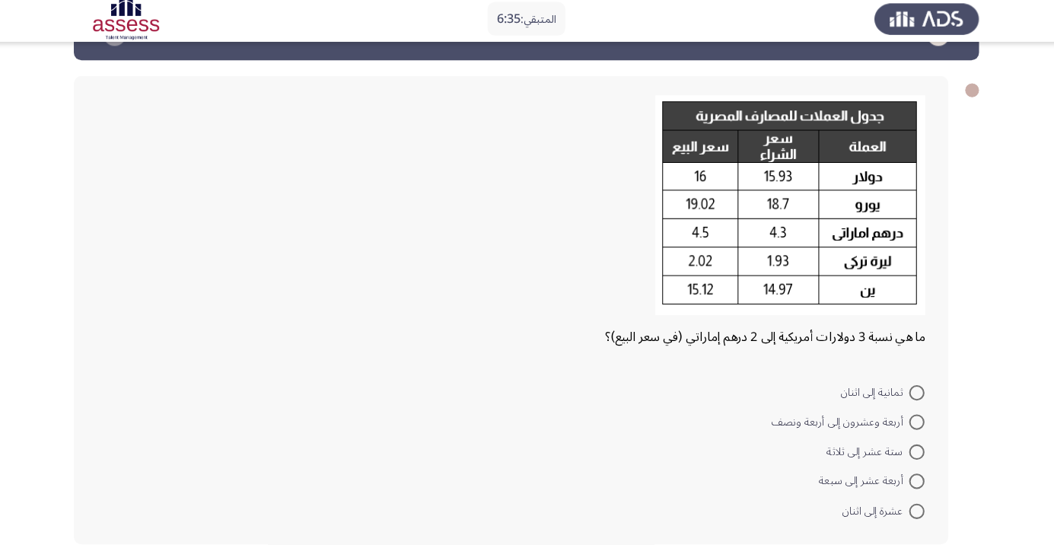
scroll to position [49, 0]
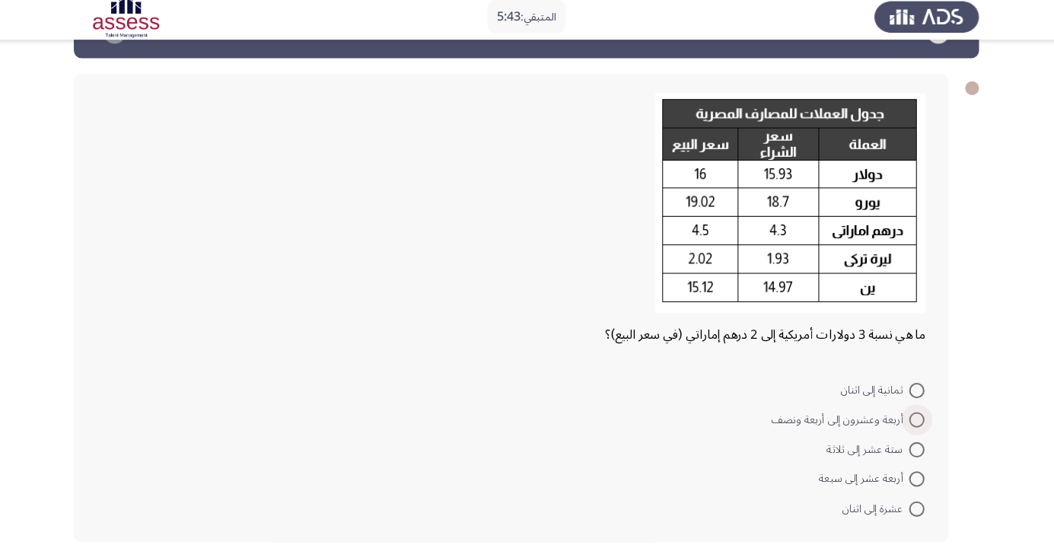
click at [913, 421] on span at bounding box center [913, 421] width 15 height 15
click at [913, 421] on input "أربعة وعشرون إلى أربعة ونصف" at bounding box center [913, 421] width 15 height 15
radio input "true"
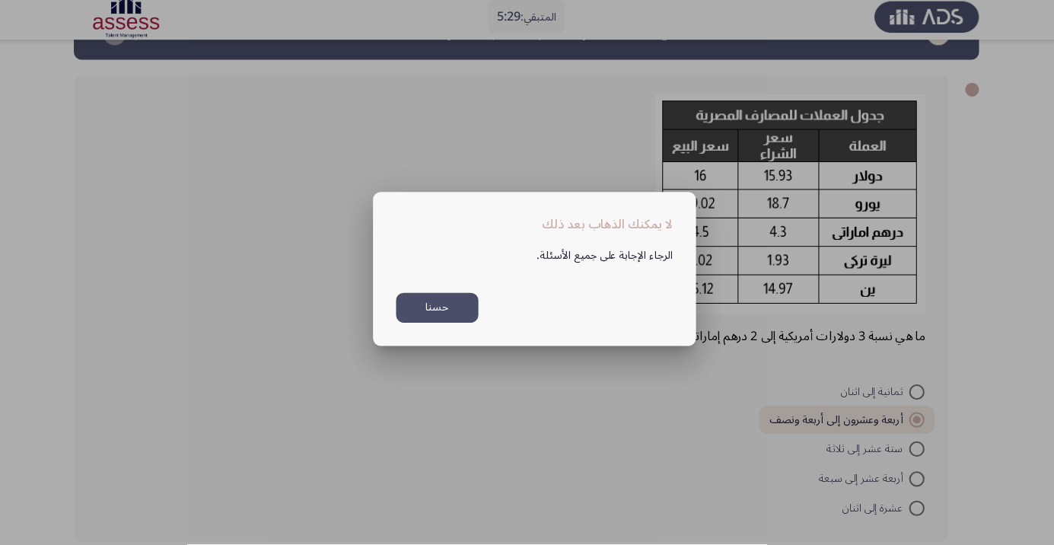
click at [441, 326] on button "حسنا" at bounding box center [438, 311] width 81 height 30
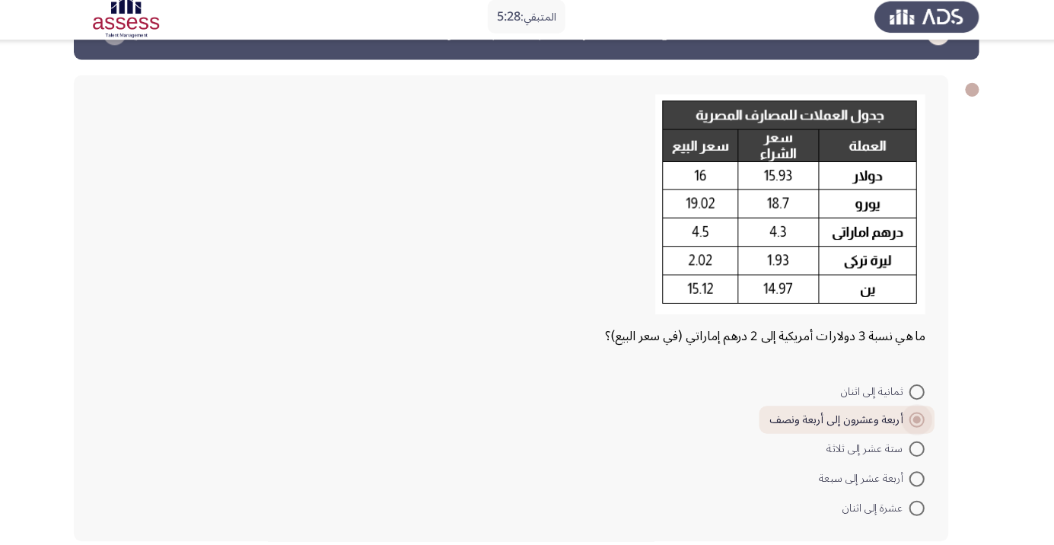
click at [915, 421] on span at bounding box center [913, 422] width 8 height 8
click at [915, 421] on input "أربعة وعشرون إلى أربعة ونصف" at bounding box center [913, 421] width 15 height 15
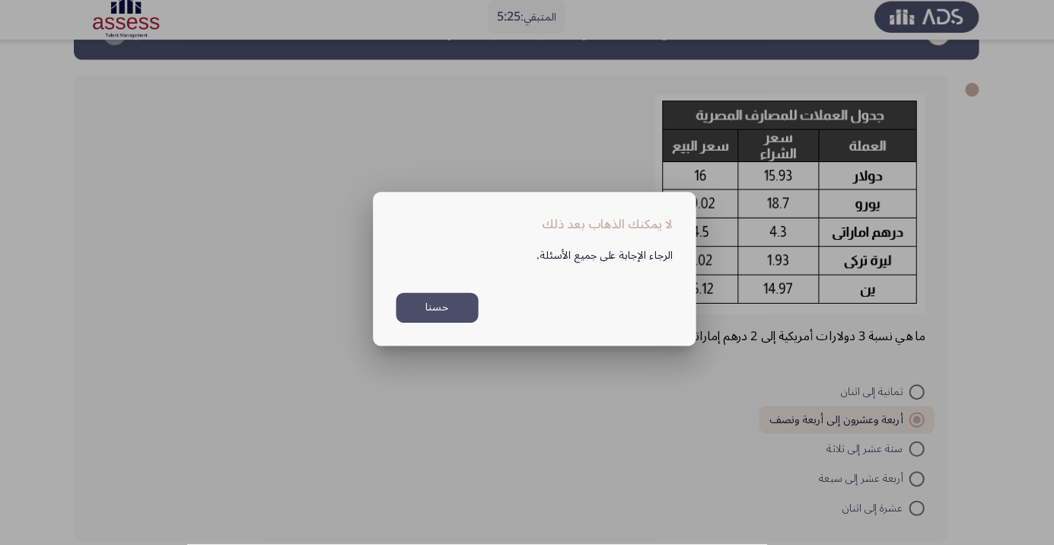
click at [440, 326] on button "حسنا" at bounding box center [438, 311] width 81 height 30
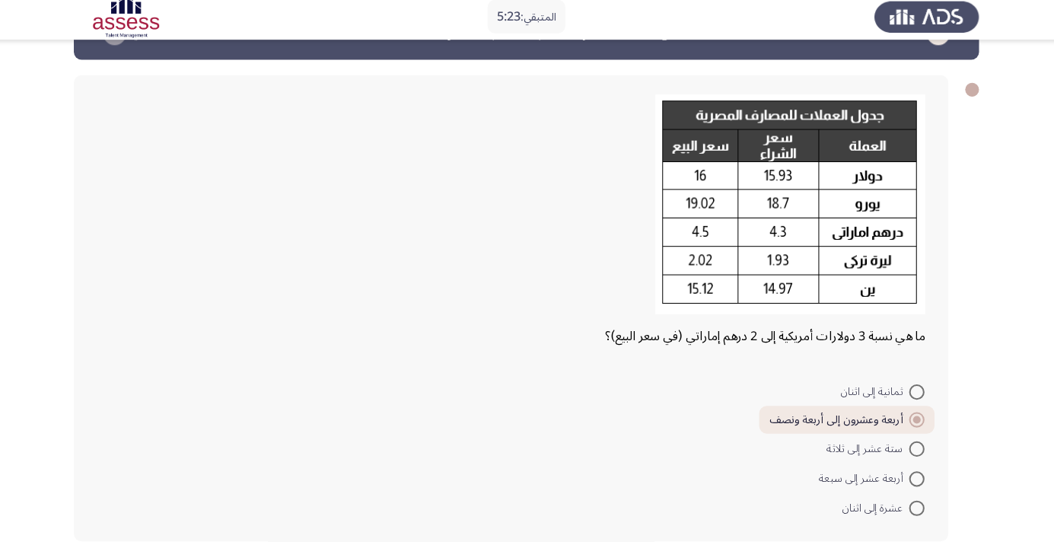
click at [918, 422] on span at bounding box center [913, 421] width 15 height 15
click at [918, 422] on input "أربعة وعشرون إلى أربعة ونصف" at bounding box center [913, 421] width 15 height 15
click at [913, 393] on span at bounding box center [913, 394] width 15 height 15
click at [913, 393] on input "ثمانية إلى اثنان" at bounding box center [913, 394] width 15 height 15
radio input "true"
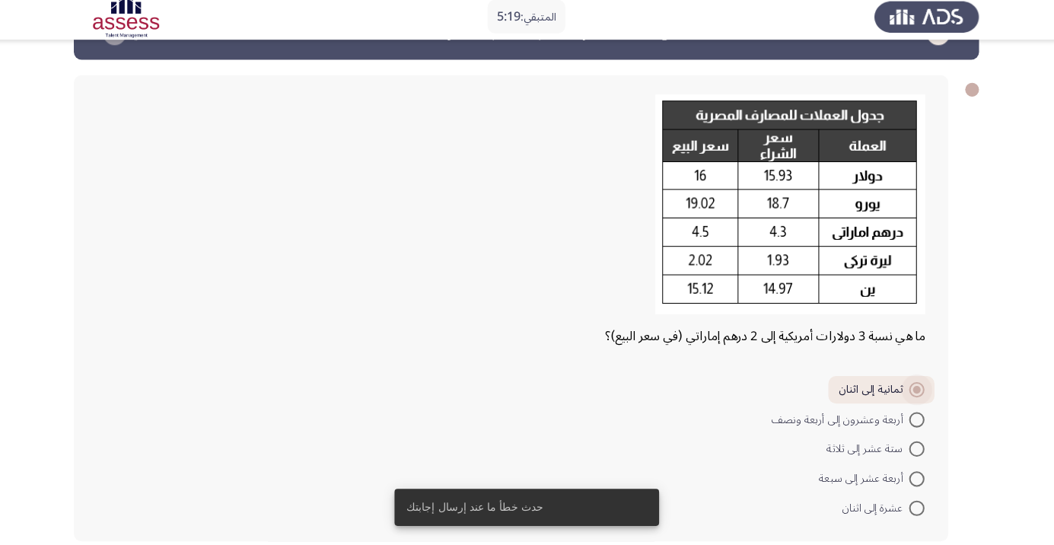
click at [913, 420] on span at bounding box center [913, 421] width 15 height 15
click at [913, 420] on input "أربعة وعشرون إلى أربعة ونصف" at bounding box center [913, 421] width 15 height 15
radio input "true"
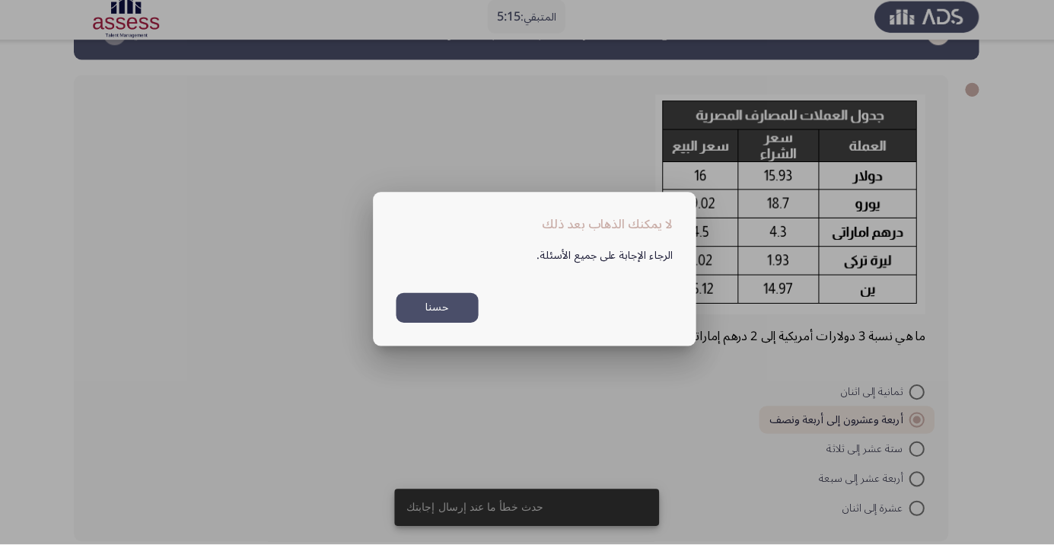
click at [119, 544] on div at bounding box center [527, 272] width 1054 height 545
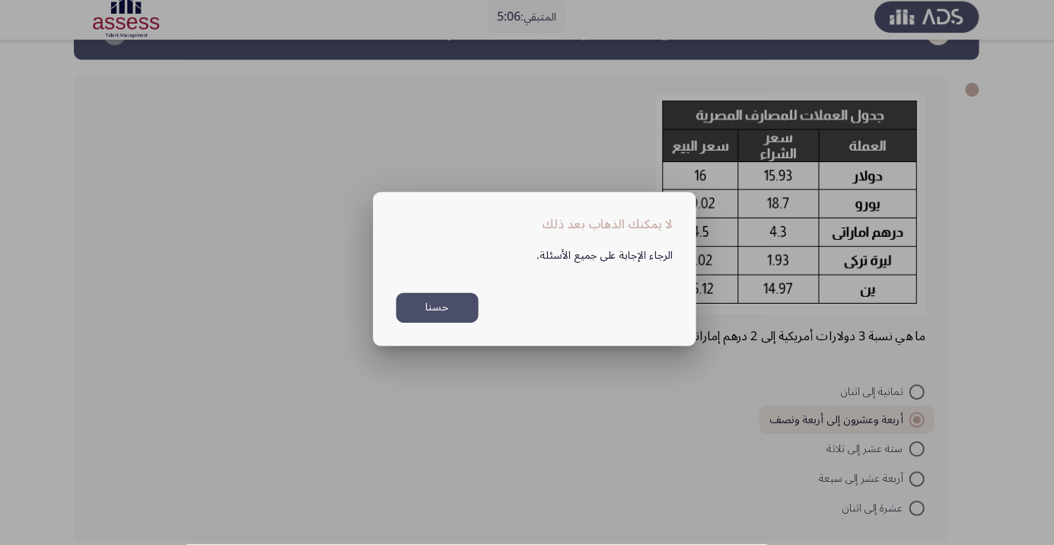
click at [445, 326] on button "حسنا" at bounding box center [438, 311] width 81 height 30
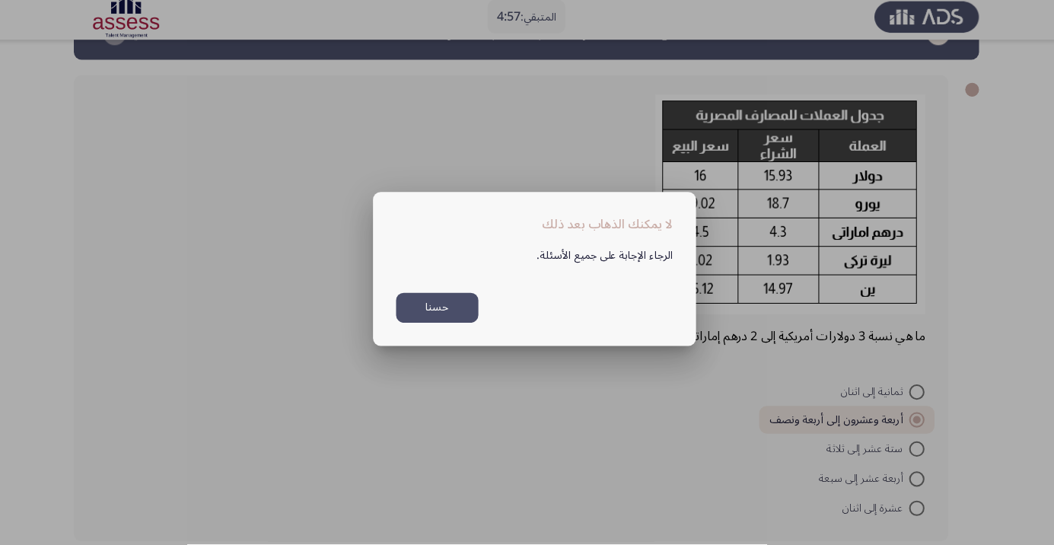
click at [415, 326] on button "حسنا" at bounding box center [438, 311] width 81 height 30
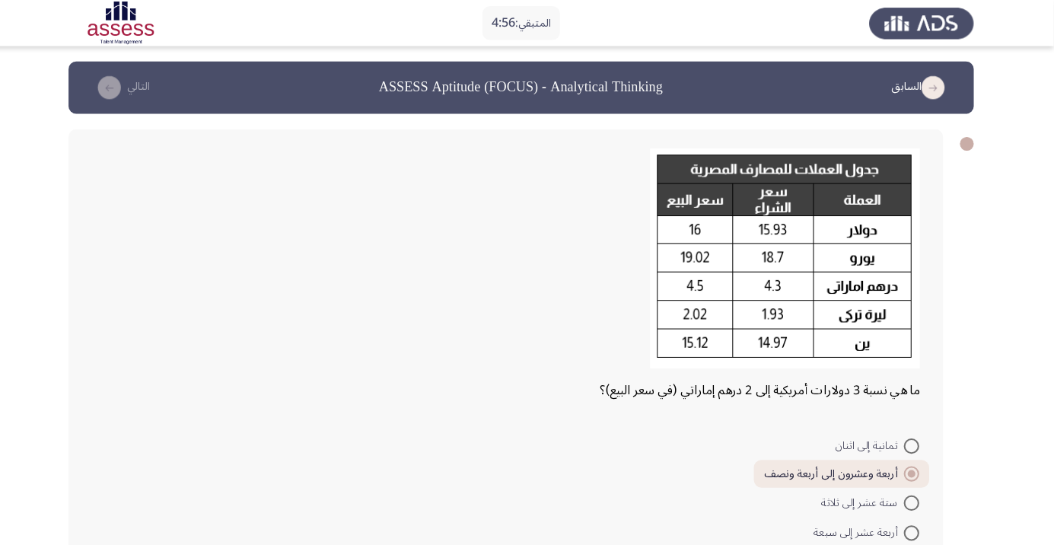
scroll to position [0, 0]
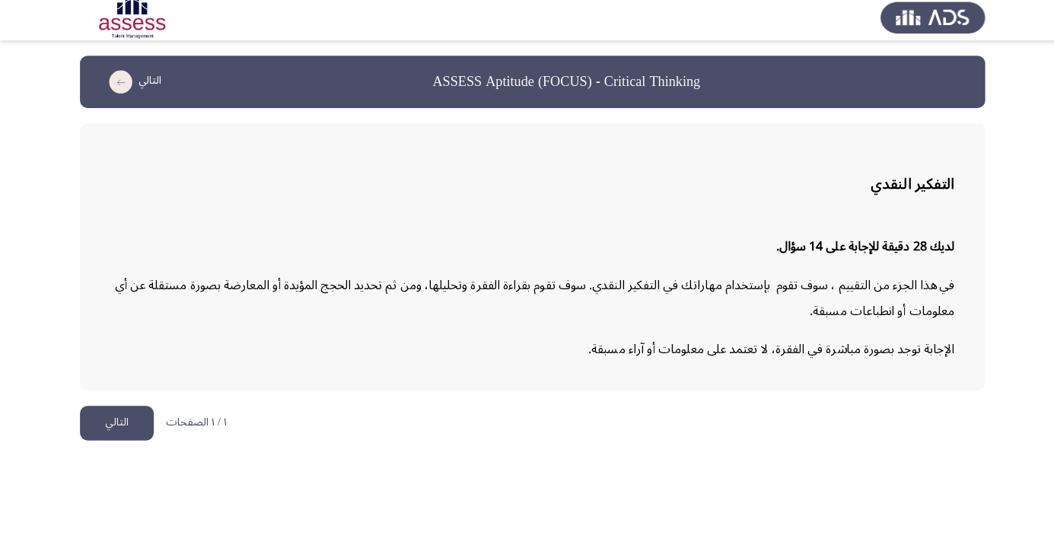
click at [116, 420] on button "التالي" at bounding box center [115, 424] width 73 height 34
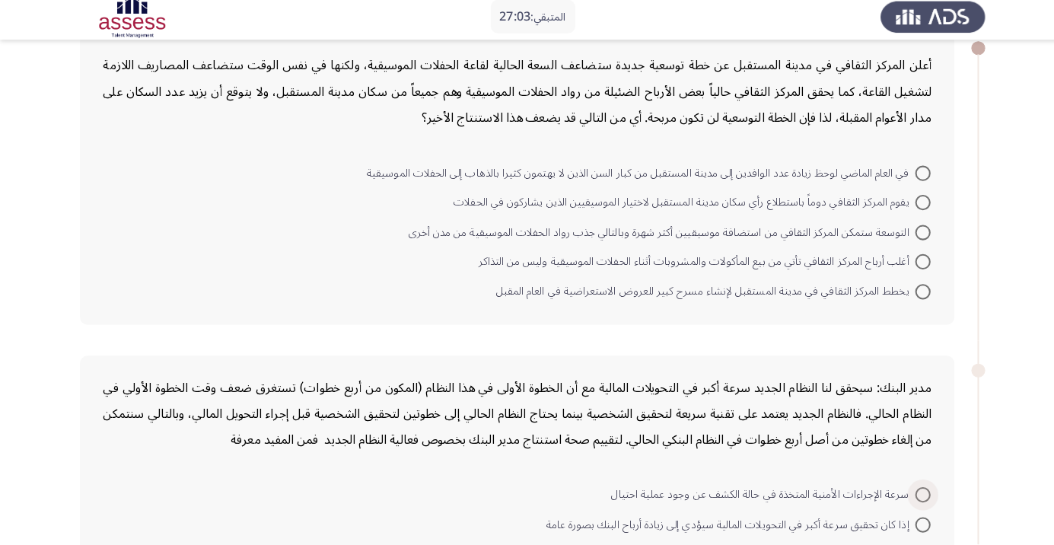
scroll to position [98, 0]
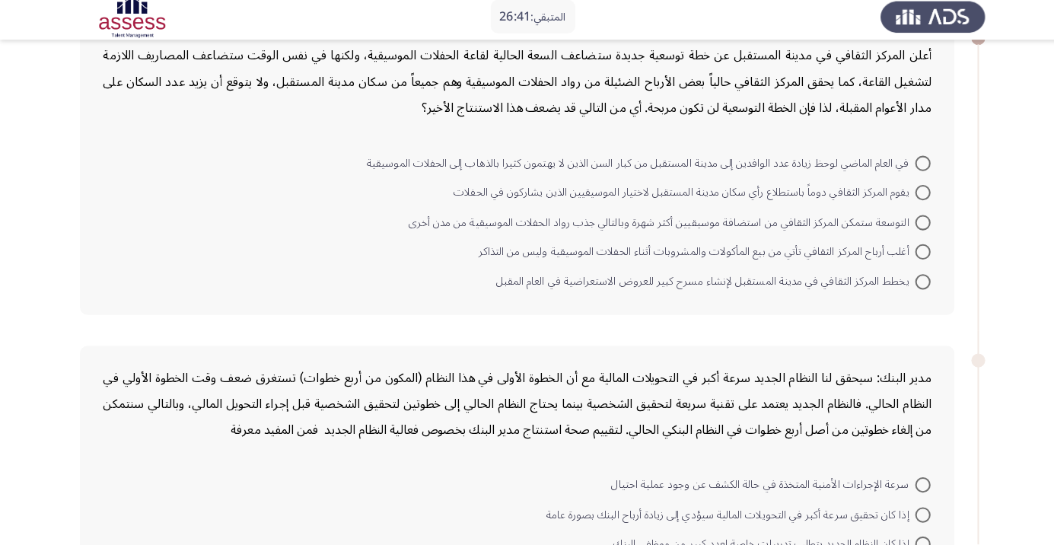
click at [913, 225] on span at bounding box center [913, 226] width 15 height 15
click at [913, 225] on input "التوسعة ستمكن المركز الثقافي من استضافة موسيقيين أكثر شهرة وبالتالي جذب رواد ال…" at bounding box center [913, 226] width 15 height 15
radio input "true"
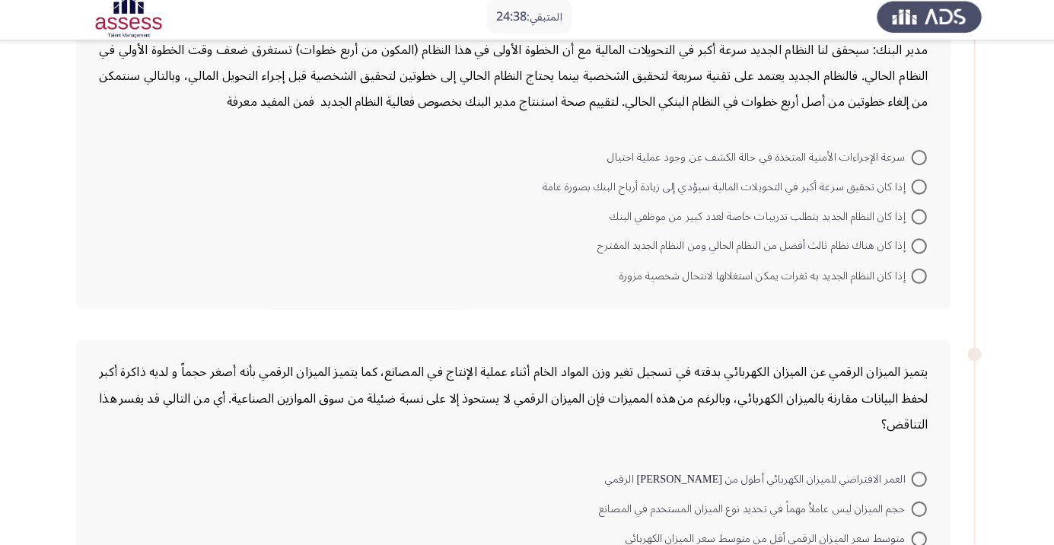
scroll to position [422, 0]
click at [913, 189] on span at bounding box center [913, 190] width 15 height 15
click at [913, 189] on input "إذا كان تحقيق سرعة أكبر في التحويلات المالية سيؤدي إلى زيادة أرباح البنك بصورة …" at bounding box center [913, 190] width 15 height 15
radio input "true"
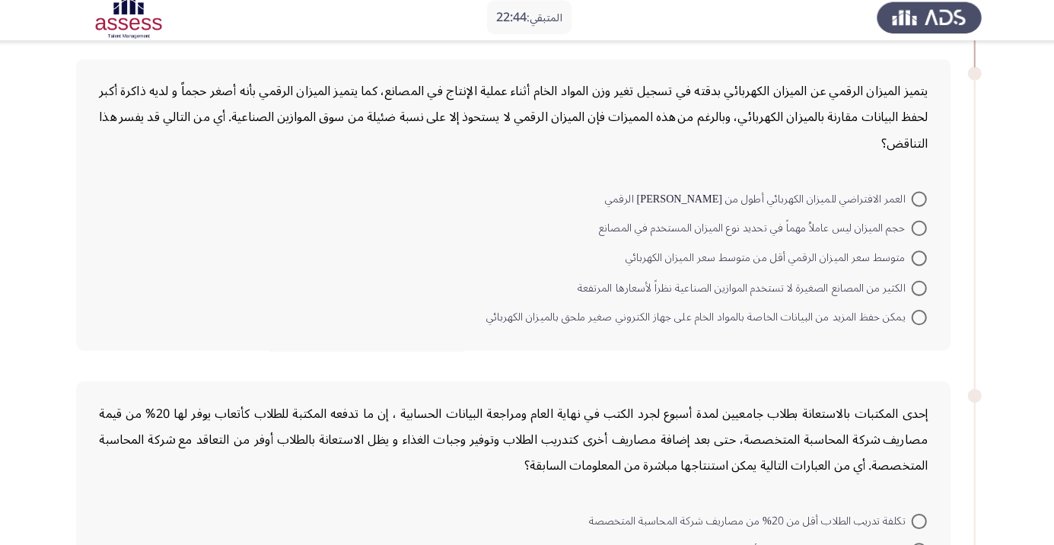
scroll to position [699, 0]
click at [909, 231] on span at bounding box center [913, 229] width 15 height 15
click at [909, 231] on input "حجم الميزان ليس عاملاُ مهماً في تحديد نوع الميزان المستخدم في المصانع" at bounding box center [913, 229] width 15 height 15
radio input "true"
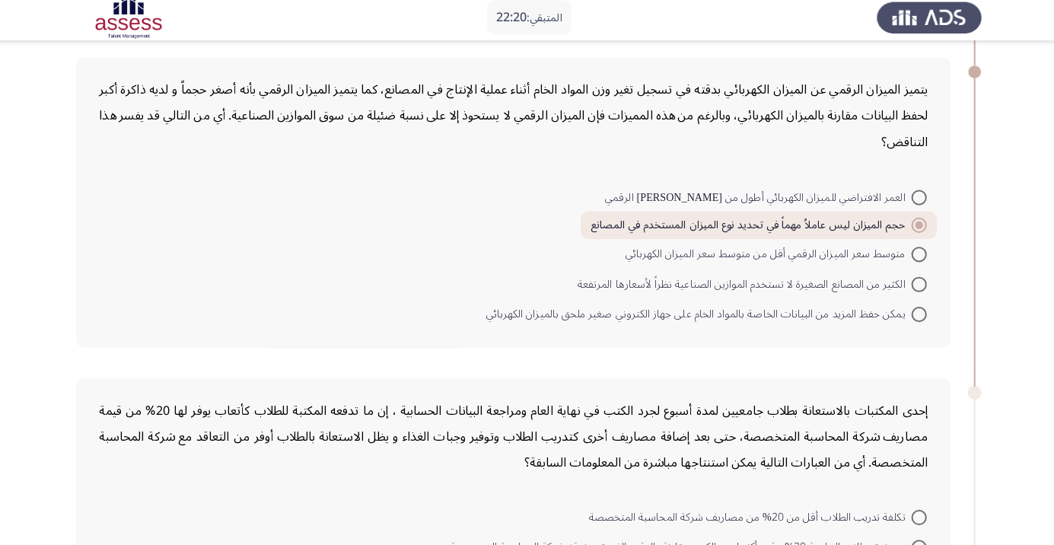
click at [913, 199] on span at bounding box center [913, 200] width 15 height 15
click at [913, 199] on input "العمر الافتراضي للميزان الكهربائي أطول من عمر نظيره الرقمي" at bounding box center [913, 200] width 15 height 15
radio input "true"
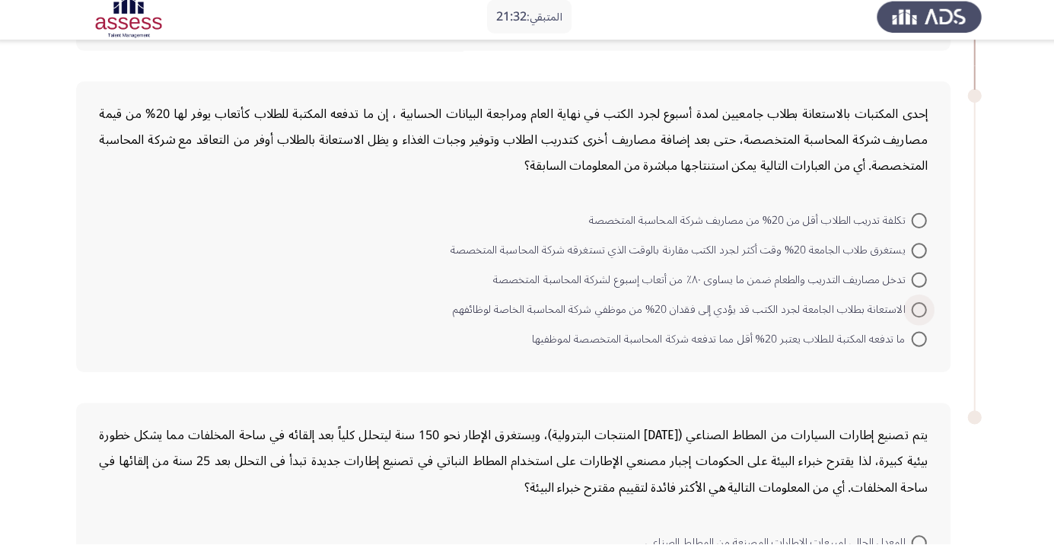
scroll to position [995, 0]
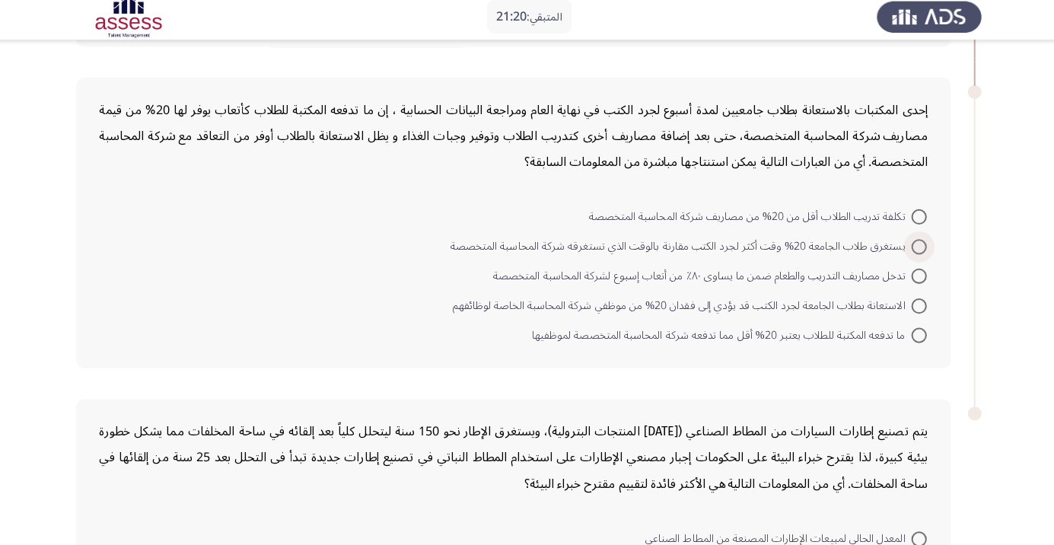
click at [913, 247] on span at bounding box center [913, 250] width 15 height 15
click at [913, 247] on input "يستغرق طلاب الجامعة 20% وقت أكثر لجرد الكتب مقارنة بالوقت الذي تستغرقه شركة الم…" at bounding box center [913, 250] width 15 height 15
radio input "true"
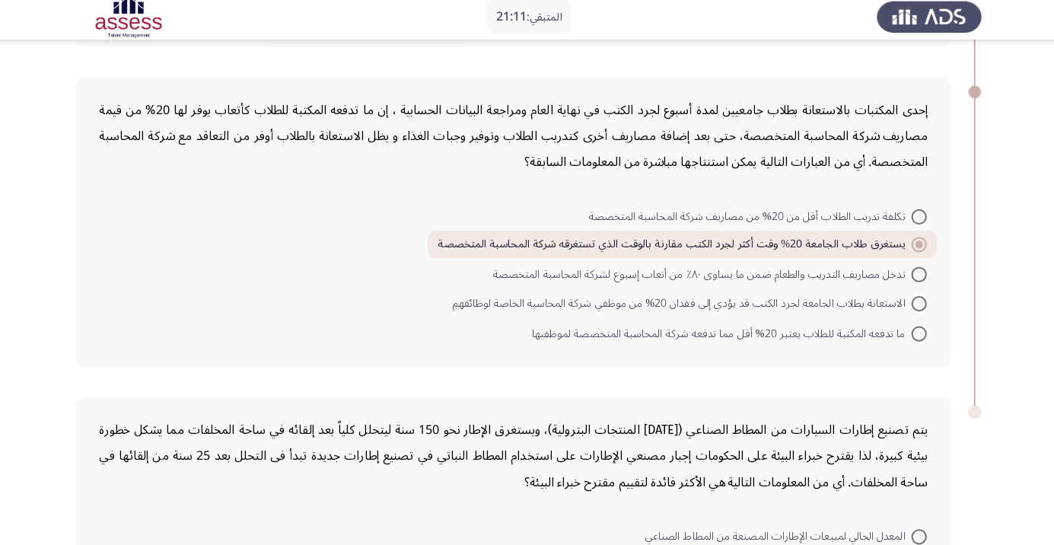
click at [913, 304] on span at bounding box center [913, 306] width 15 height 15
click at [913, 304] on input "الاستعانة بطلاب الجامعة لجرد الكتب قد يؤدي إلى فقدان 20% من موظفي شركة المحاسبة…" at bounding box center [913, 306] width 15 height 15
radio input "true"
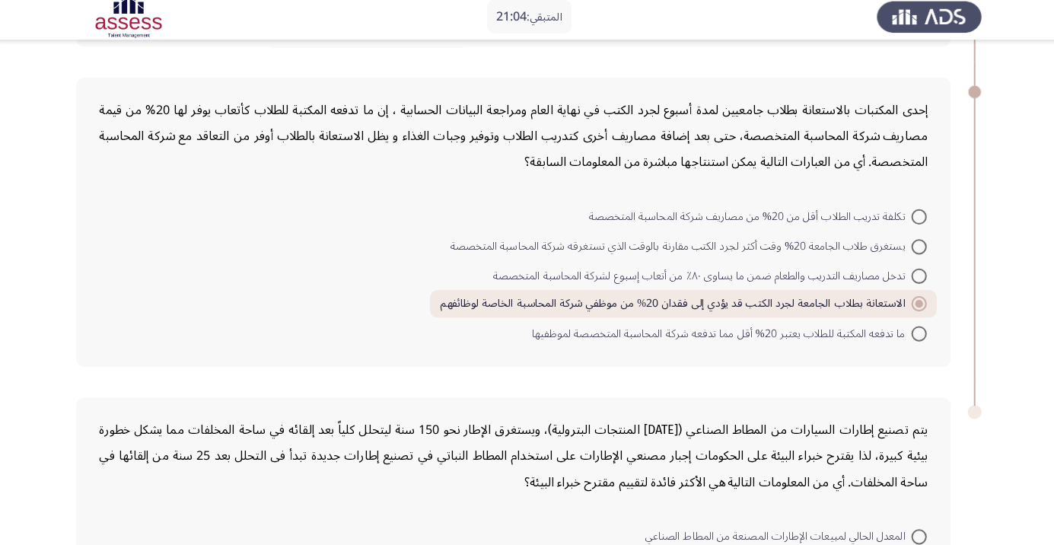
click at [915, 337] on span at bounding box center [913, 336] width 15 height 15
click at [915, 337] on input "ما تدفعه المكتبة للطلاب يعتبر 20% أقل مما تدفعه شركة المحاسبة المتخصصة لموظفيها" at bounding box center [913, 336] width 15 height 15
radio input "true"
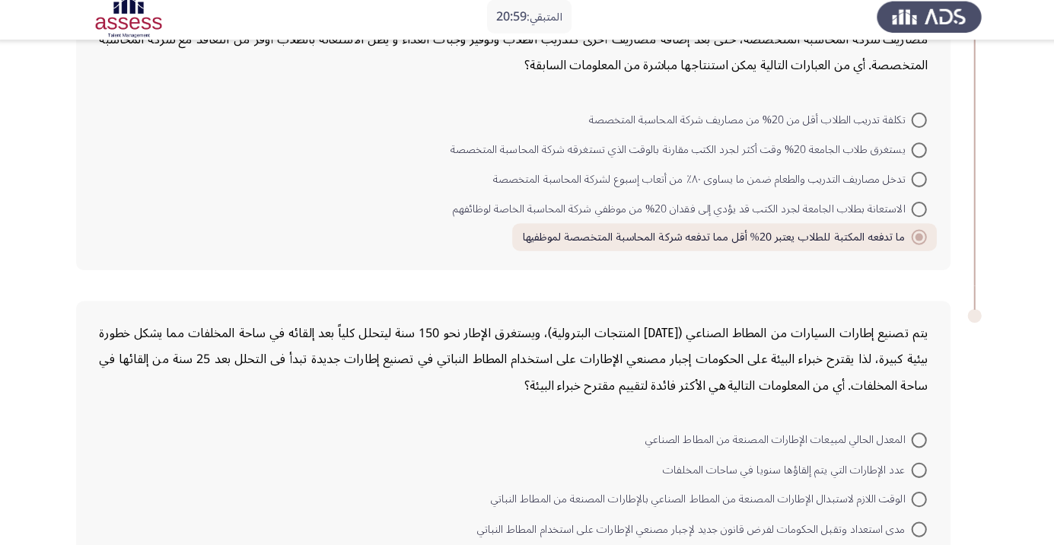
scroll to position [1138, 0]
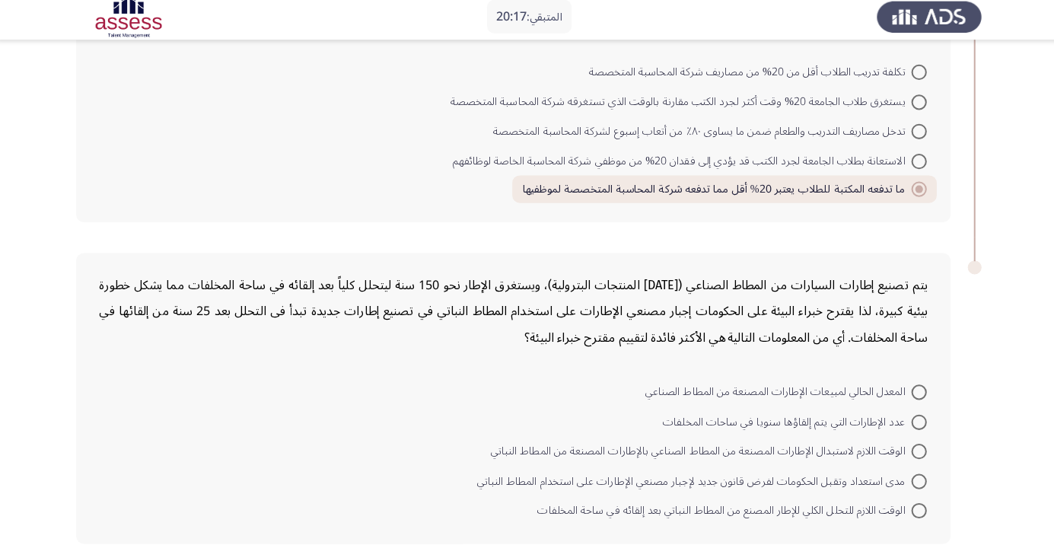
click at [607, 228] on div "إحدى المكتبات بالاستعانة بطلاب جامعيين لمدة أسبوع لجرد الكتب في نهاية العام ومر…" at bounding box center [527, 83] width 896 height 317
click at [908, 482] on span at bounding box center [913, 482] width 15 height 15
click at [908, 482] on input "مدى استعداد وتقبل الحكومات لفرض قانون جديد لإجبار مصنعي الإطارات على استخدام ال…" at bounding box center [913, 482] width 15 height 15
radio input "true"
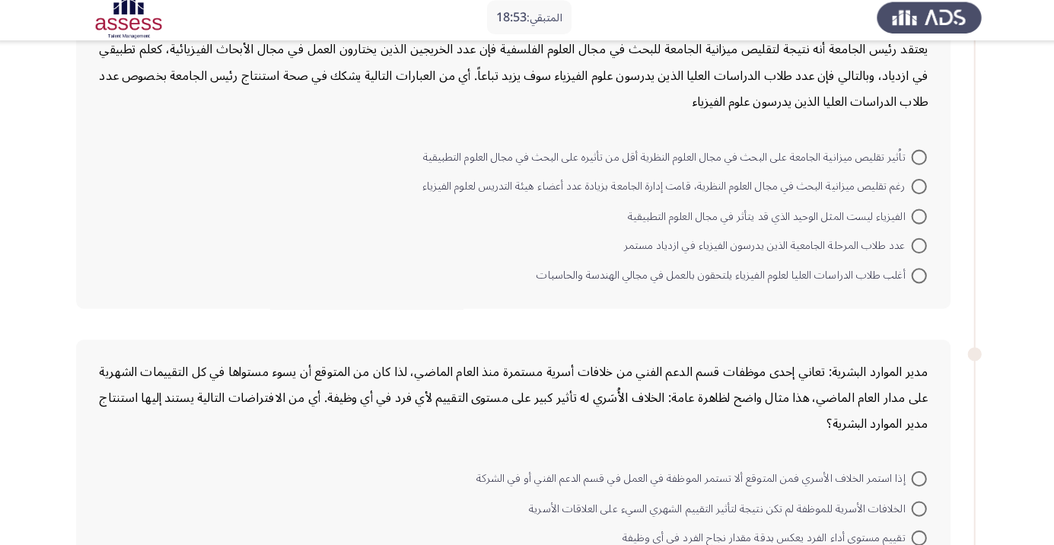
scroll to position [118, 0]
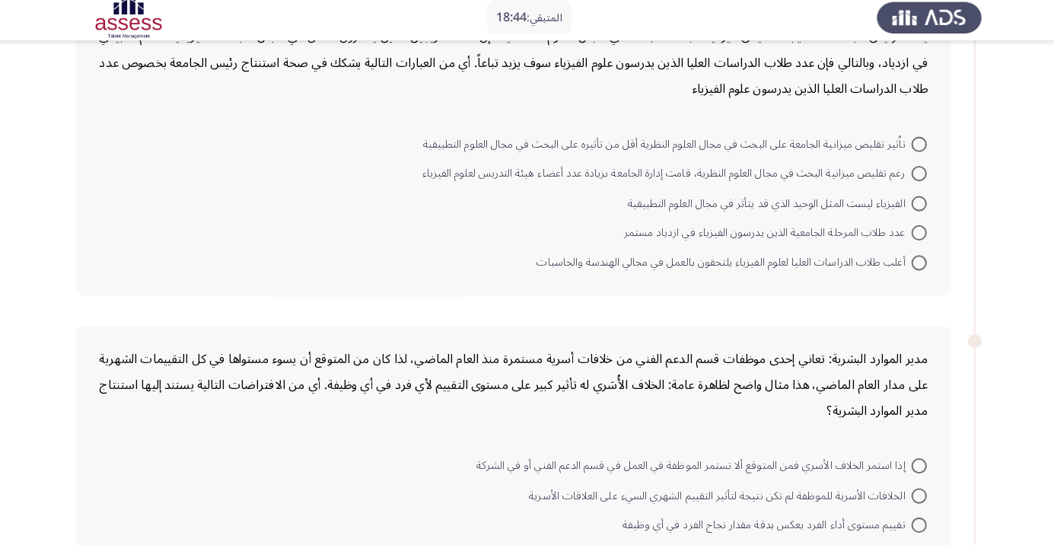
click at [913, 234] on span at bounding box center [913, 235] width 15 height 15
click at [913, 234] on input "عدد طلاب المرحلة الجامعية الذين يدرسون الفيزياء في ازدياد مستمر" at bounding box center [913, 235] width 15 height 15
radio input "true"
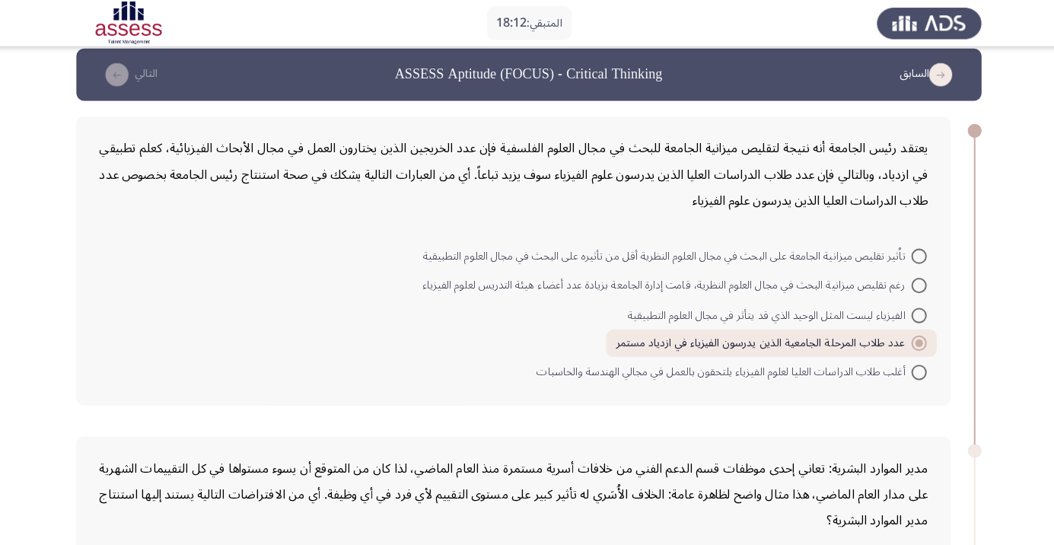
scroll to position [0, 0]
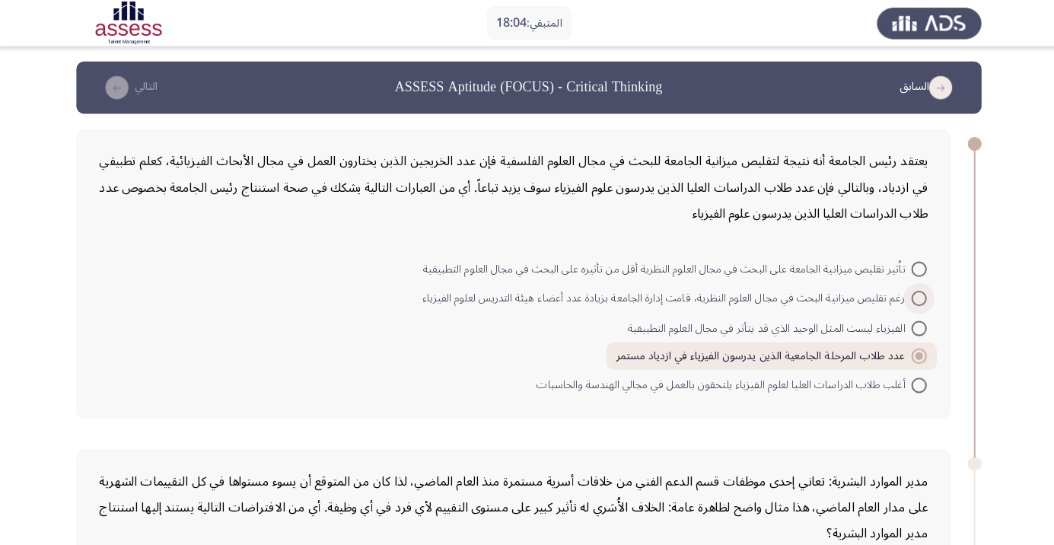
click at [913, 294] on span at bounding box center [913, 295] width 15 height 15
click at [913, 294] on input "رغم تقليص ميزانية البحث في مجال العلوم النظرية، قامت إدارة الجامعة بزيادة عدد أ…" at bounding box center [913, 295] width 15 height 15
radio input "true"
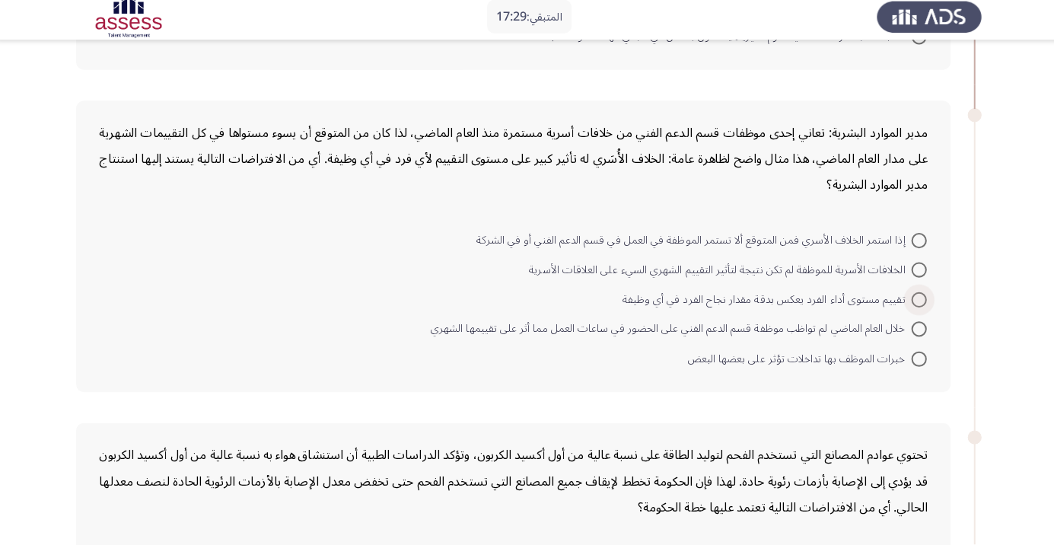
scroll to position [341, 0]
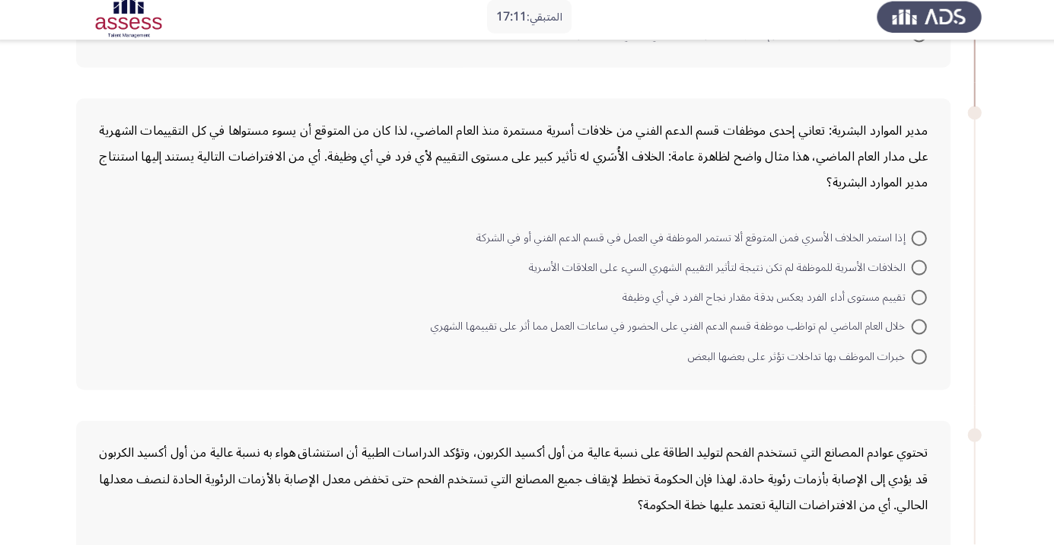
click at [908, 234] on span at bounding box center [913, 241] width 15 height 15
click at [908, 234] on input "إذا استمر الخلاف الأسري فمن المتوقع ألا تستمر الموظفة في العمل في قسم الدعم الف…" at bounding box center [913, 241] width 15 height 15
radio input "true"
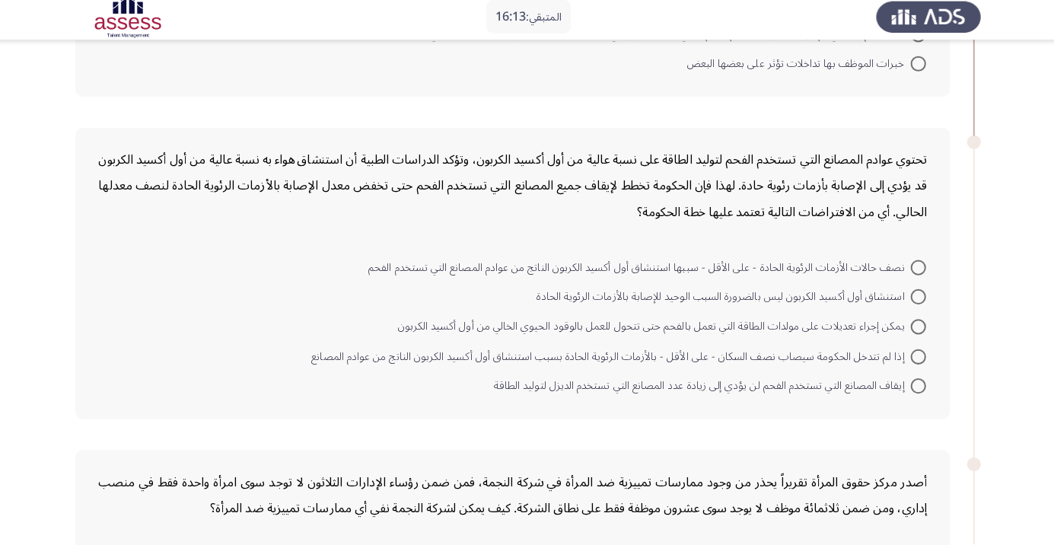
scroll to position [631, 0]
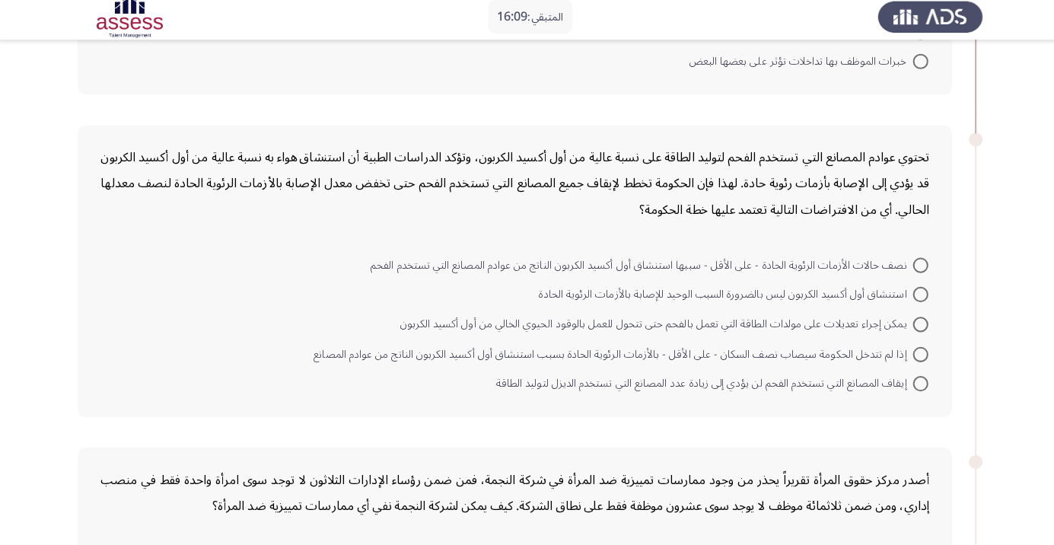
click at [913, 325] on span at bounding box center [913, 327] width 15 height 15
click at [913, 325] on input "يمكن إجراء تعديلات على مولدات الطاقة التي تعمل بالفحم حتى تتحول للعمل بالوقود ا…" at bounding box center [913, 327] width 15 height 15
radio input "true"
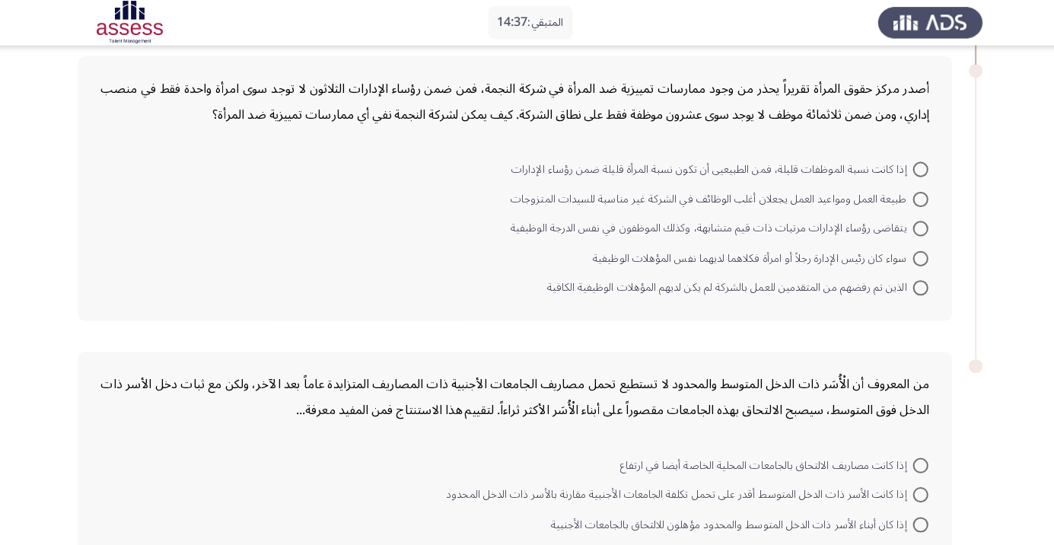
scroll to position [1019, 0]
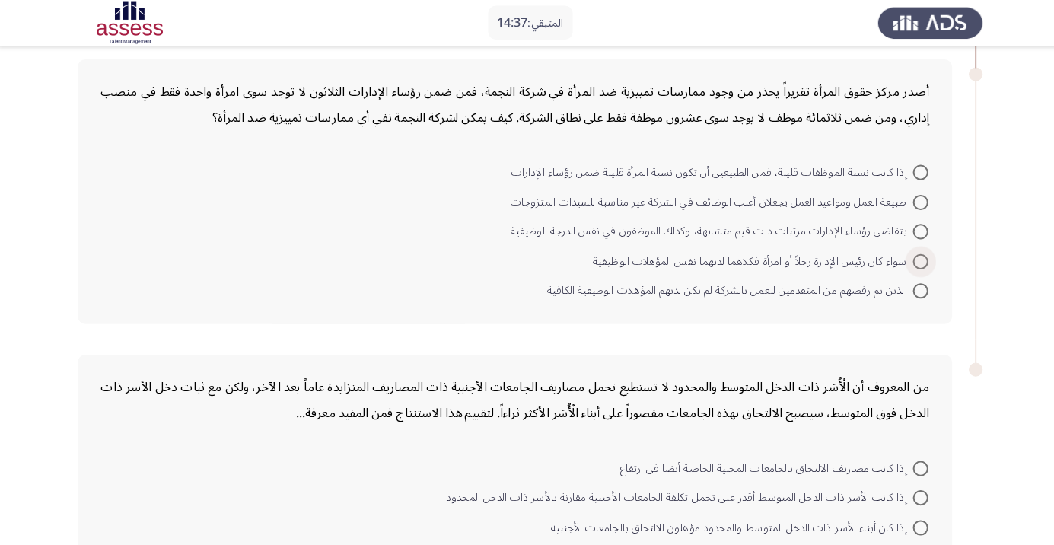
click at [913, 256] on span at bounding box center [913, 259] width 15 height 15
click at [913, 256] on input "سواء كان رئيس الإدارة رجلاً أو امرأة فكلاهما لديهما نفس المؤهلات الوظيفية" at bounding box center [913, 259] width 15 height 15
radio input "true"
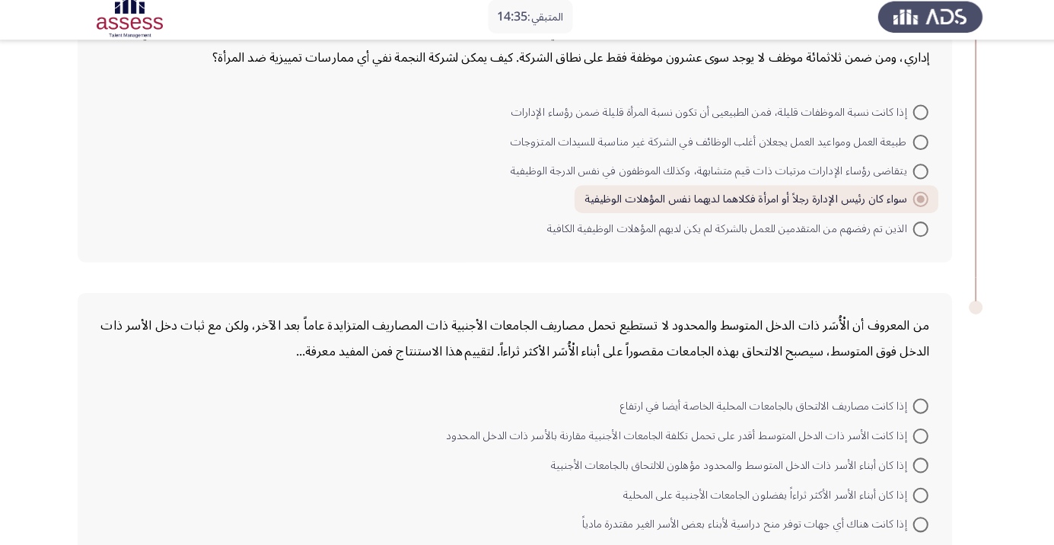
scroll to position [1087, 0]
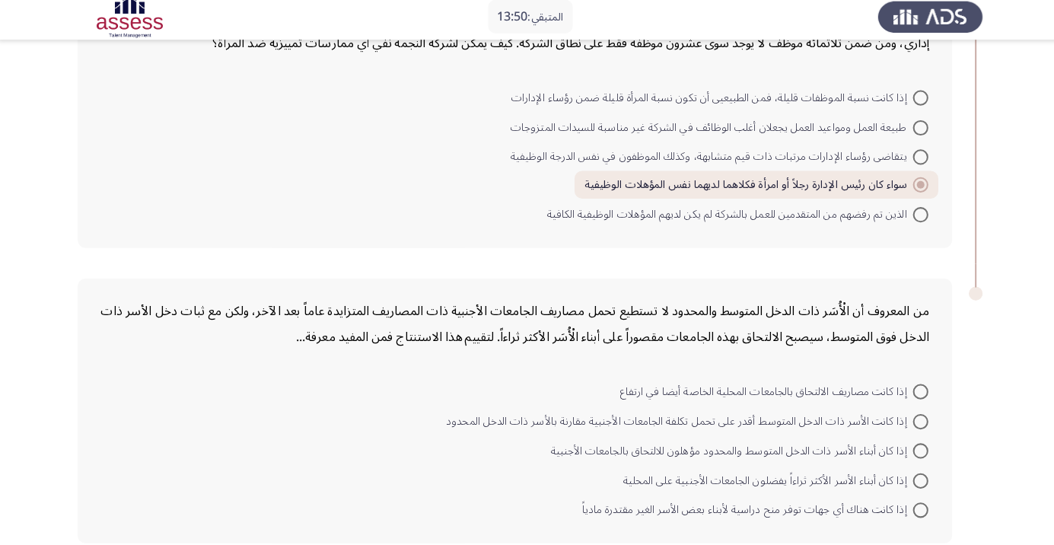
click at [913, 508] on span at bounding box center [913, 511] width 15 height 15
click at [913, 508] on input "إذا كانت هناك أي جهات توفر منح دراسية لأبناء بعض الأسر الغير مقتدرة مادياً" at bounding box center [913, 511] width 15 height 15
radio input "true"
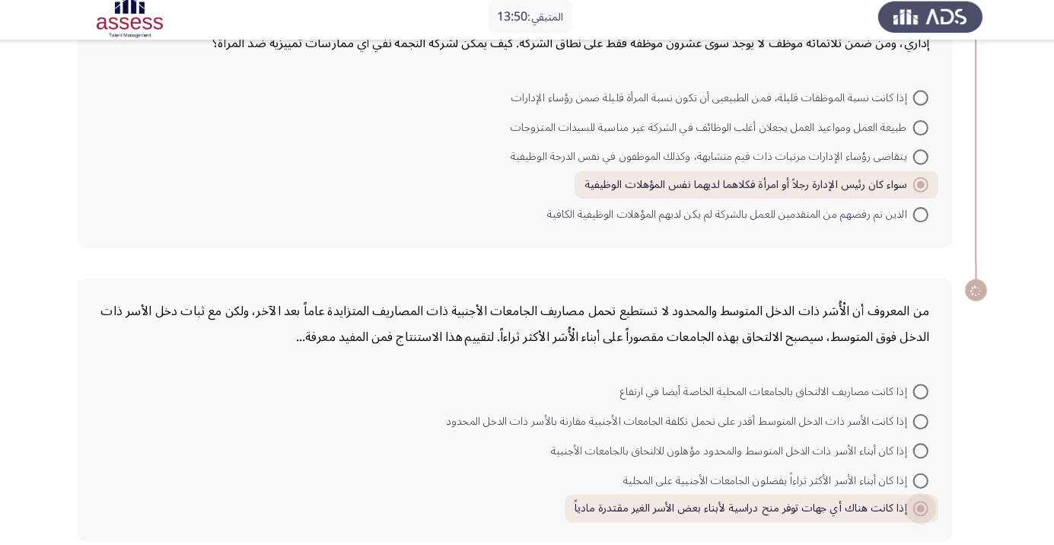
scroll to position [1084, 0]
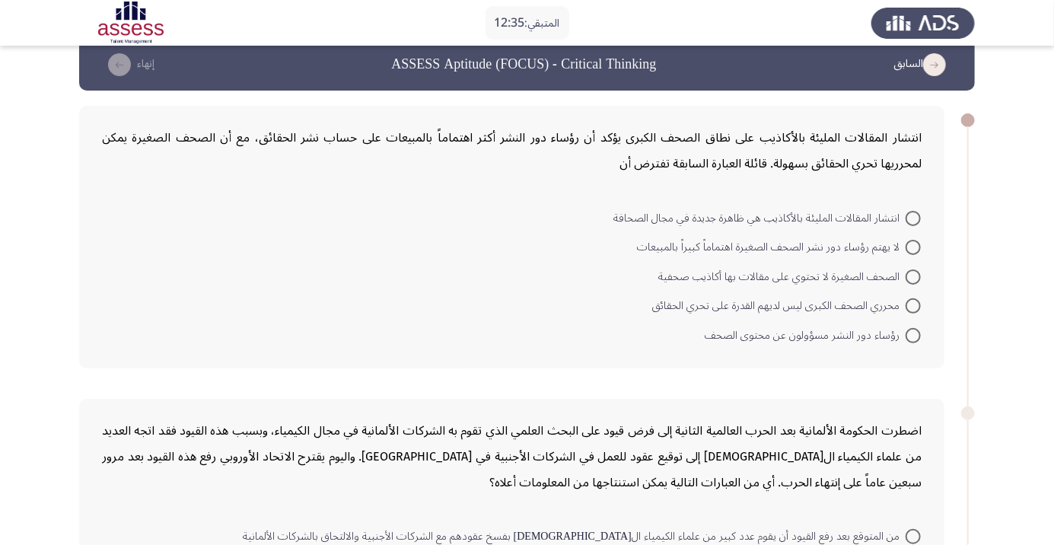
scroll to position [23, 0]
click at [913, 333] on span at bounding box center [913, 334] width 15 height 15
click at [913, 333] on input "رؤساء دور النشر مسؤولون عن محتوى الصحف" at bounding box center [913, 334] width 15 height 15
radio input "true"
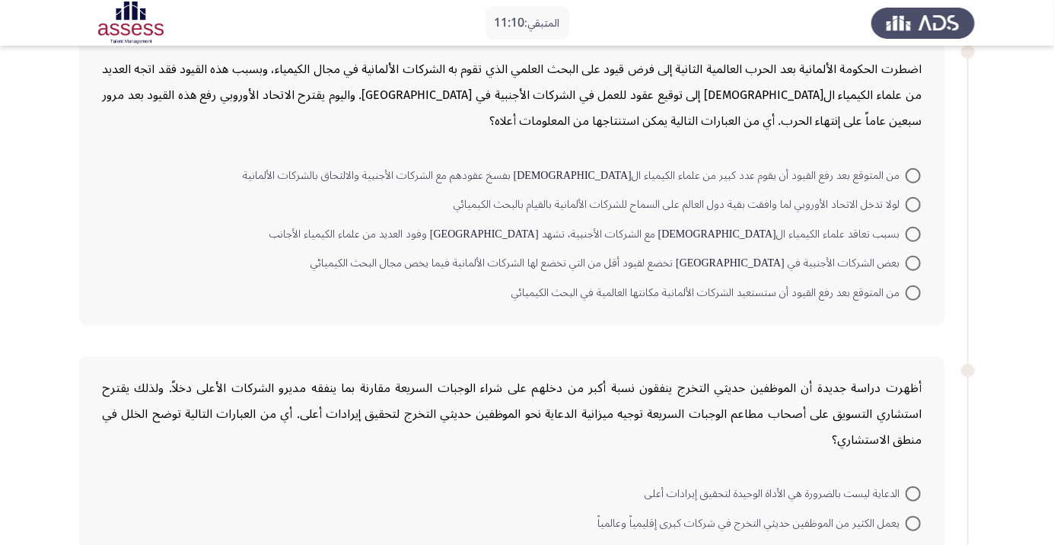
scroll to position [379, 0]
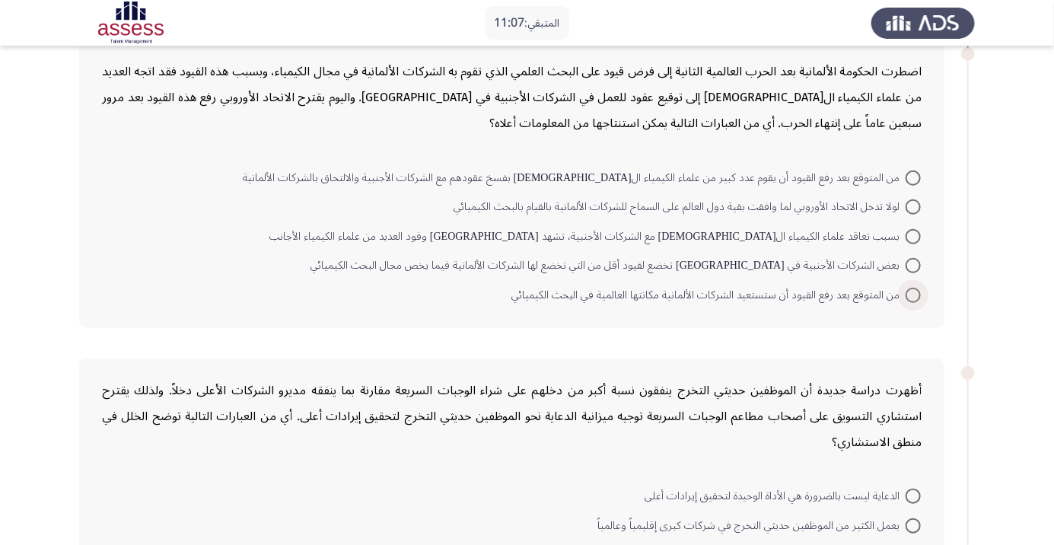
click at [909, 294] on span at bounding box center [913, 295] width 15 height 15
click at [909, 294] on input "من المتوقع بعد رفع القيود أن ستستعيد الشركات الألمانية مكانتها العالمية في البح…" at bounding box center [913, 295] width 15 height 15
radio input "true"
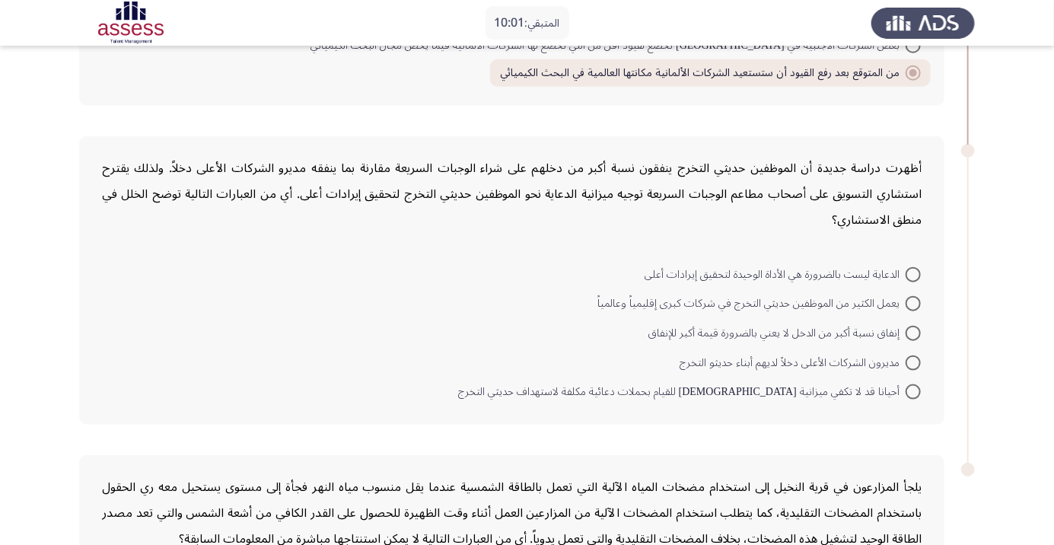
scroll to position [610, 0]
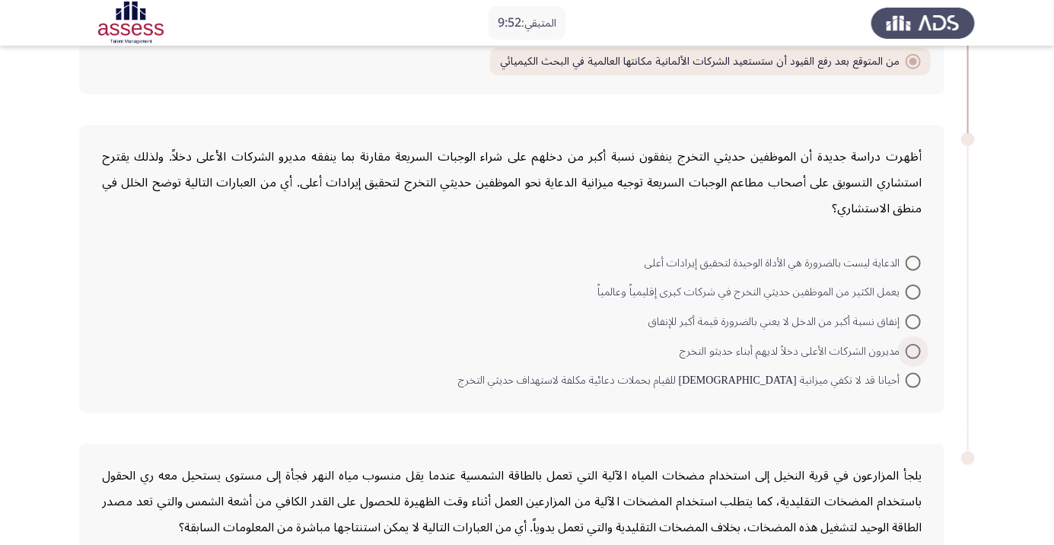
click at [913, 349] on span at bounding box center [913, 351] width 15 height 15
click at [913, 349] on input "مديرون الشركات الأعلى دخلاً لديهم أبناء حديثو التخرج" at bounding box center [913, 351] width 15 height 15
radio input "true"
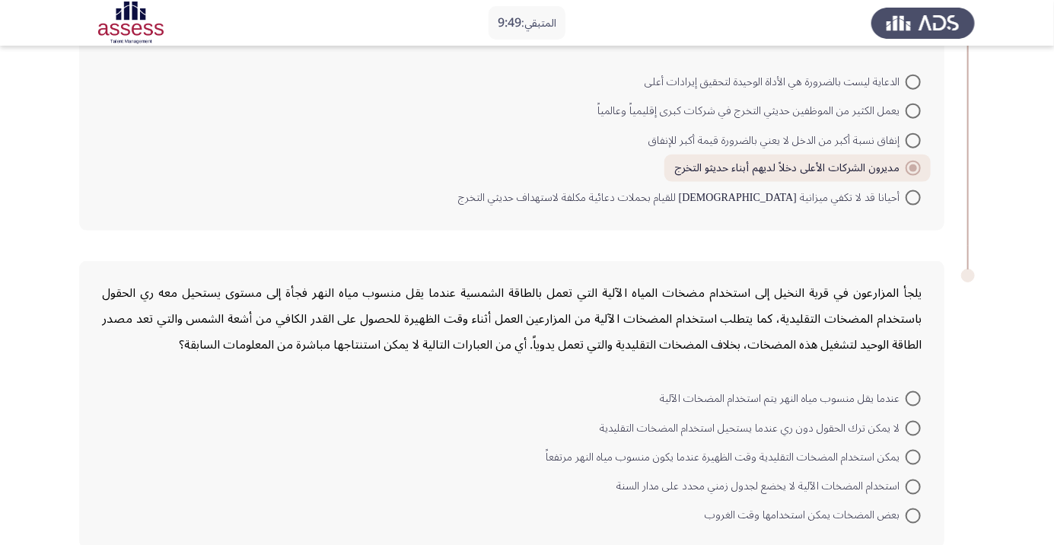
scroll to position [797, 0]
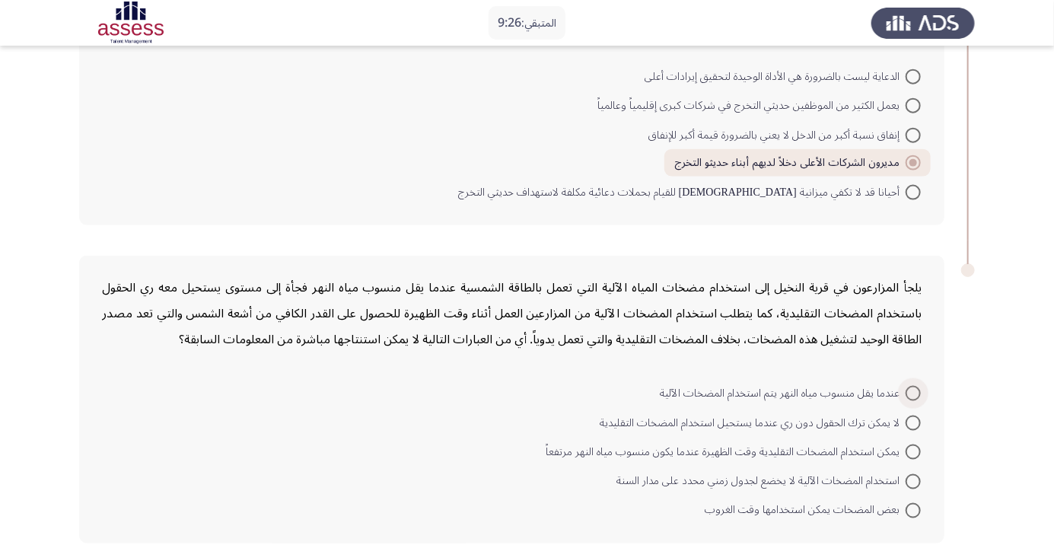
click at [913, 391] on span at bounding box center [913, 393] width 15 height 15
click at [913, 391] on input "عندما يقل منسوب مياه النهر يتم استخدام المضخات الآلية" at bounding box center [913, 393] width 15 height 15
radio input "true"
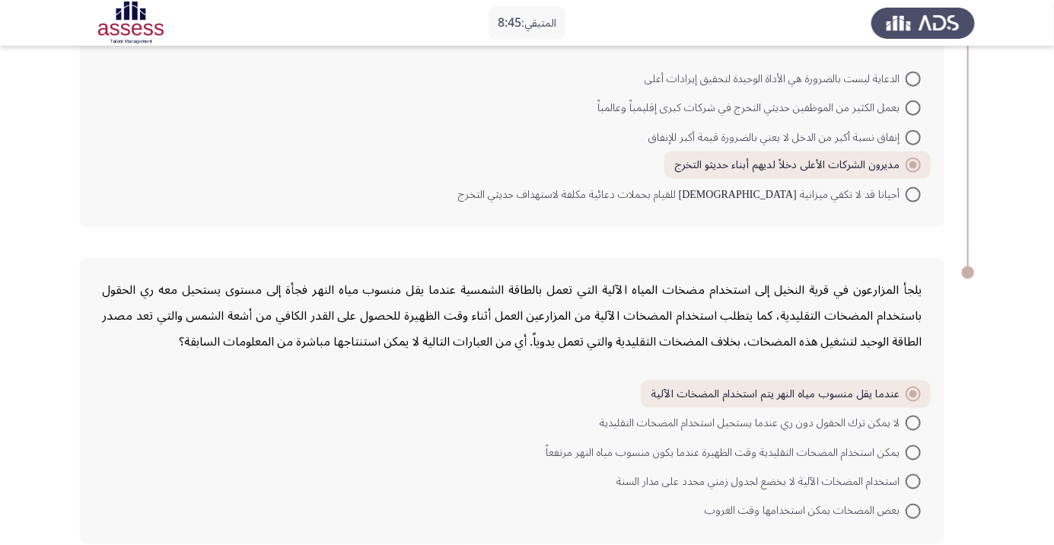
click at [911, 391] on span at bounding box center [913, 394] width 8 height 8
click at [911, 391] on input "عندما يقل منسوب مياه النهر يتم استخدام المضخات الآلية" at bounding box center [913, 394] width 15 height 15
click at [913, 479] on span at bounding box center [913, 481] width 15 height 15
click at [913, 479] on input "استخدام المضخات الآلية لا يخضع لجدول زمني محدد على مدار السنة" at bounding box center [913, 481] width 15 height 15
radio input "true"
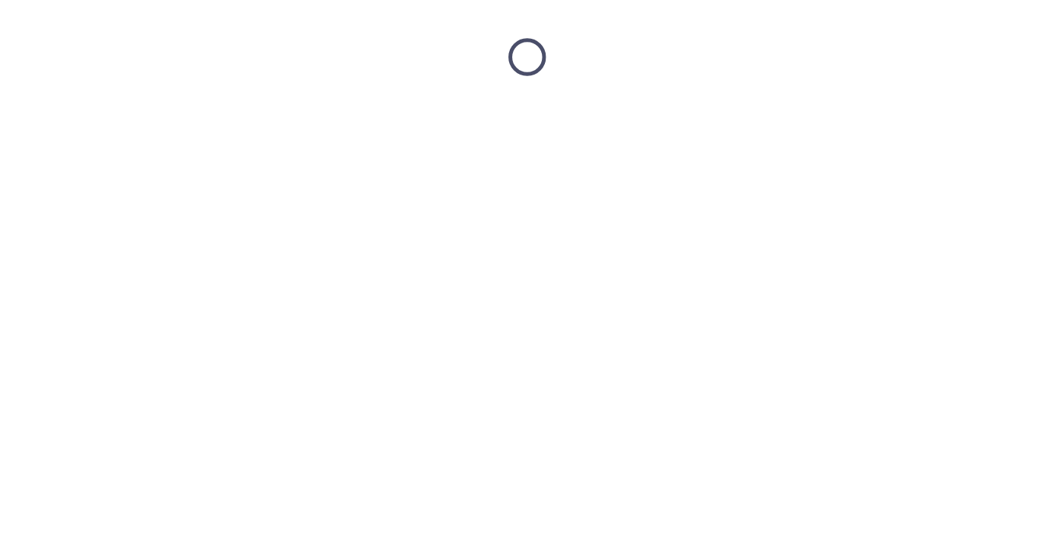
scroll to position [0, 0]
